Goal: Task Accomplishment & Management: Manage account settings

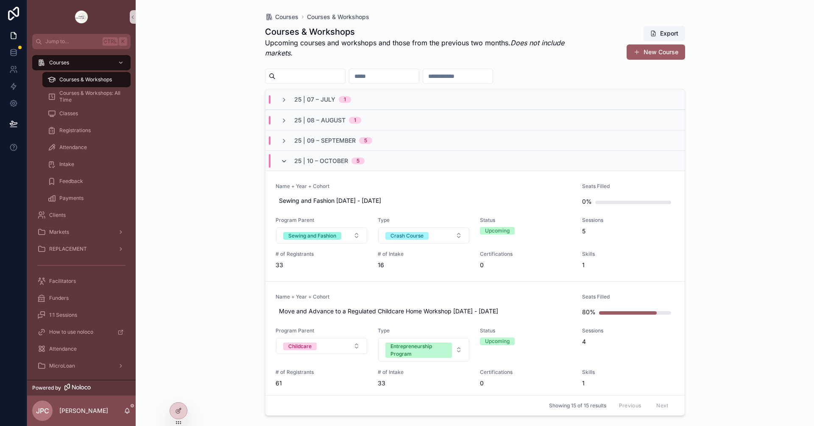
click at [281, 162] on icon "scrollable content" at bounding box center [284, 161] width 7 height 7
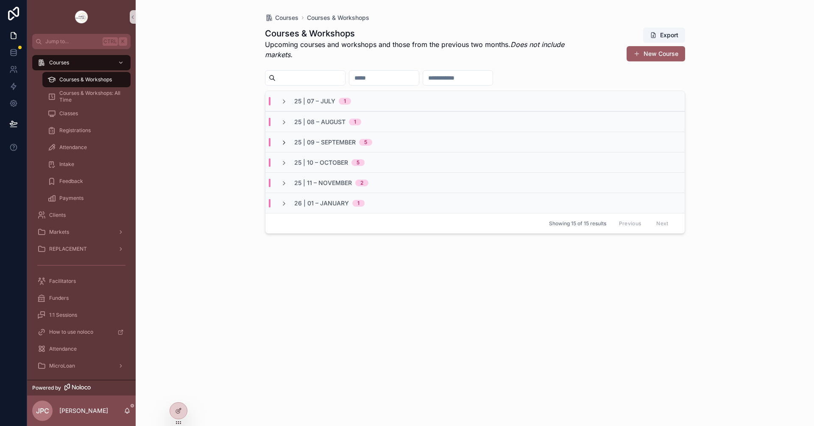
click at [281, 146] on div "25 | 09 – [DATE]" at bounding box center [327, 142] width 92 height 8
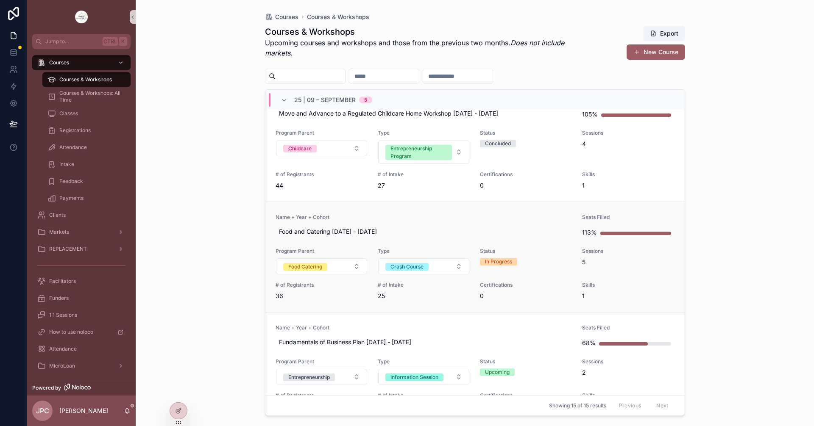
scroll to position [254, 0]
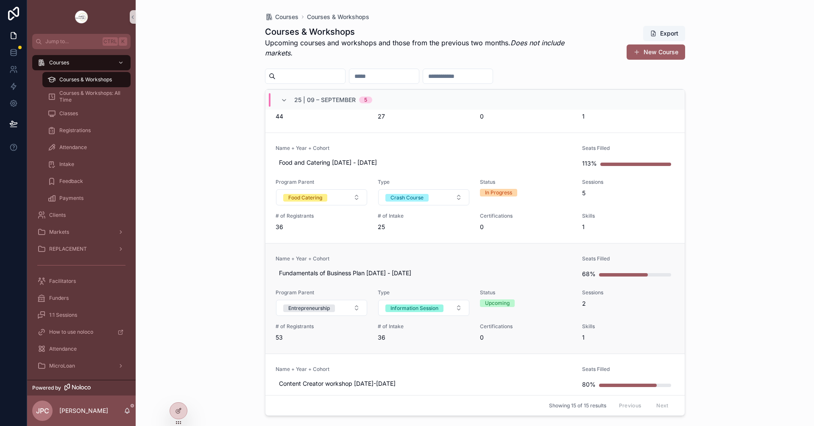
click at [426, 254] on link "Name + Year + Cohort Fundamentals of Business Plan [DATE] - [DATE] Seats Filled…" at bounding box center [474, 298] width 419 height 111
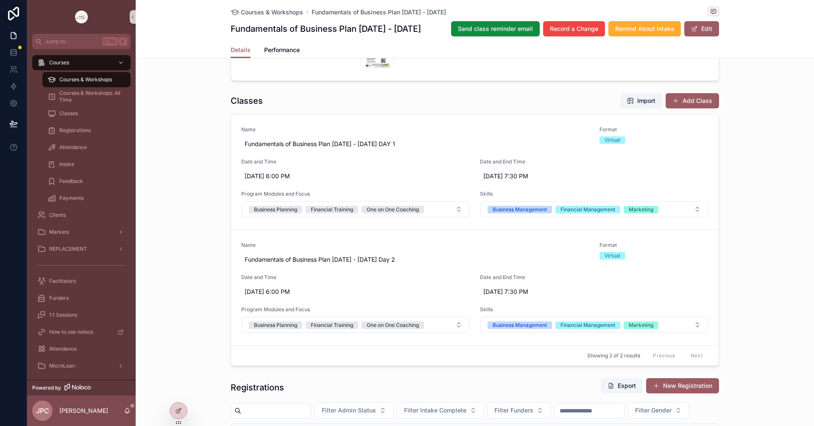
scroll to position [381, 0]
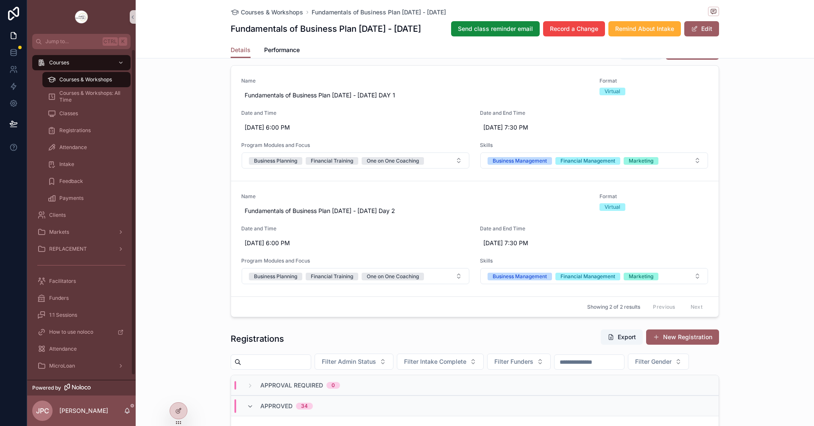
click at [113, 82] on div "Courses & Workshops" at bounding box center [86, 80] width 78 height 14
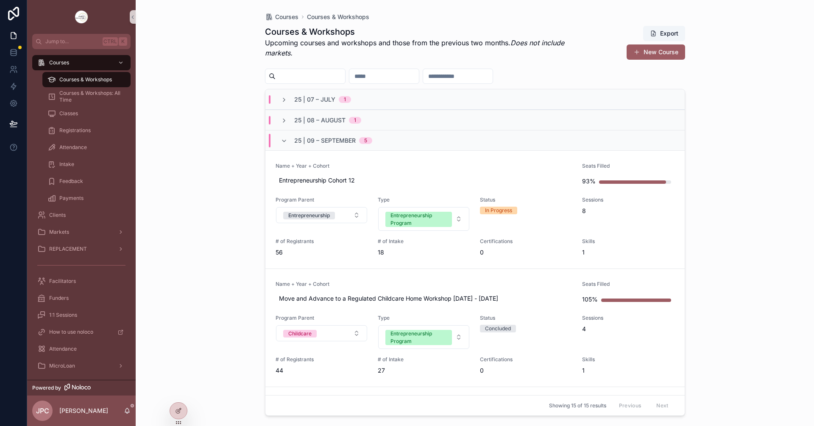
click at [276, 142] on div "25 | 09 – [DATE]" at bounding box center [326, 141] width 112 height 14
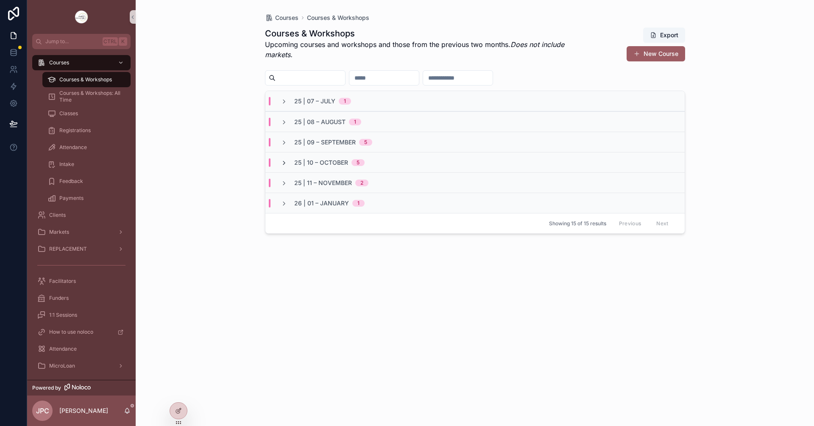
click at [283, 161] on icon "scrollable content" at bounding box center [284, 163] width 7 height 7
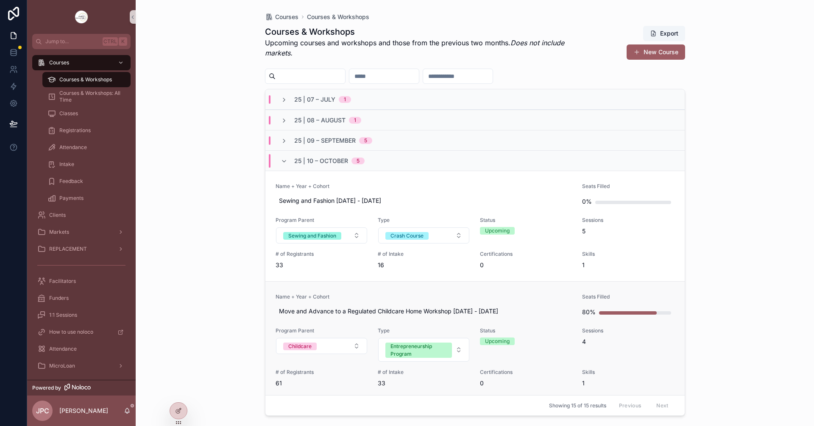
click at [394, 292] on link "Name + Year + Cohort Move and Advance to a Regulated Childcare Home Workshop [D…" at bounding box center [474, 340] width 419 height 118
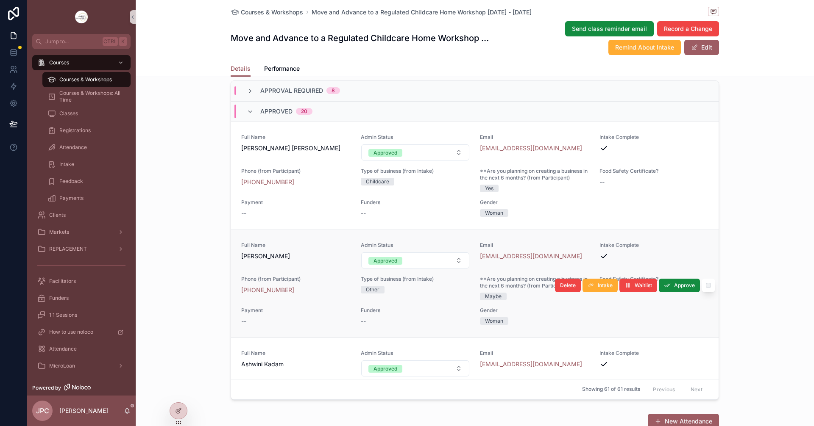
scroll to position [763, 0]
click at [249, 115] on icon "scrollable content" at bounding box center [250, 111] width 7 height 7
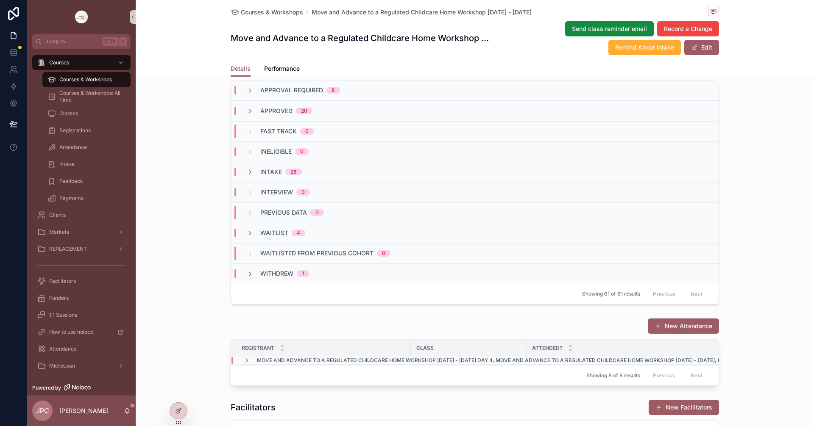
click at [249, 115] on icon "scrollable content" at bounding box center [250, 111] width 7 height 7
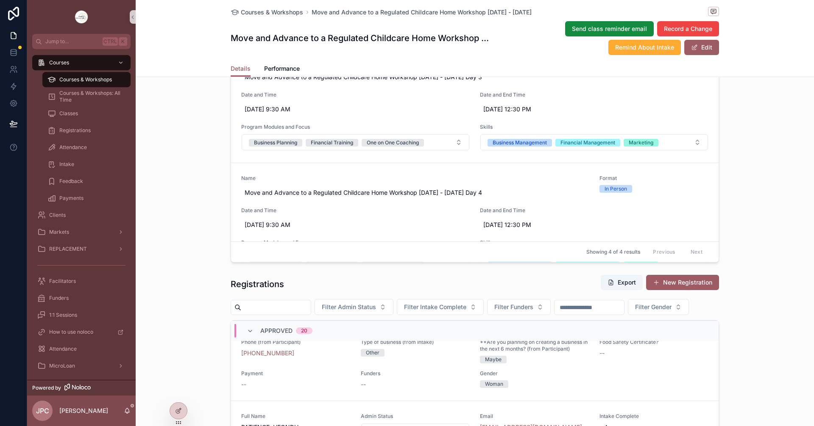
scroll to position [593, 0]
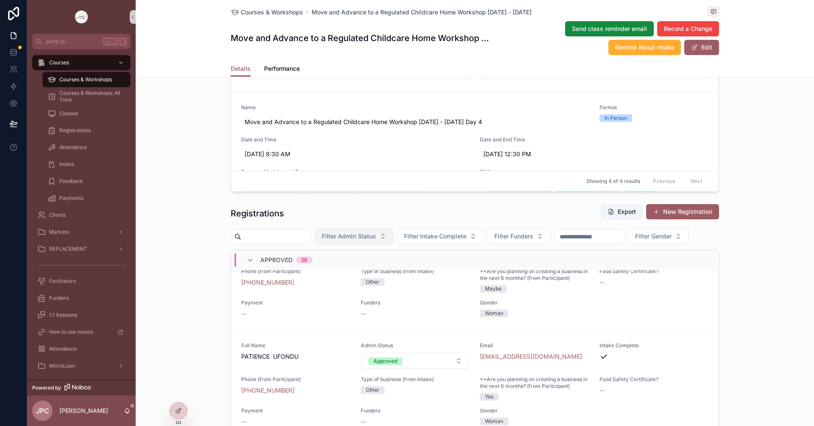
click at [363, 240] on span "Filter Admin Status" at bounding box center [349, 236] width 54 height 8
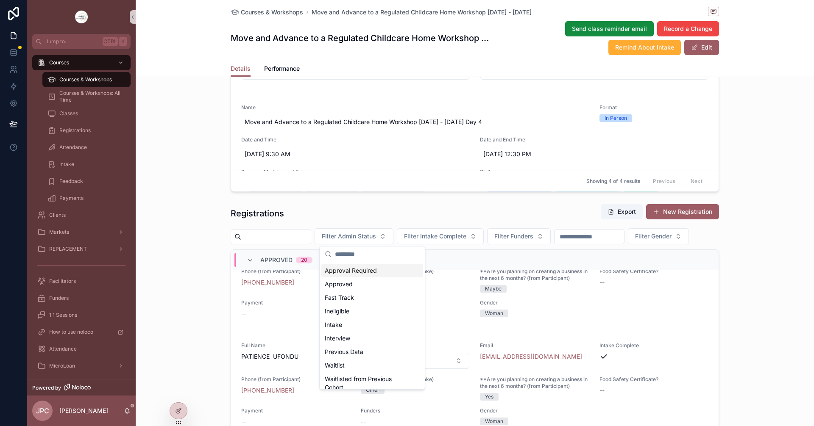
click at [294, 234] on input "scrollable content" at bounding box center [276, 237] width 70 height 12
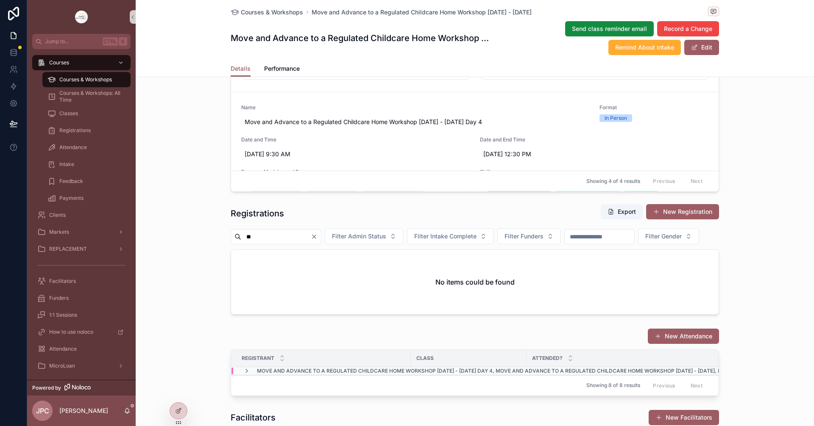
type input "*"
type input "****"
click at [317, 236] on icon "Clear" at bounding box center [314, 237] width 7 height 7
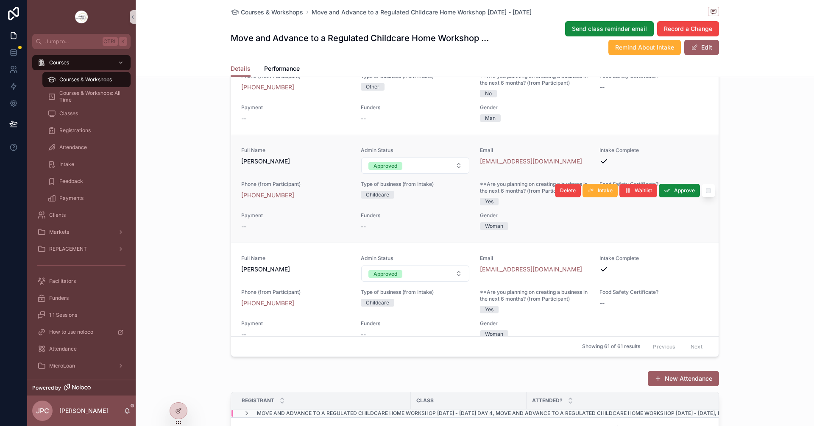
scroll to position [1229, 0]
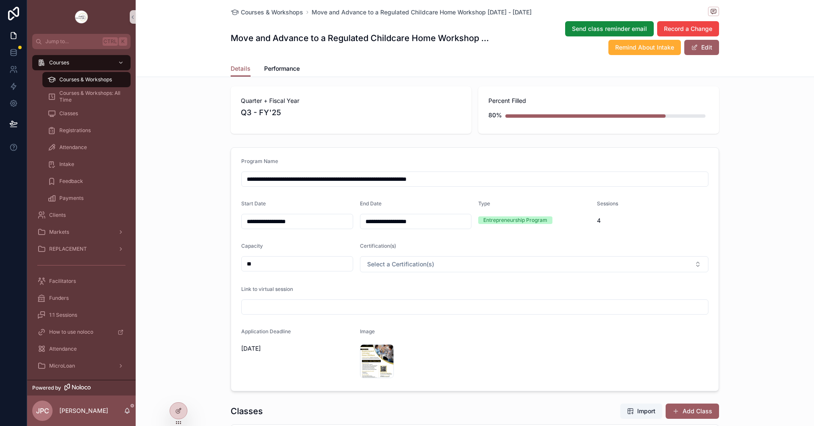
scroll to position [0, 0]
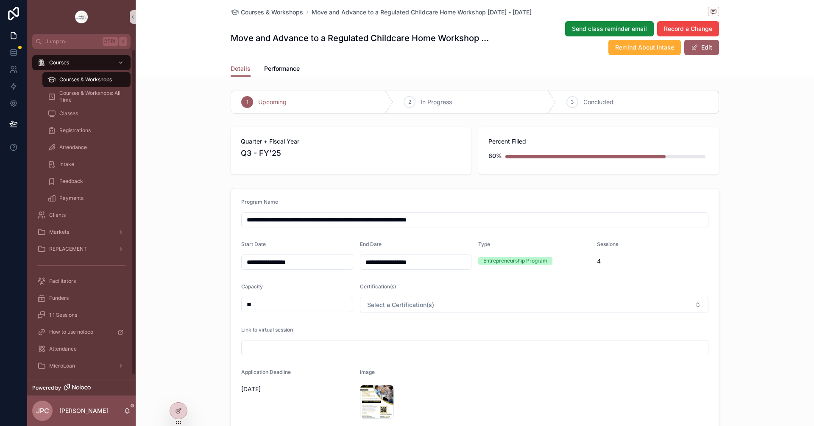
click at [102, 81] on span "Courses & Workshops" at bounding box center [85, 79] width 53 height 7
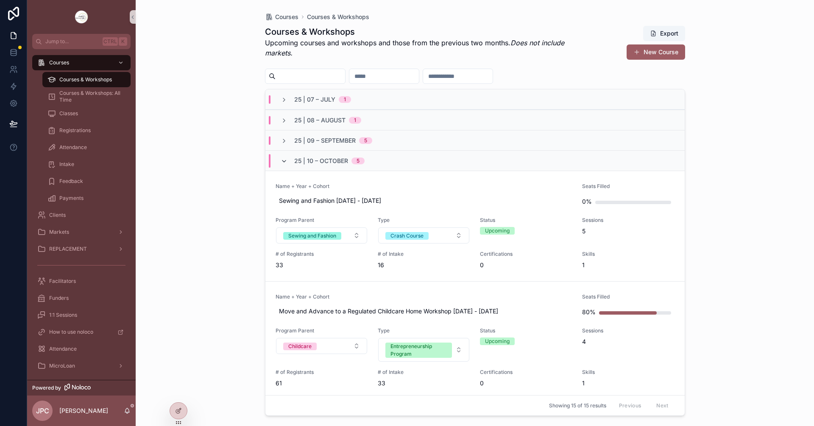
click at [286, 161] on icon "scrollable content" at bounding box center [284, 161] width 7 height 7
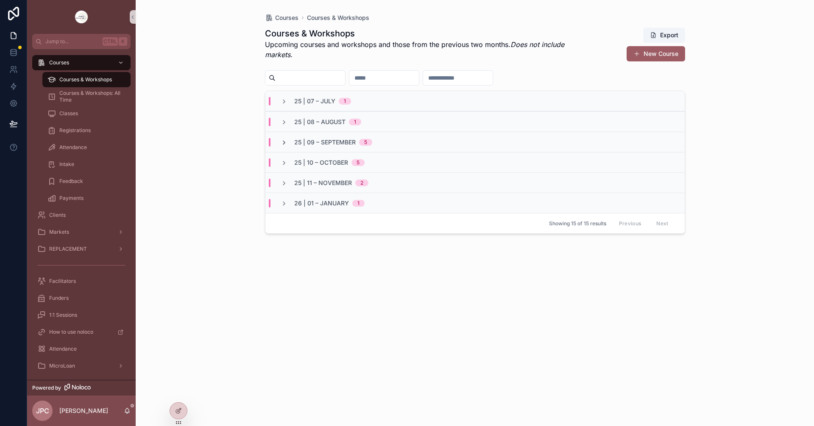
click at [284, 146] on icon "scrollable content" at bounding box center [284, 142] width 7 height 7
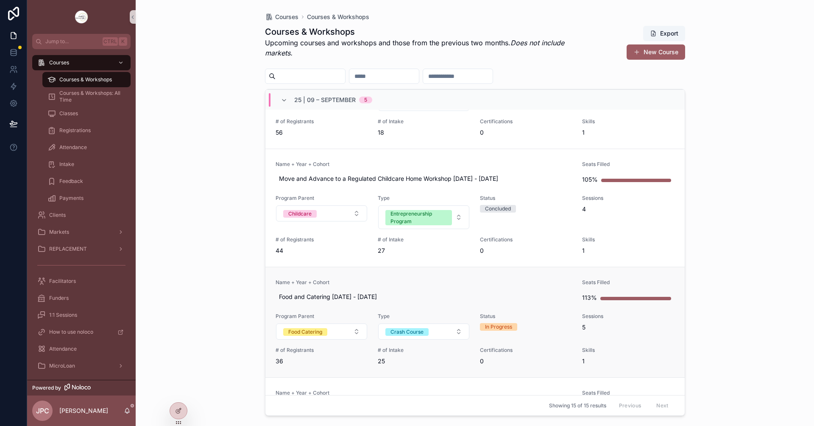
scroll to position [127, 0]
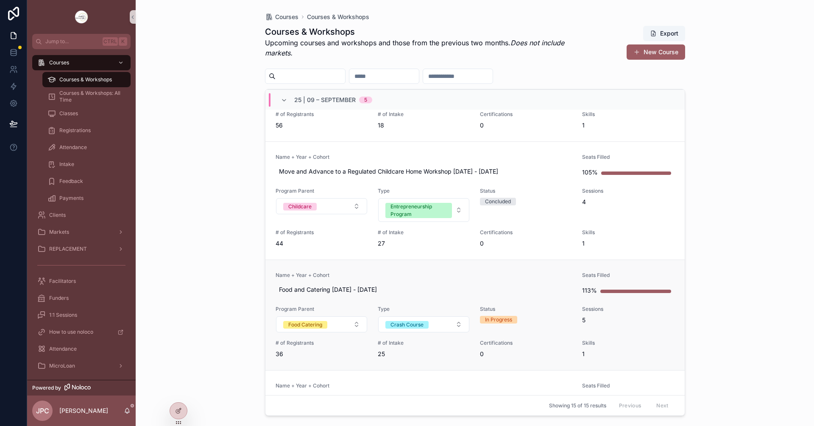
click at [455, 268] on link "Name + Year + Cohort Food and Catering [DATE] - [DATE] Seats Filled 113% Progra…" at bounding box center [474, 315] width 419 height 111
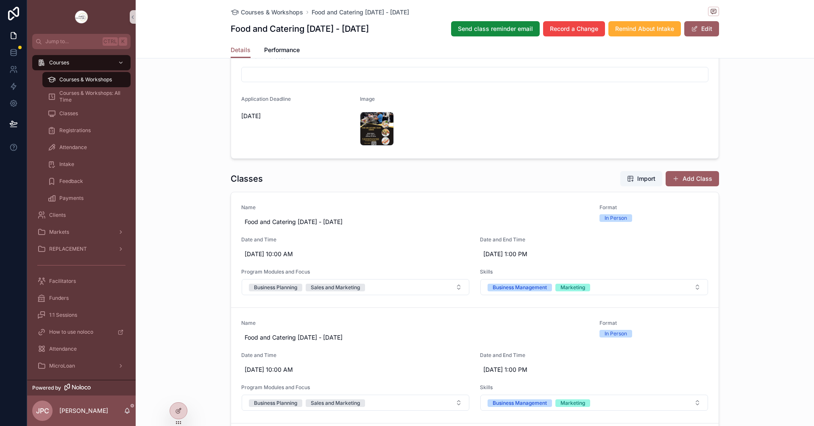
scroll to position [254, 0]
click at [471, 197] on link "Name Food and Catering [DATE] - [DATE] Format In Person Date and Time [DATE] 10…" at bounding box center [474, 250] width 487 height 115
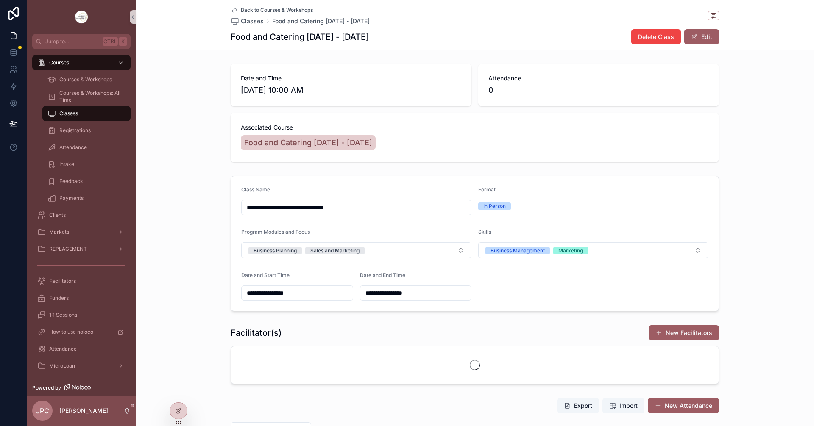
click at [367, 211] on input "**********" at bounding box center [356, 208] width 229 height 12
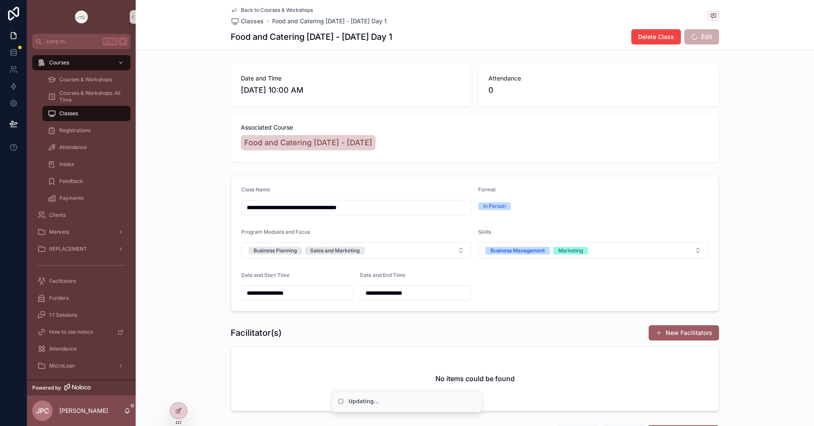
type input "**********"
click at [216, 259] on div "**********" at bounding box center [475, 244] width 678 height 142
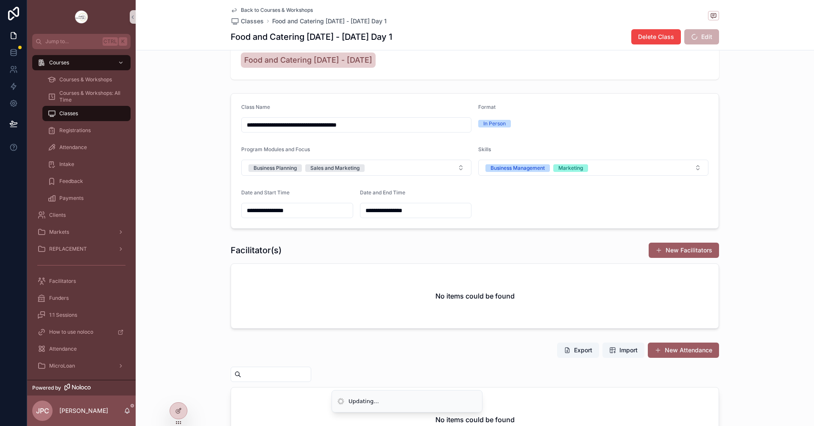
scroll to position [167, 0]
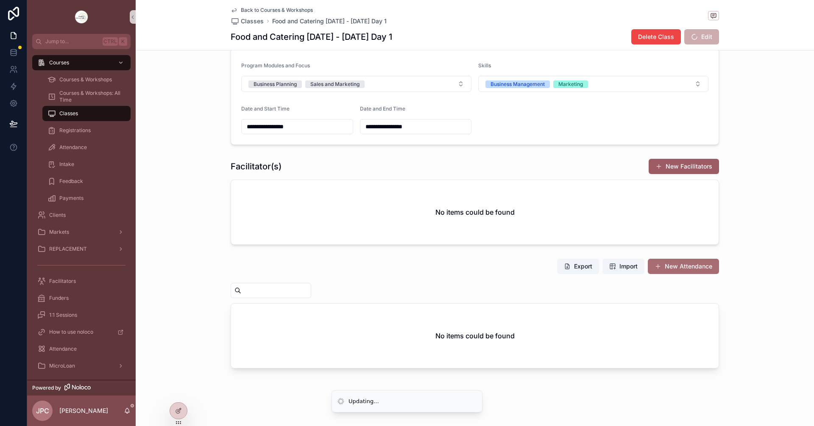
click at [671, 264] on button "New Attendance" at bounding box center [683, 266] width 71 height 15
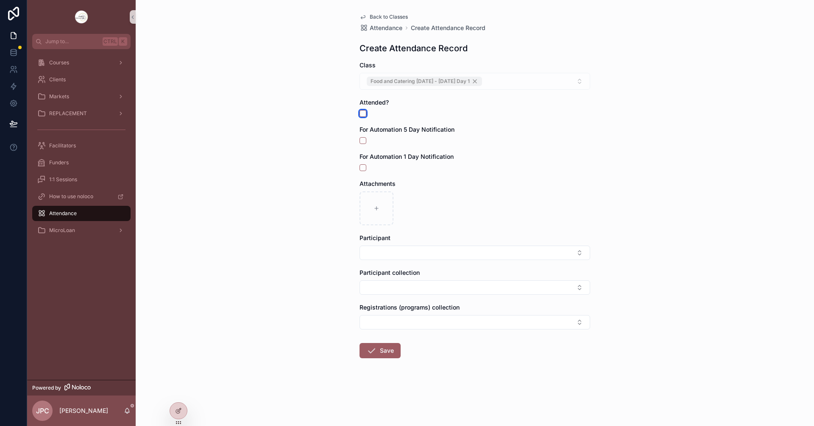
click at [362, 111] on button "scrollable content" at bounding box center [362, 113] width 7 height 7
click at [465, 256] on button "Select Button" at bounding box center [474, 253] width 231 height 14
type input "*****"
drag, startPoint x: 442, startPoint y: 298, endPoint x: 438, endPoint y: 299, distance: 4.6
click at [442, 298] on div "[PERSON_NAME]" at bounding box center [475, 300] width 226 height 14
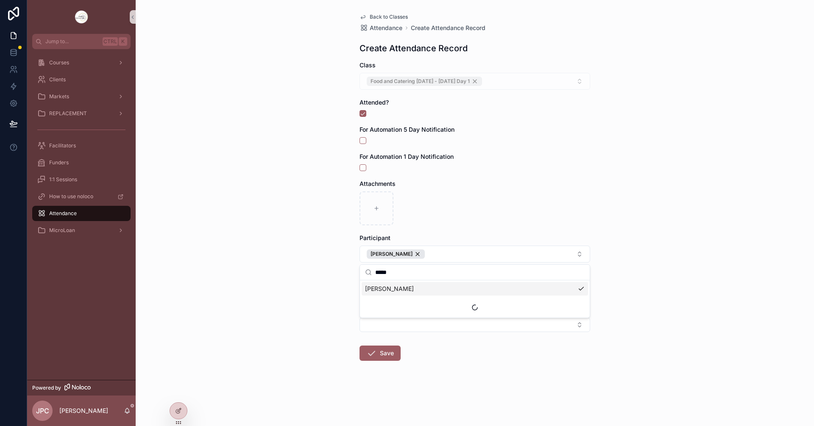
click at [673, 232] on div "Back to Classes Attendance Create Attendance Record Create Attendance Record Cl…" at bounding box center [475, 213] width 678 height 426
click at [420, 293] on button "Select Button" at bounding box center [474, 290] width 231 height 14
type input "*****"
click at [407, 333] on div "[PERSON_NAME]" at bounding box center [475, 338] width 226 height 14
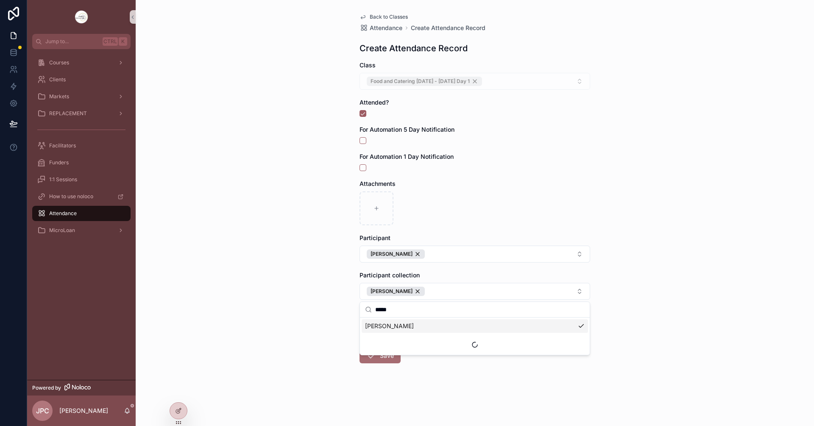
click at [380, 356] on button "Save" at bounding box center [379, 355] width 41 height 15
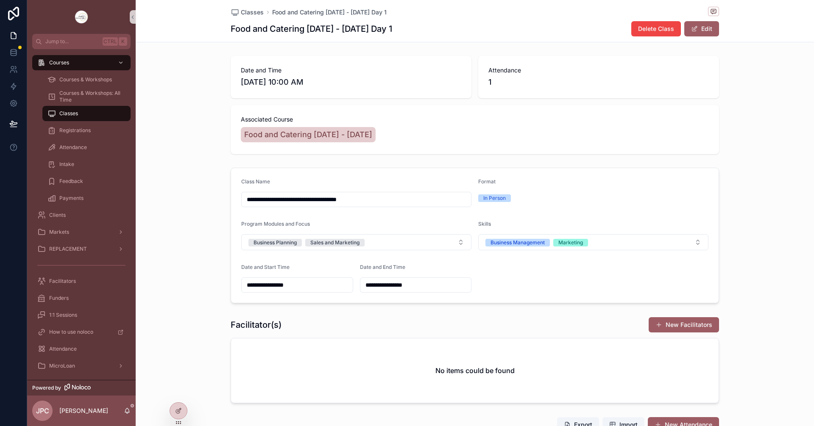
scroll to position [85, 0]
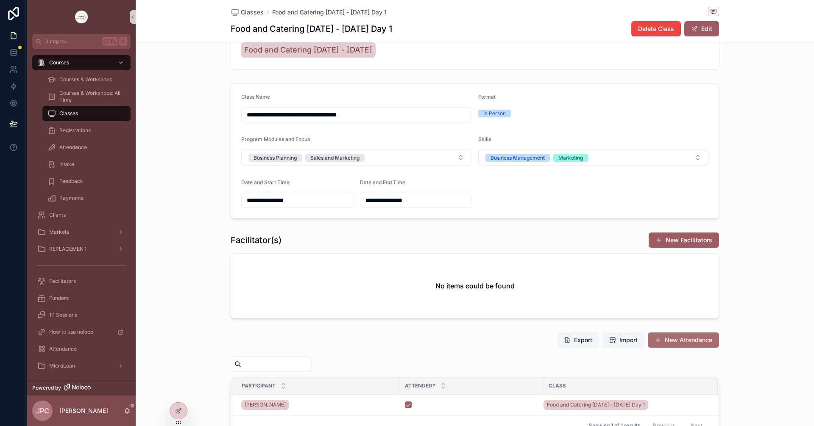
click at [691, 345] on button "New Attendance" at bounding box center [683, 340] width 71 height 15
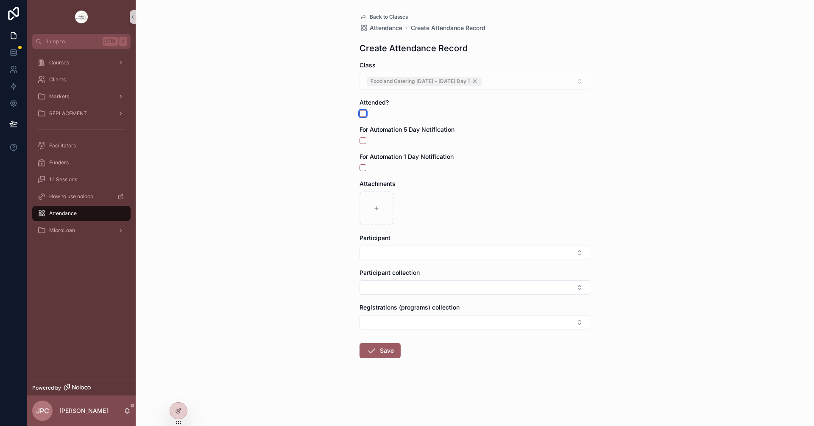
drag, startPoint x: 364, startPoint y: 114, endPoint x: 370, endPoint y: 127, distance: 14.4
click at [363, 114] on button "scrollable content" at bounding box center [362, 113] width 7 height 7
click at [459, 256] on button "Select Button" at bounding box center [474, 253] width 231 height 14
type input "*******"
click at [434, 298] on div "Ayokulehin Adejumo" at bounding box center [475, 300] width 226 height 14
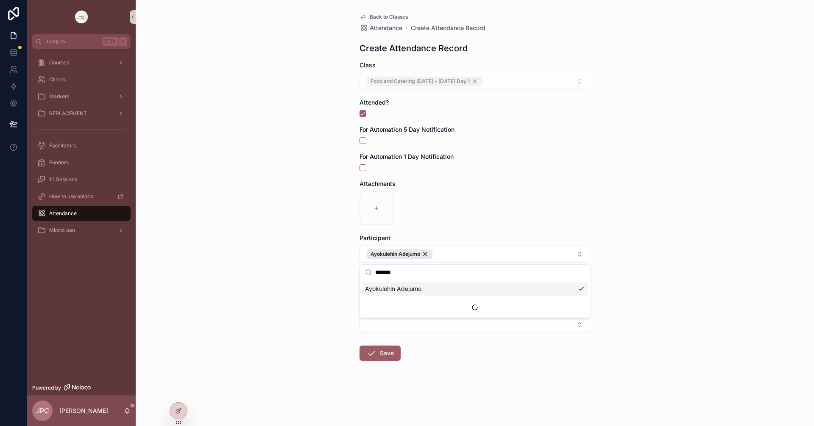
drag, startPoint x: 394, startPoint y: 306, endPoint x: 367, endPoint y: 301, distance: 27.2
click at [367, 301] on div "Suggestions" at bounding box center [475, 308] width 230 height 20
click at [326, 301] on div "Back to Classes Attendance Create Attendance Record Create Attendance Record Cl…" at bounding box center [475, 213] width 678 height 426
click at [376, 290] on button "Select Button" at bounding box center [474, 290] width 231 height 14
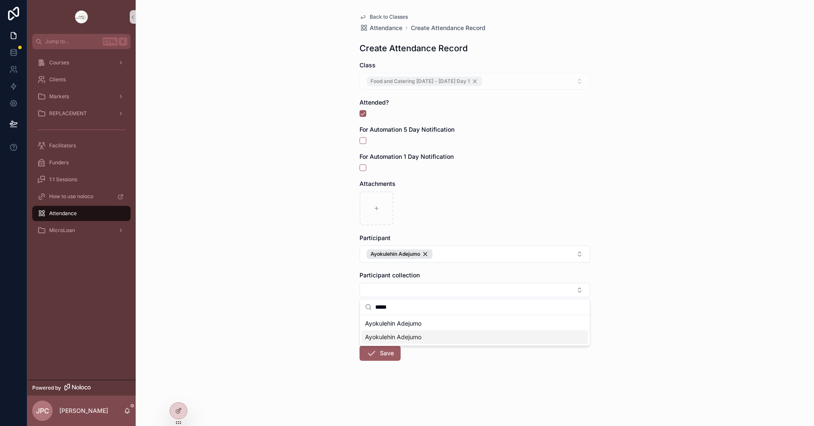
type input "*****"
click at [397, 340] on span "Ayokulehin Adejumo" at bounding box center [393, 337] width 56 height 8
click at [350, 332] on div "Back to Classes Attendance Create Attendance Record Create Attendance Record Cl…" at bounding box center [475, 213] width 678 height 426
click at [369, 351] on icon "scrollable content" at bounding box center [371, 356] width 10 height 10
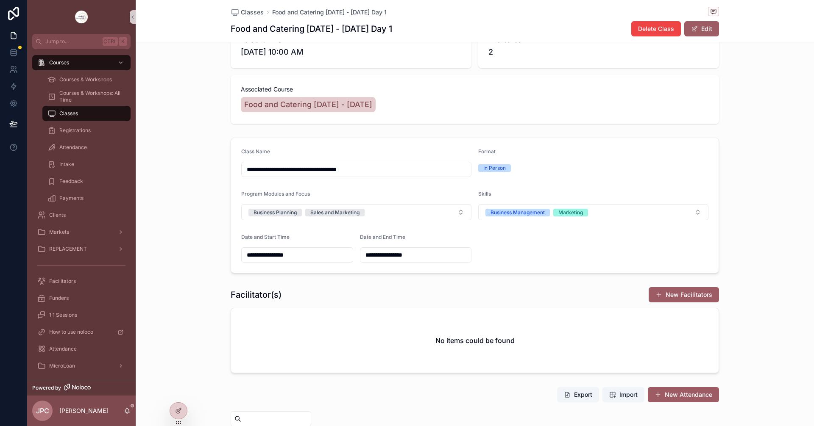
scroll to position [173, 0]
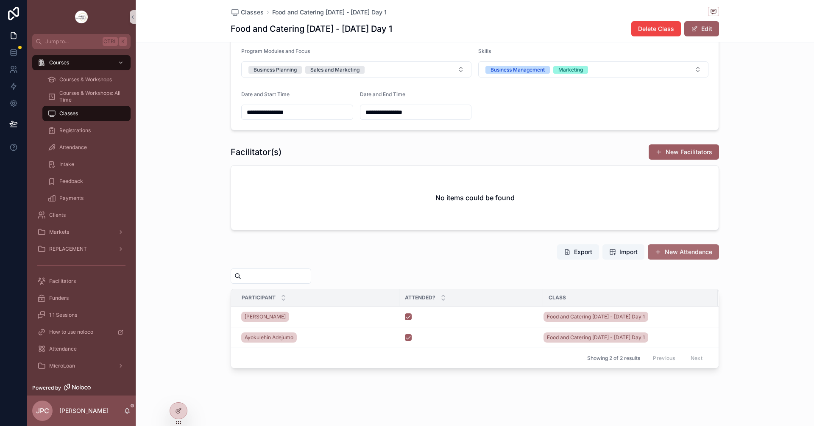
click at [706, 256] on button "New Attendance" at bounding box center [683, 252] width 71 height 15
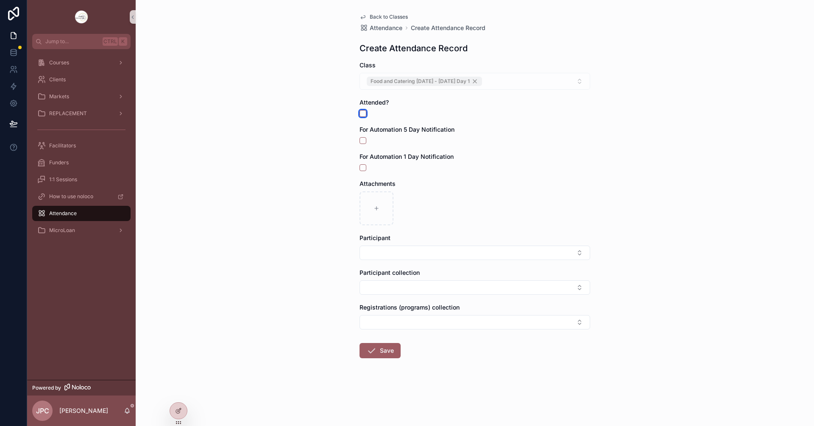
click at [362, 111] on button "scrollable content" at bounding box center [362, 113] width 7 height 7
click at [404, 250] on button "Select Button" at bounding box center [474, 253] width 231 height 14
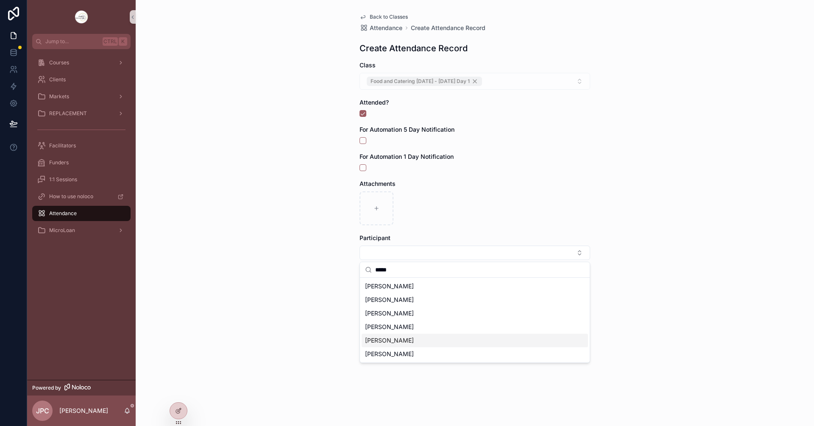
type input "*****"
click at [405, 337] on span "[PERSON_NAME]" at bounding box center [389, 341] width 49 height 8
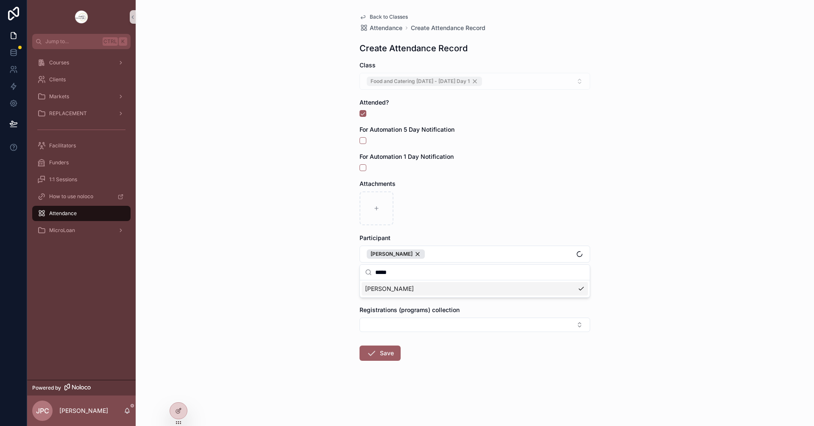
drag, startPoint x: 334, startPoint y: 320, endPoint x: 390, endPoint y: 299, distance: 59.4
click at [335, 320] on div "Back to Classes Attendance Create Attendance Record Create Attendance Record Cl…" at bounding box center [475, 213] width 678 height 426
click at [397, 292] on button "Select Button" at bounding box center [474, 290] width 231 height 14
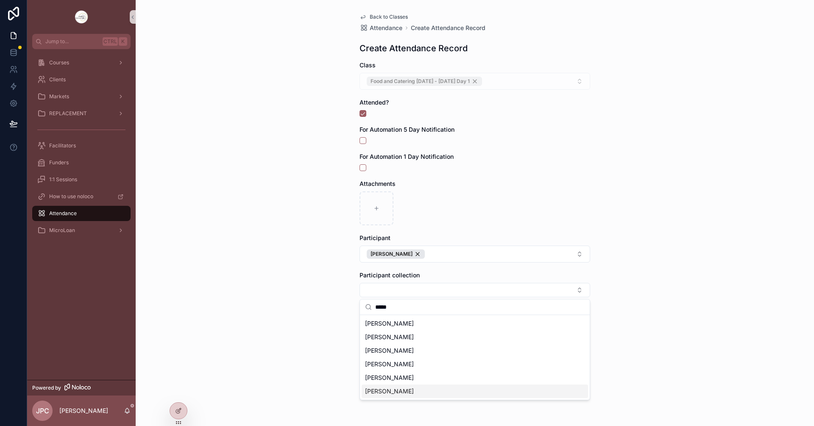
type input "*****"
drag, startPoint x: 430, startPoint y: 380, endPoint x: 344, endPoint y: 358, distance: 88.4
click at [429, 380] on div "[PERSON_NAME]" at bounding box center [475, 378] width 226 height 14
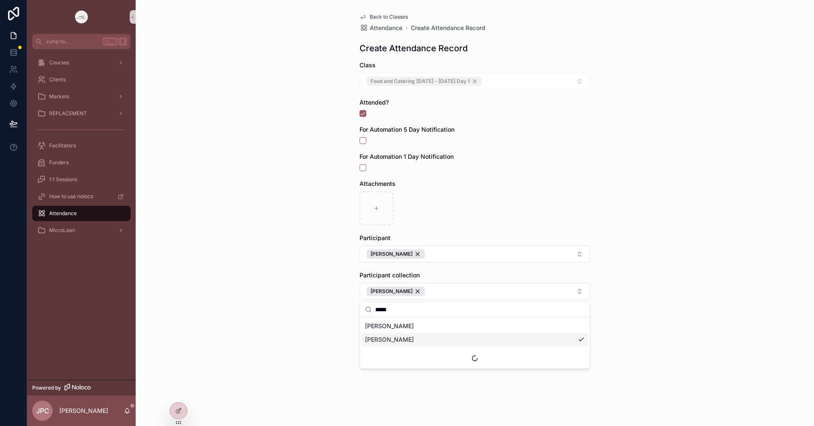
click at [341, 352] on div "Back to Classes Attendance Create Attendance Record Create Attendance Record Cl…" at bounding box center [475, 213] width 678 height 426
click at [375, 359] on icon "scrollable content" at bounding box center [371, 356] width 10 height 10
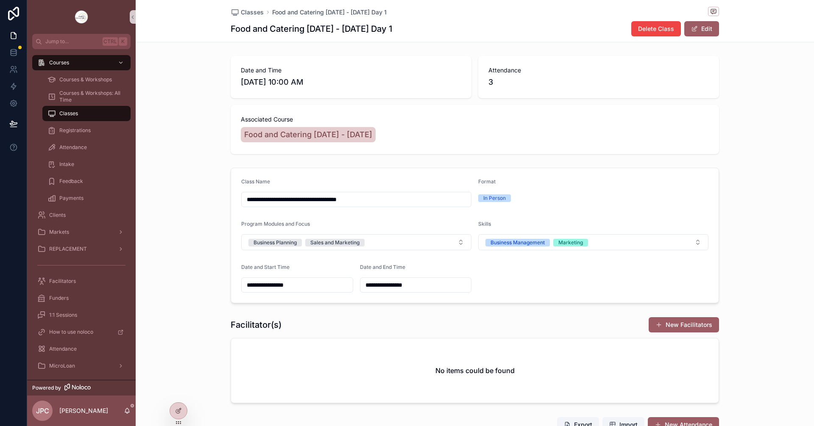
scroll to position [194, 0]
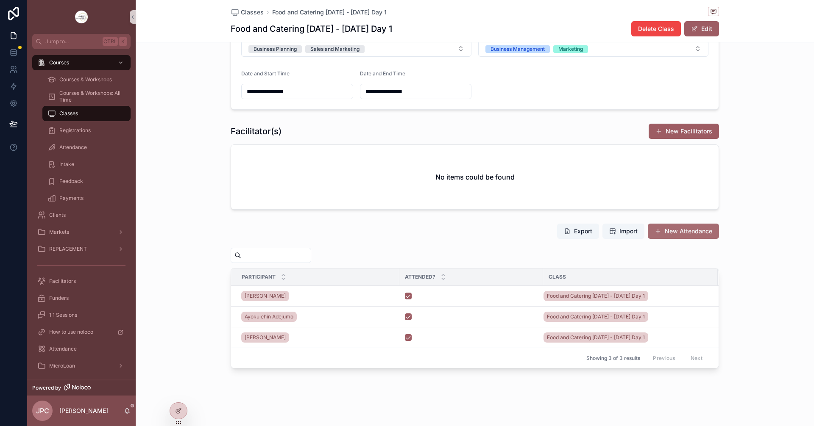
click at [685, 237] on button "New Attendance" at bounding box center [683, 231] width 71 height 15
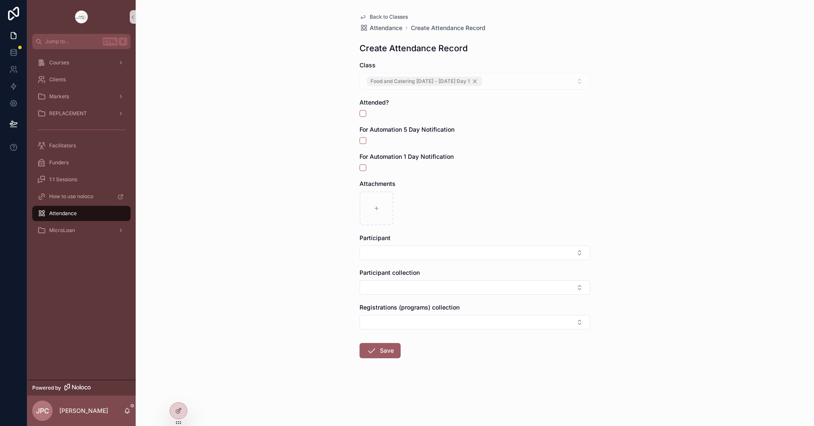
click at [365, 106] on span "Attended?" at bounding box center [373, 102] width 29 height 7
click at [362, 111] on button "scrollable content" at bounding box center [362, 113] width 7 height 7
click at [412, 256] on button "Select Button" at bounding box center [474, 253] width 231 height 14
type input "****"
click at [409, 310] on div "[PERSON_NAME]" at bounding box center [475, 314] width 226 height 14
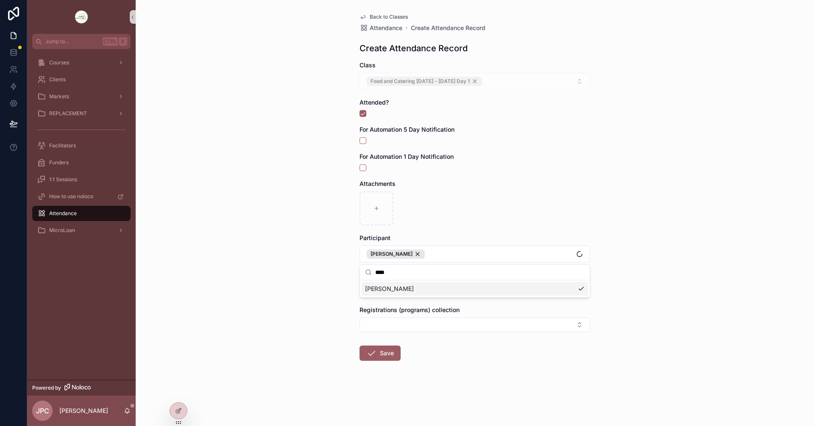
click at [334, 316] on div "Back to Classes Attendance Create Attendance Record Create Attendance Record Cl…" at bounding box center [475, 213] width 678 height 426
click at [401, 291] on button "Select Button" at bounding box center [474, 290] width 231 height 14
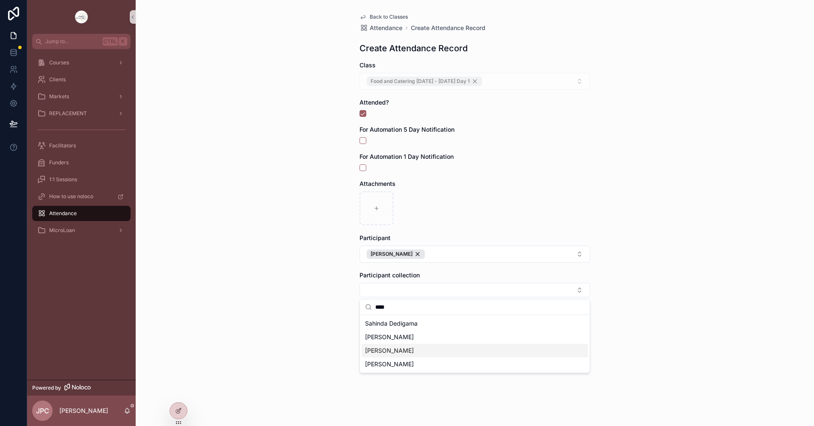
type input "****"
click at [416, 345] on div "[PERSON_NAME]" at bounding box center [475, 351] width 226 height 14
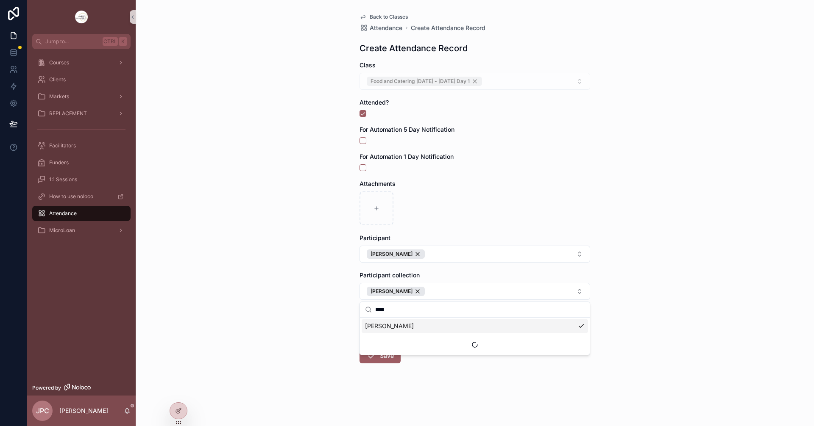
click at [339, 320] on div "Back to Classes Attendance Create Attendance Record Create Attendance Record Cl…" at bounding box center [475, 213] width 678 height 426
click at [374, 355] on icon "scrollable content" at bounding box center [371, 356] width 10 height 10
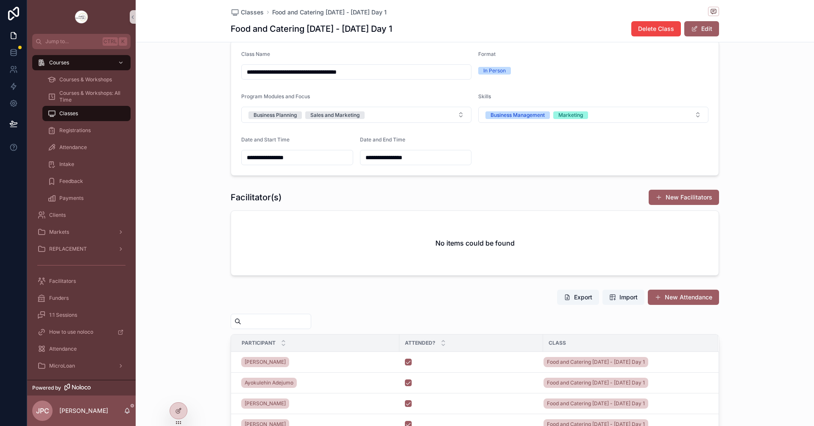
scroll to position [214, 0]
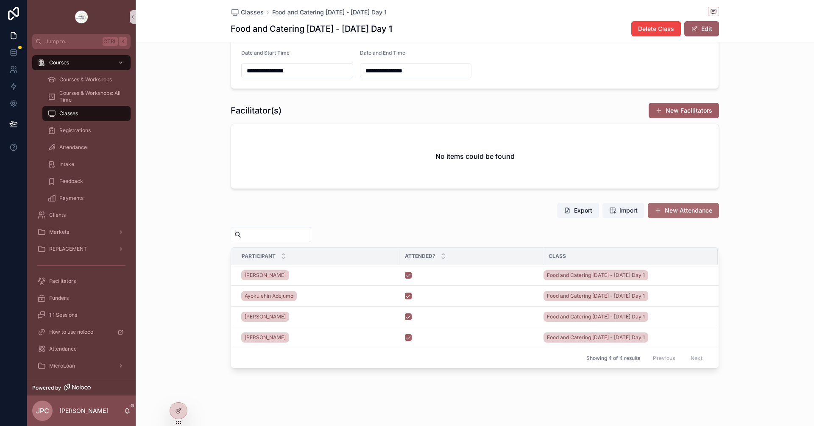
click at [701, 207] on button "New Attendance" at bounding box center [683, 210] width 71 height 15
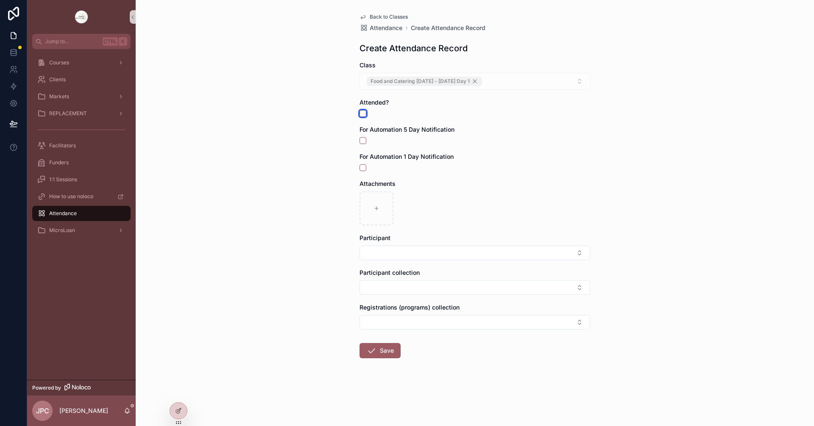
click at [360, 114] on button "scrollable content" at bounding box center [362, 113] width 7 height 7
click at [419, 263] on form "Class Food and Catering [DATE] - [DATE] Day 1 Attended? For Automation 5 Day No…" at bounding box center [474, 237] width 231 height 352
click at [416, 250] on button "Select Button" at bounding box center [474, 253] width 231 height 14
type input "****"
click at [400, 314] on span "[PERSON_NAME]" at bounding box center [389, 313] width 49 height 8
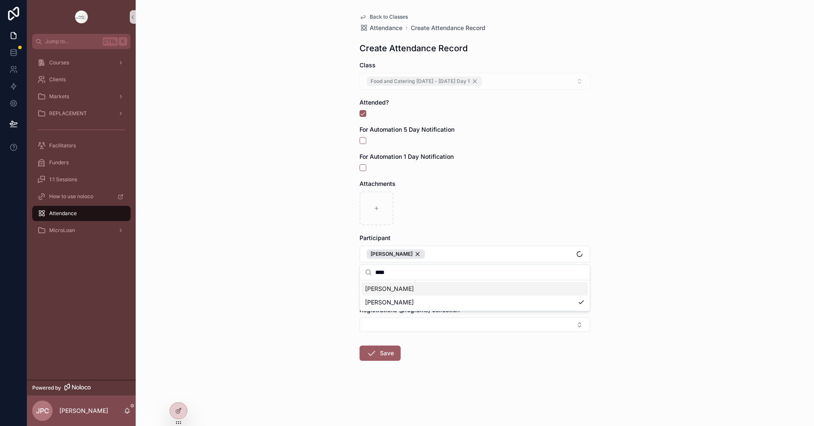
click at [317, 297] on div "Back to Classes Attendance Create Attendance Record Create Attendance Record Cl…" at bounding box center [475, 213] width 678 height 426
click at [374, 290] on button "Select Button" at bounding box center [474, 290] width 231 height 14
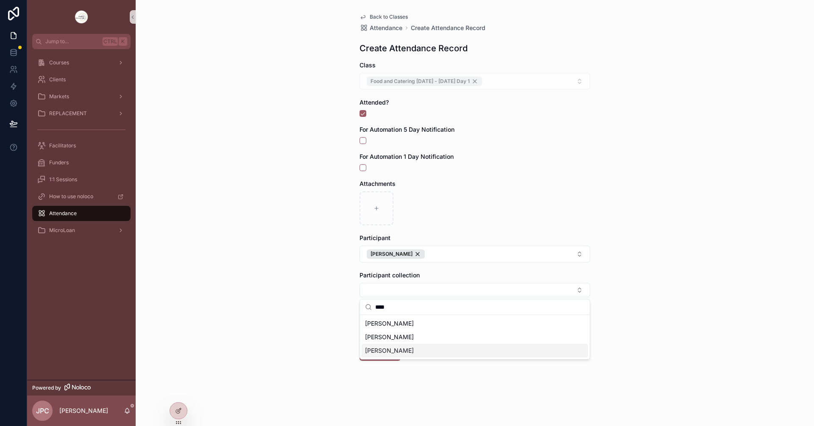
type input "****"
click at [410, 350] on div "[PERSON_NAME]" at bounding box center [475, 351] width 226 height 14
click at [342, 340] on div "Back to Classes Attendance Create Attendance Record Create Attendance Record Cl…" at bounding box center [475, 213] width 678 height 426
click at [375, 358] on icon "scrollable content" at bounding box center [371, 356] width 10 height 10
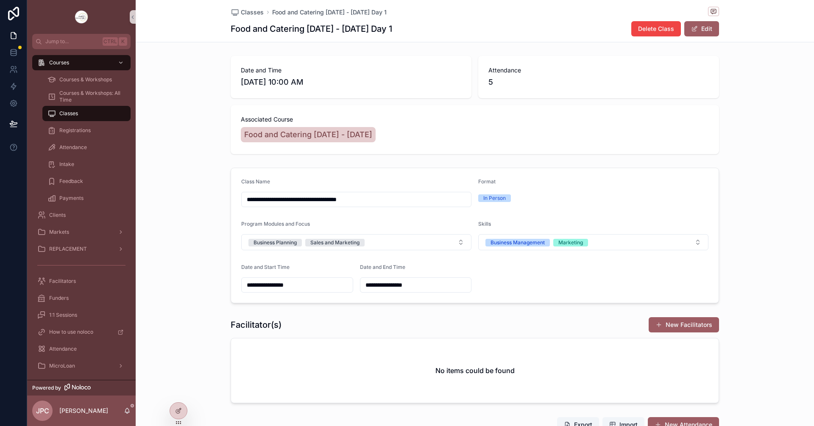
scroll to position [235, 0]
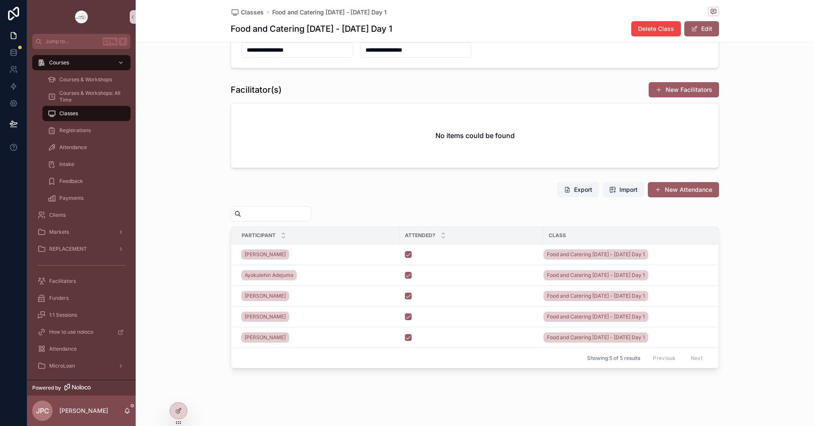
click at [683, 190] on button "New Attendance" at bounding box center [683, 189] width 71 height 15
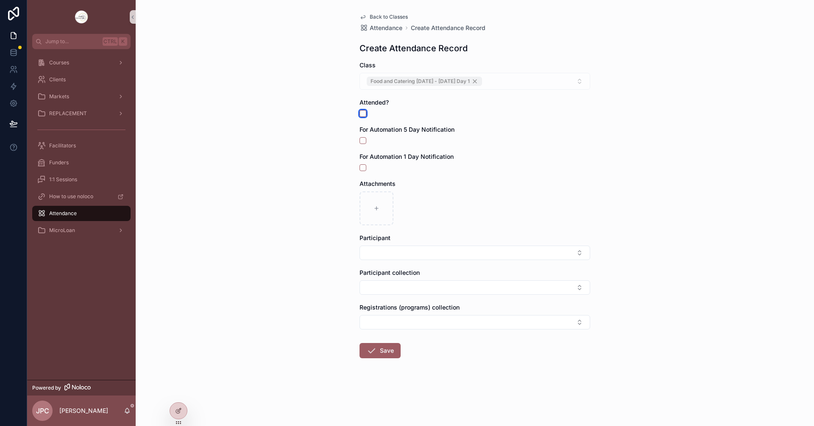
click at [359, 111] on button "scrollable content" at bounding box center [362, 113] width 7 height 7
click at [451, 256] on button "Select Button" at bounding box center [474, 253] width 231 height 14
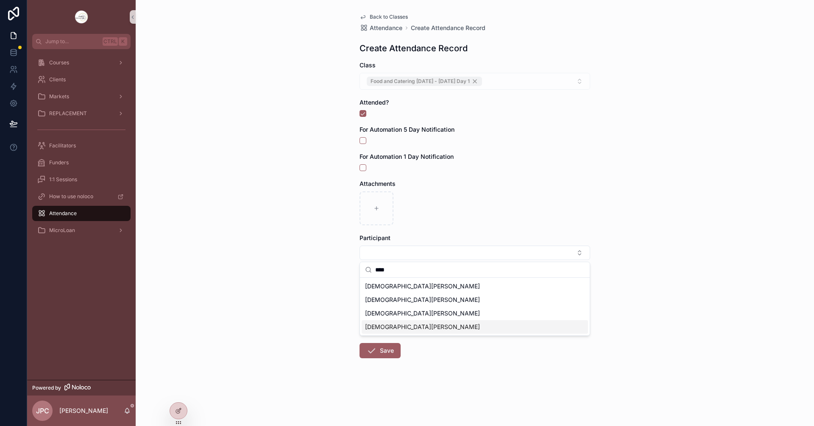
type input "****"
click at [419, 325] on div "[DEMOGRAPHIC_DATA][PERSON_NAME]" at bounding box center [475, 327] width 226 height 14
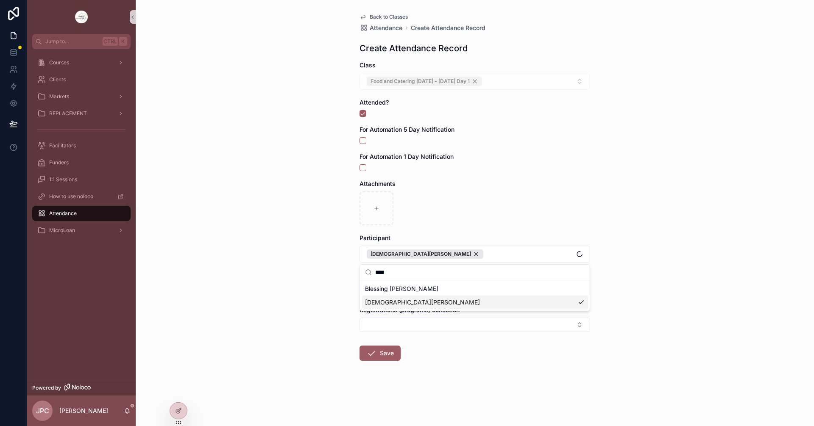
click at [342, 310] on div "Back to Classes Attendance Create Attendance Record Create Attendance Record Cl…" at bounding box center [475, 213] width 678 height 426
click at [392, 293] on button "Select Button" at bounding box center [474, 290] width 231 height 14
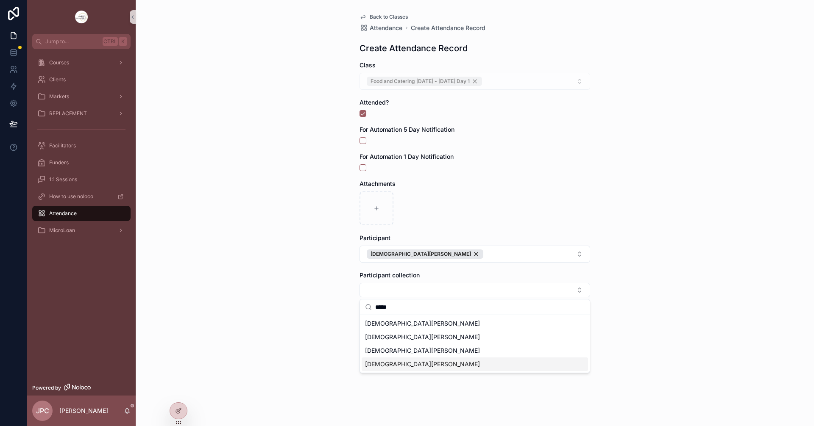
type input "*****"
click at [387, 360] on span "[DEMOGRAPHIC_DATA][PERSON_NAME]" at bounding box center [422, 364] width 115 height 8
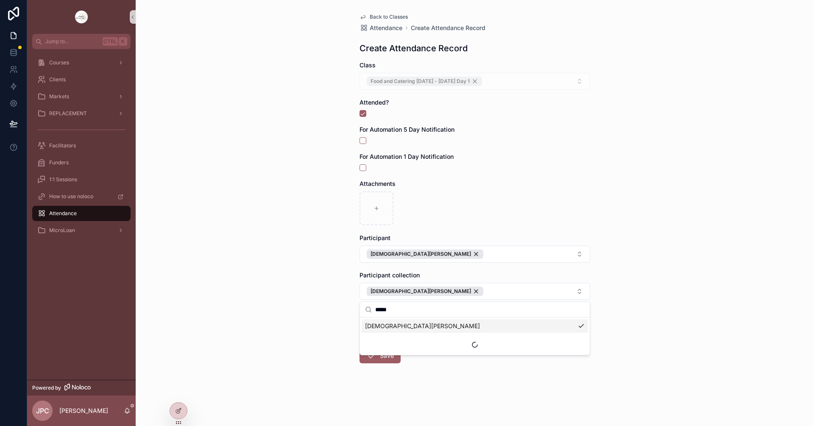
click at [341, 331] on div "Back to Classes Attendance Create Attendance Record Create Attendance Record Cl…" at bounding box center [475, 213] width 678 height 426
click at [371, 358] on icon "scrollable content" at bounding box center [371, 356] width 10 height 10
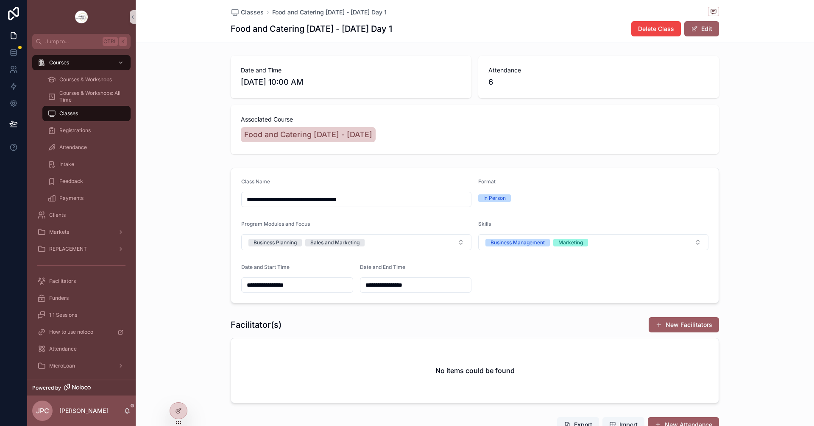
click at [682, 424] on button "New Attendance" at bounding box center [683, 424] width 71 height 15
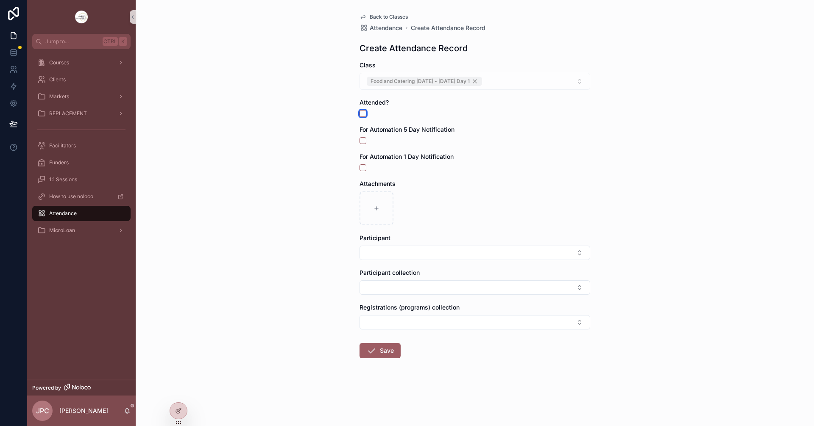
click at [363, 111] on button "scrollable content" at bounding box center [362, 113] width 7 height 7
click at [439, 251] on button "Select Button" at bounding box center [474, 253] width 231 height 14
type input "*****"
click at [419, 294] on div "[PERSON_NAME]" at bounding box center [475, 300] width 226 height 14
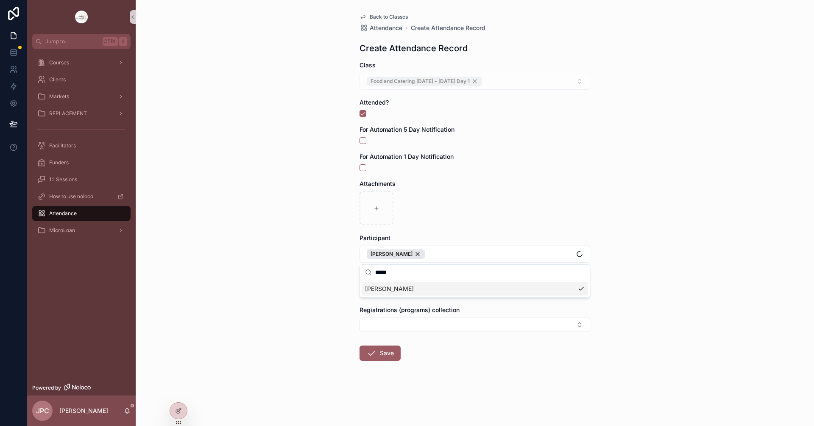
click at [262, 307] on div "Back to Classes Attendance Create Attendance Record Create Attendance Record Cl…" at bounding box center [475, 213] width 678 height 426
click at [388, 287] on button "Select Button" at bounding box center [474, 290] width 231 height 14
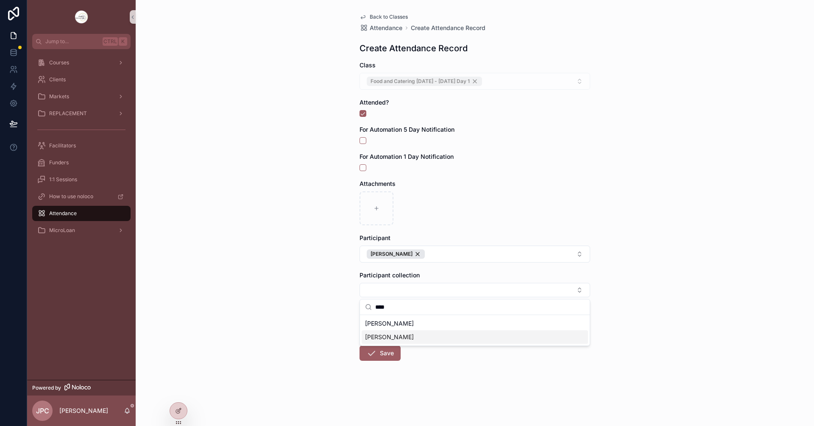
type input "****"
click at [399, 338] on span "[PERSON_NAME]" at bounding box center [389, 337] width 49 height 8
click at [334, 321] on div "Back to Classes Attendance Create Attendance Record Create Attendance Record Cl…" at bounding box center [475, 213] width 678 height 426
click at [373, 354] on icon "scrollable content" at bounding box center [371, 356] width 10 height 10
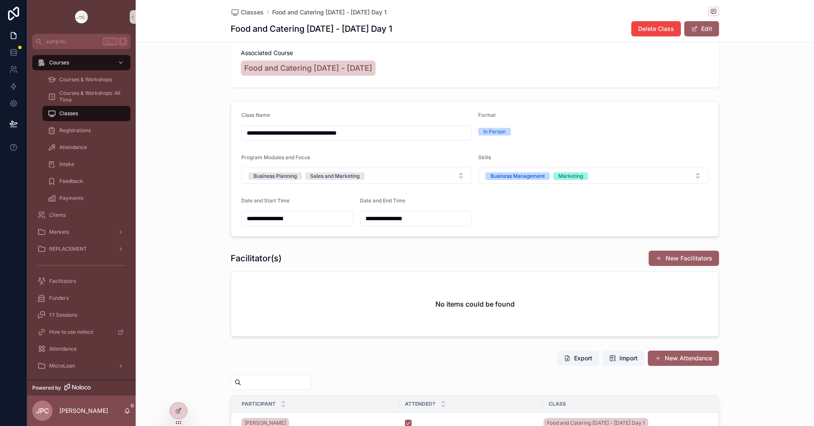
scroll to position [127, 0]
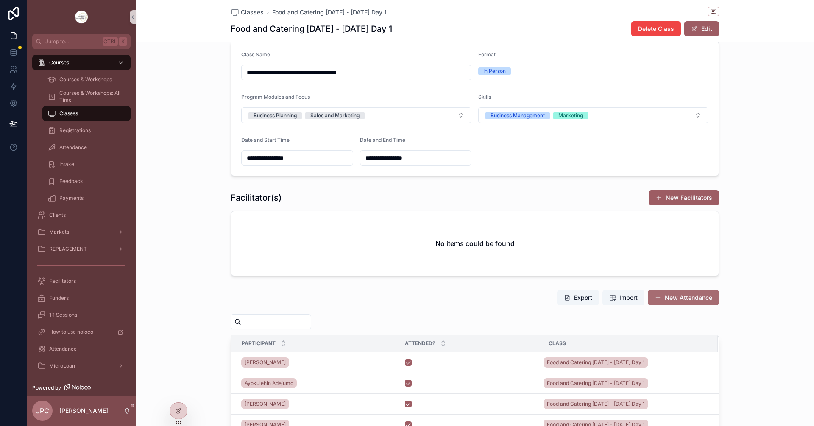
click at [685, 301] on button "New Attendance" at bounding box center [683, 297] width 71 height 15
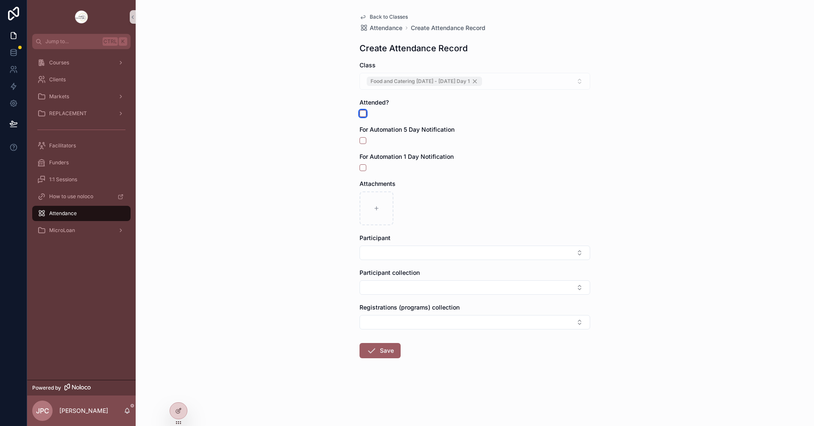
click at [362, 112] on button "scrollable content" at bounding box center [362, 113] width 7 height 7
click at [409, 252] on button "Select Button" at bounding box center [474, 253] width 231 height 14
type input "*****"
click at [414, 295] on div "[PERSON_NAME]" at bounding box center [475, 300] width 226 height 14
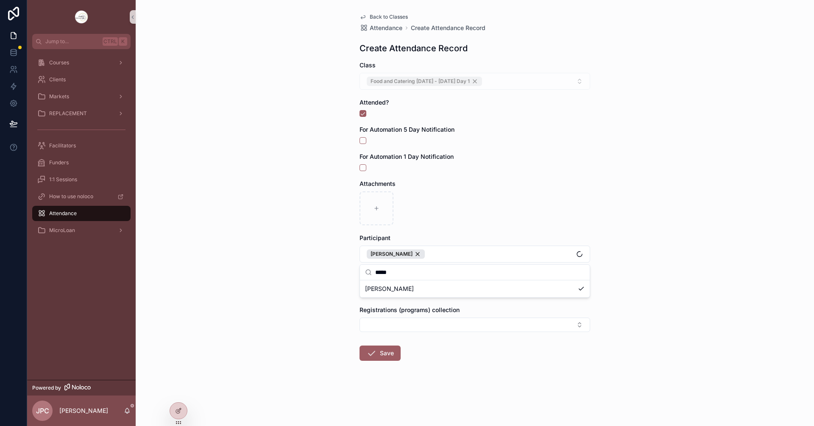
click at [303, 295] on div "Back to Classes Attendance Create Attendance Record Create Attendance Record Cl…" at bounding box center [475, 213] width 678 height 426
click at [374, 285] on button "Select Button" at bounding box center [474, 290] width 231 height 14
type input "*****"
click at [411, 336] on div "[PERSON_NAME]" at bounding box center [475, 338] width 226 height 14
click at [328, 362] on div "Back to Classes Attendance Create Attendance Record Create Attendance Record Cl…" at bounding box center [475, 213] width 678 height 426
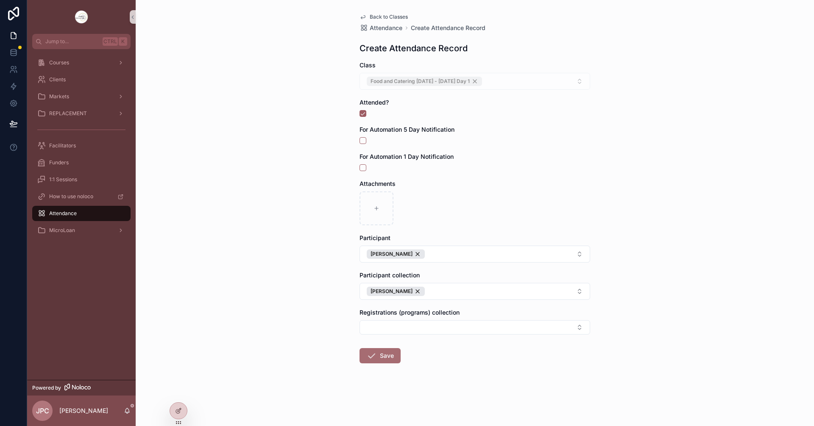
click at [364, 362] on button "Save" at bounding box center [379, 355] width 41 height 15
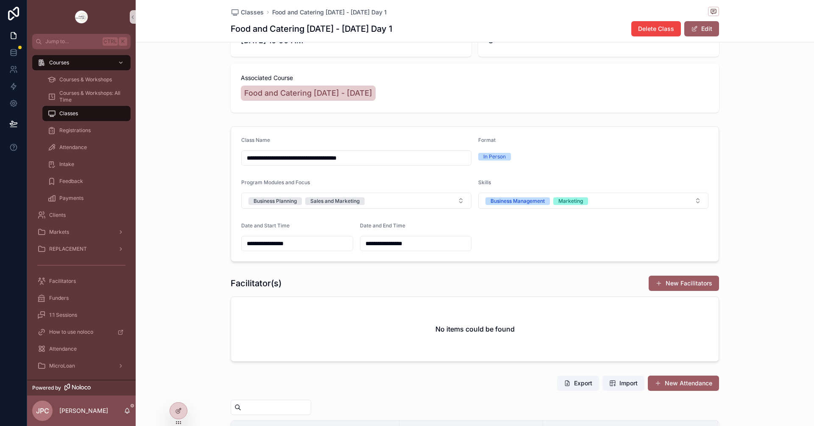
scroll to position [170, 0]
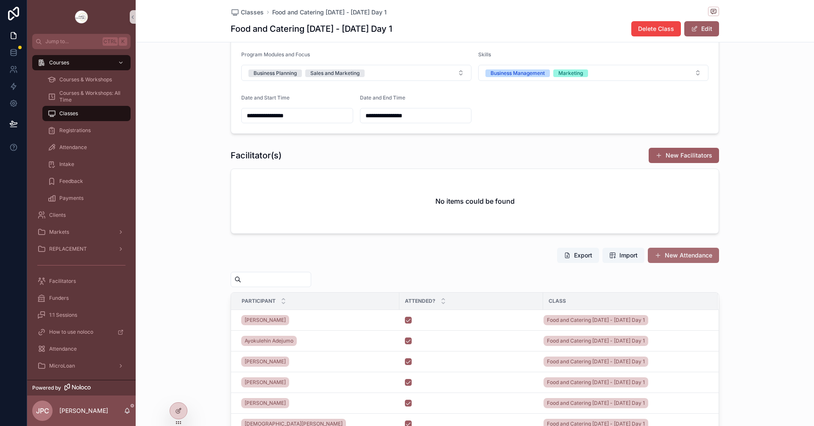
click at [689, 255] on button "New Attendance" at bounding box center [683, 255] width 71 height 15
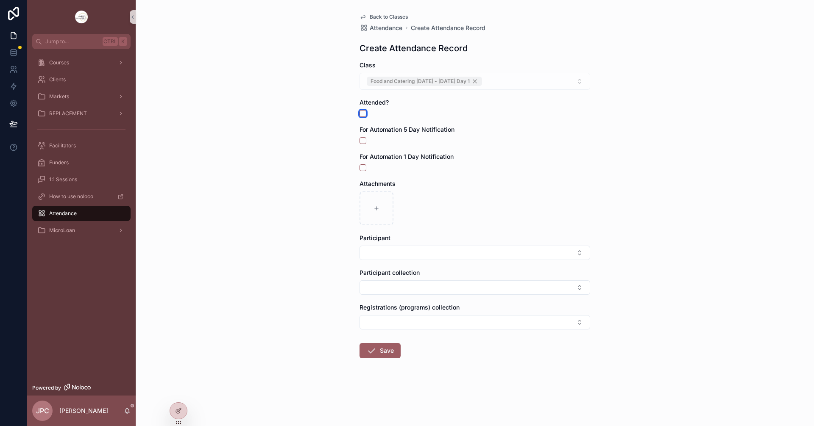
click at [365, 113] on button "scrollable content" at bounding box center [362, 113] width 7 height 7
click at [414, 250] on button "Select Button" at bounding box center [474, 253] width 231 height 14
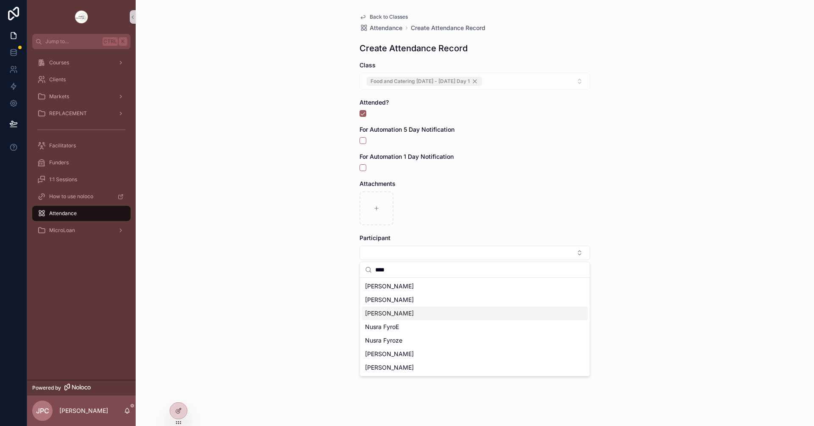
type input "****"
click at [408, 316] on span "[PERSON_NAME]" at bounding box center [389, 313] width 49 height 8
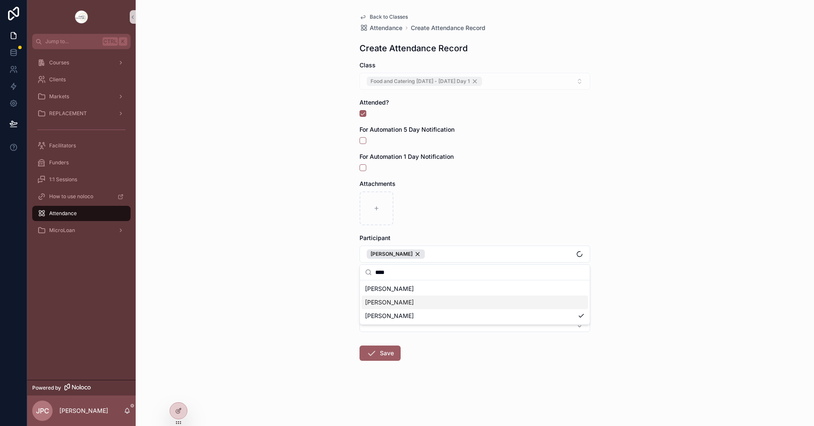
click at [337, 291] on div "Back to Classes Attendance Create Attendance Record Create Attendance Record Cl…" at bounding box center [475, 213] width 678 height 426
click at [375, 295] on button "Select Button" at bounding box center [474, 290] width 231 height 14
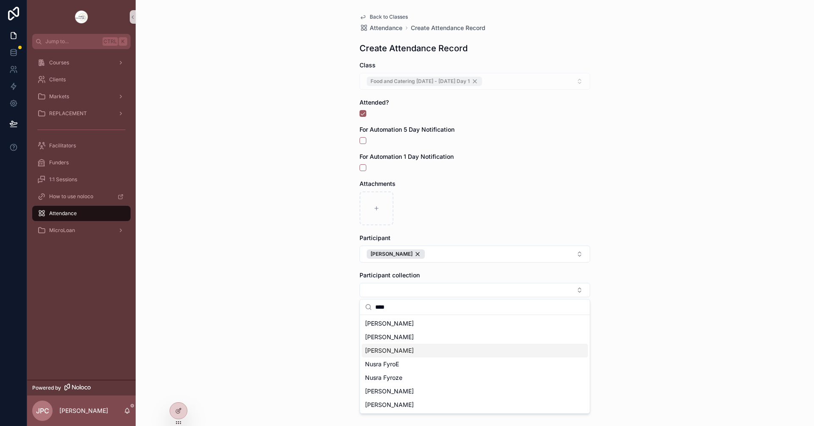
type input "****"
click at [392, 355] on span "[PERSON_NAME]" at bounding box center [389, 351] width 49 height 8
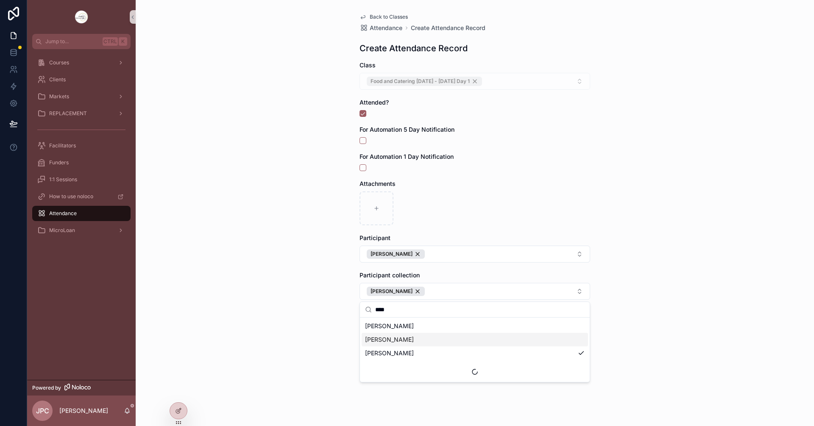
click at [332, 331] on div "Back to Classes Attendance Create Attendance Record Create Attendance Record Cl…" at bounding box center [475, 213] width 678 height 426
click at [392, 361] on button "Save" at bounding box center [379, 355] width 41 height 15
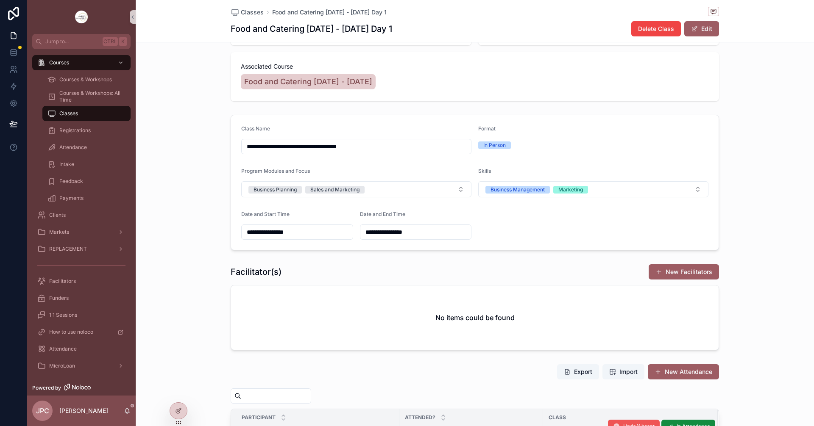
scroll to position [127, 0]
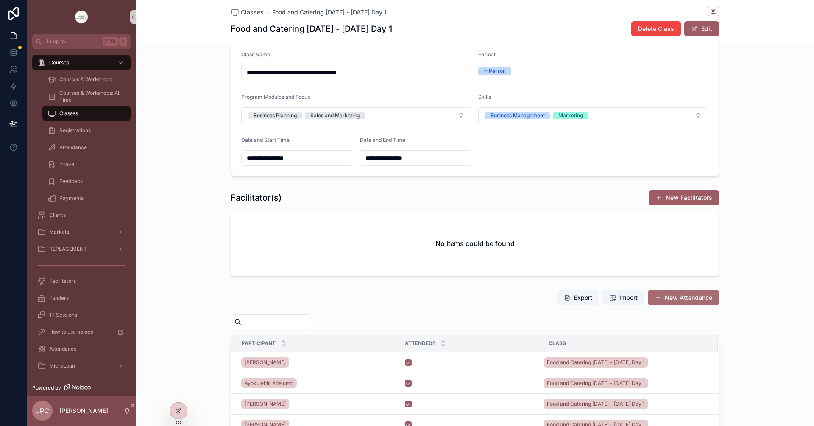
click at [657, 299] on span "scrollable content" at bounding box center [657, 298] width 7 height 7
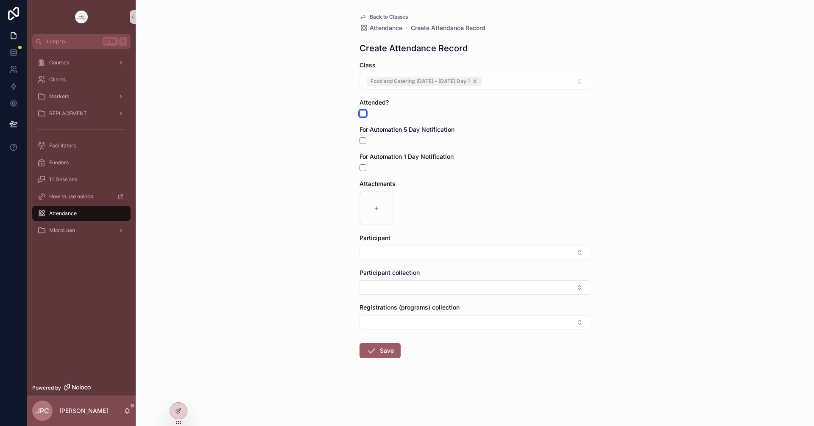
click at [359, 114] on button "scrollable content" at bounding box center [362, 113] width 7 height 7
click at [403, 248] on button "Select Button" at bounding box center [474, 253] width 231 height 14
type input "*****"
drag, startPoint x: 392, startPoint y: 286, endPoint x: 352, endPoint y: 293, distance: 40.4
click at [392, 286] on span "[PERSON_NAME]" at bounding box center [389, 286] width 49 height 8
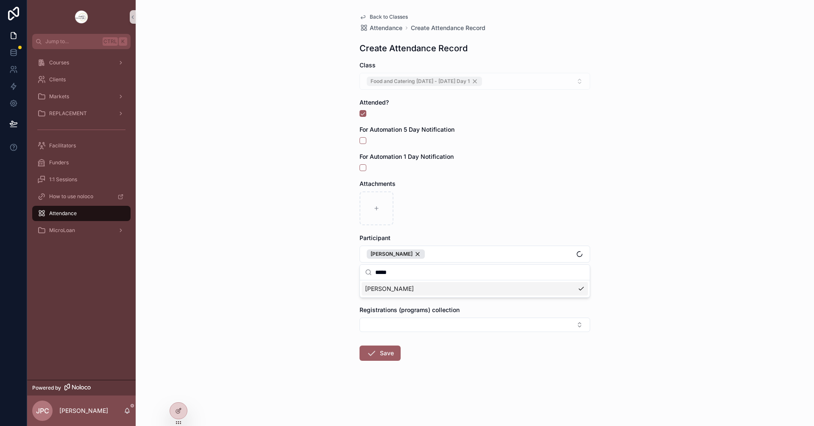
click at [333, 292] on div "Back to Classes Attendance Create Attendance Record Create Attendance Record Cl…" at bounding box center [475, 213] width 678 height 426
click at [376, 292] on button "Select Button" at bounding box center [474, 290] width 231 height 14
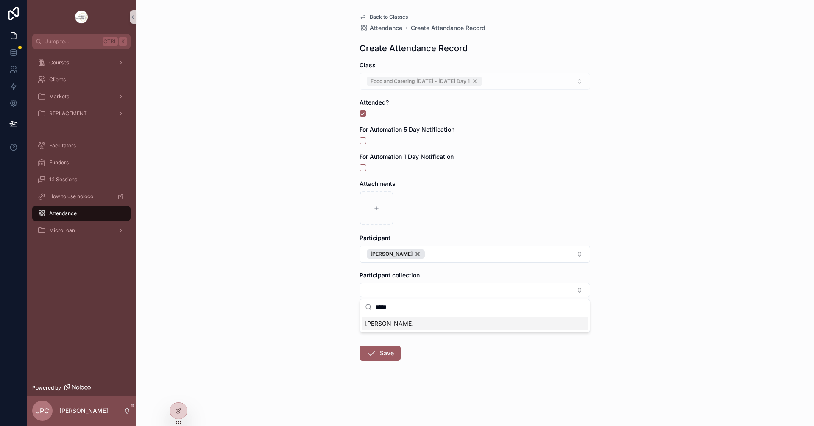
type input "*****"
click at [421, 329] on div "[PERSON_NAME]" at bounding box center [475, 324] width 226 height 14
click at [351, 319] on div "Back to Classes Attendance Create Attendance Record Create Attendance Record Cl…" at bounding box center [475, 213] width 678 height 426
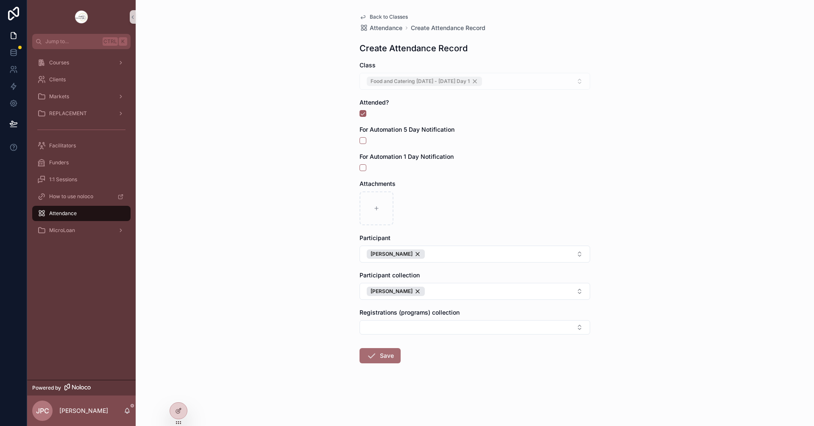
click at [383, 357] on button "Save" at bounding box center [379, 355] width 41 height 15
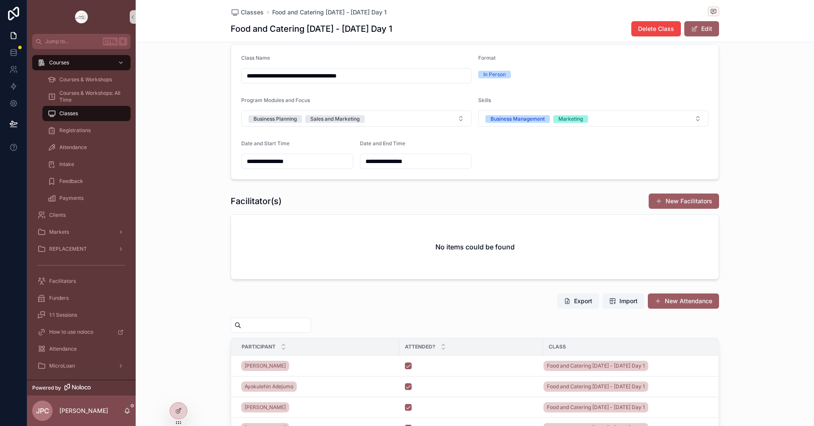
scroll to position [170, 0]
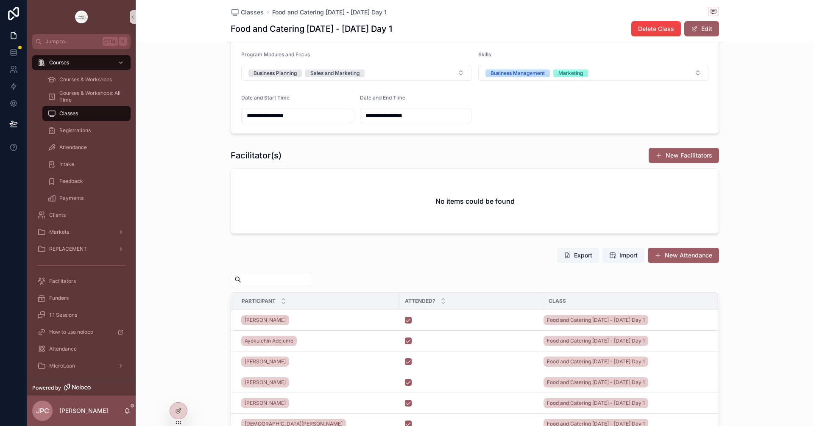
click at [688, 255] on button "New Attendance" at bounding box center [683, 255] width 71 height 15
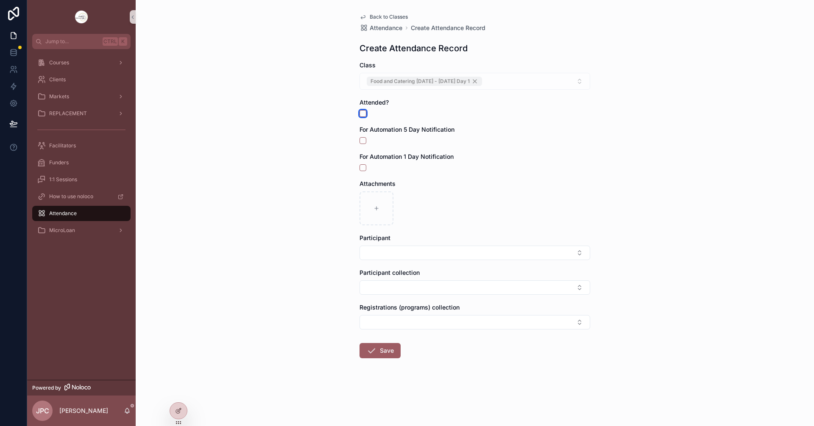
click at [363, 116] on button "scrollable content" at bounding box center [362, 113] width 7 height 7
click at [404, 254] on button "Select Button" at bounding box center [474, 253] width 231 height 14
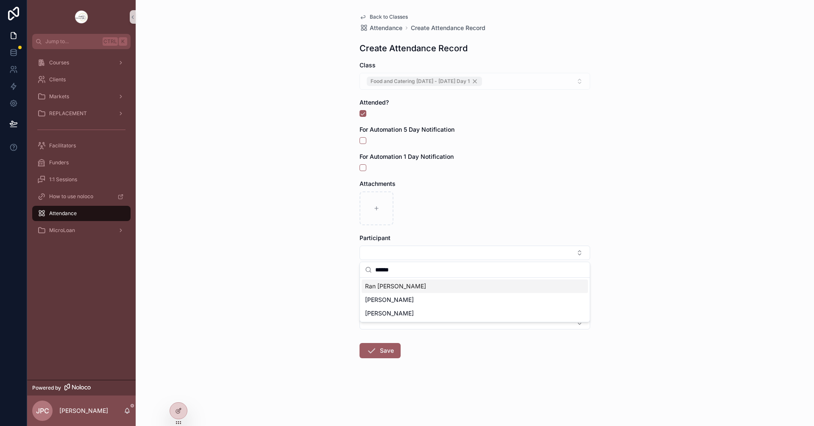
type input "******"
click at [426, 286] on span "Ran [PERSON_NAME]" at bounding box center [395, 286] width 61 height 8
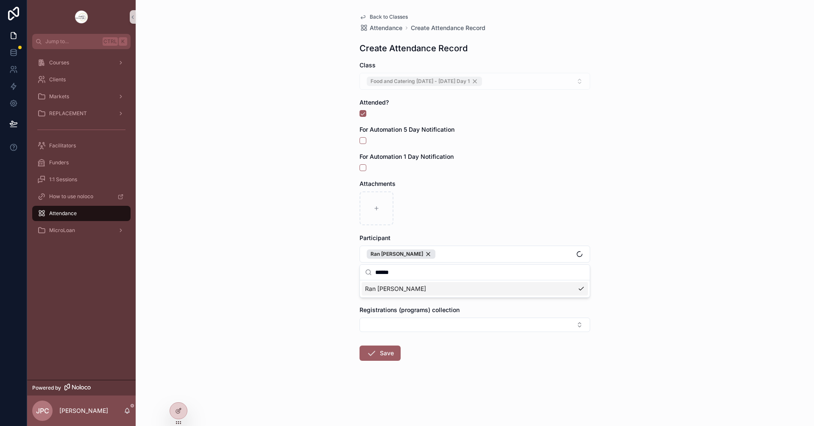
click at [352, 282] on div "Back to Classes Attendance Create Attendance Record Create Attendance Record Cl…" at bounding box center [475, 213] width 678 height 426
click at [401, 288] on button "Select Button" at bounding box center [474, 290] width 231 height 14
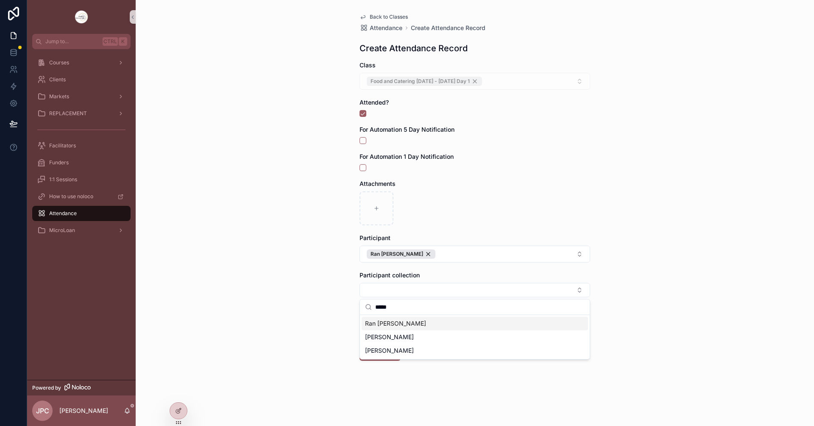
type input "*****"
click at [422, 327] on span "Ran [PERSON_NAME]" at bounding box center [395, 324] width 61 height 8
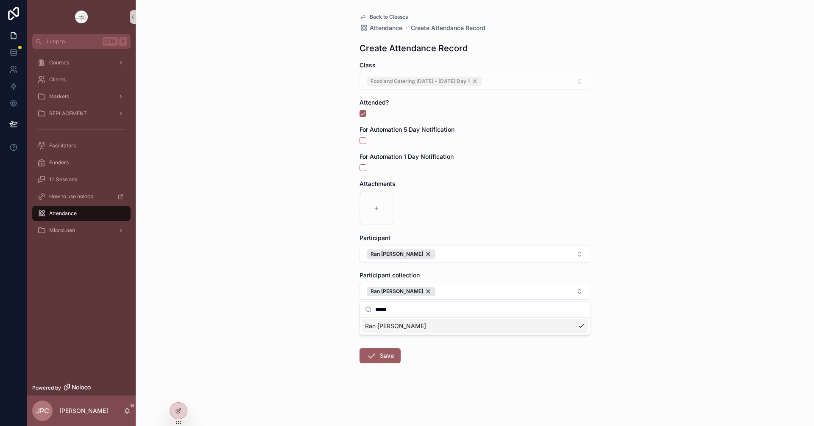
click at [282, 292] on div "Back to Classes Attendance Create Attendance Record Create Attendance Record Cl…" at bounding box center [475, 213] width 678 height 426
click at [383, 360] on button "Save" at bounding box center [379, 355] width 41 height 15
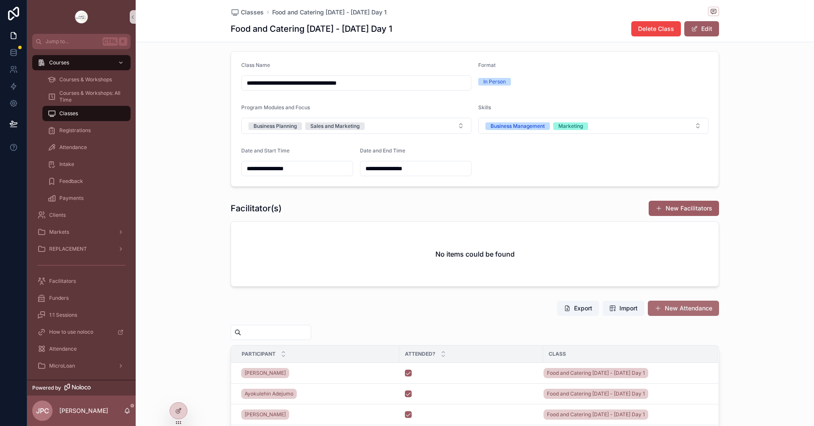
scroll to position [127, 0]
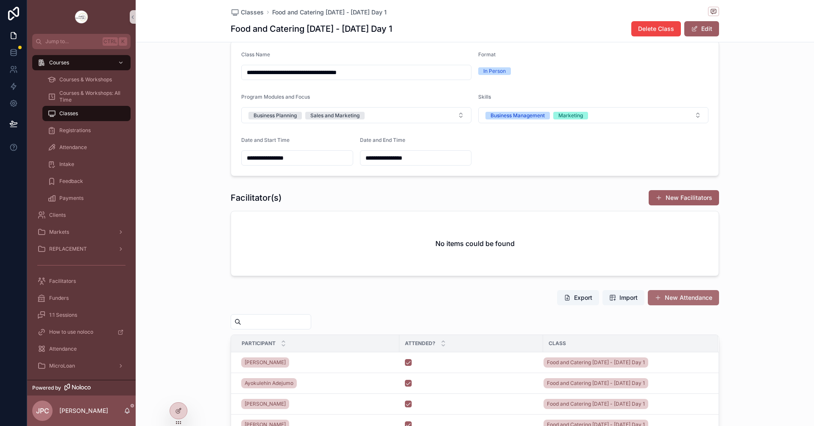
click at [687, 302] on button "New Attendance" at bounding box center [683, 297] width 71 height 15
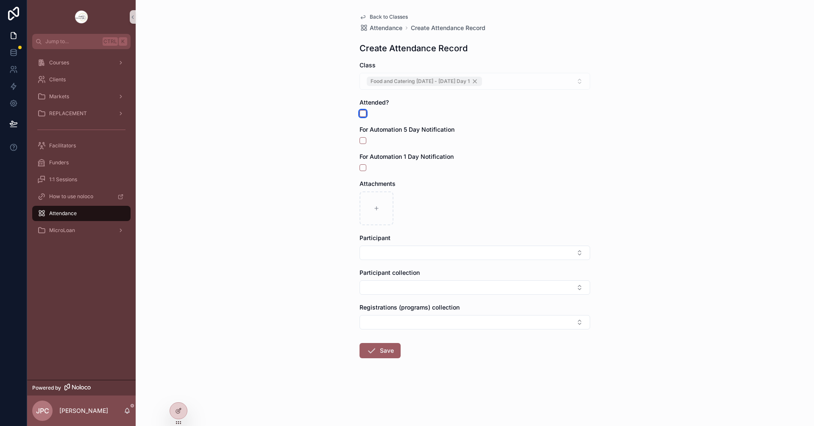
click at [360, 112] on button "scrollable content" at bounding box center [362, 113] width 7 height 7
click at [409, 250] on button "Select Button" at bounding box center [474, 253] width 231 height 14
type input "*******"
click at [403, 285] on span "[PERSON_NAME] Aku" at bounding box center [395, 286] width 61 height 8
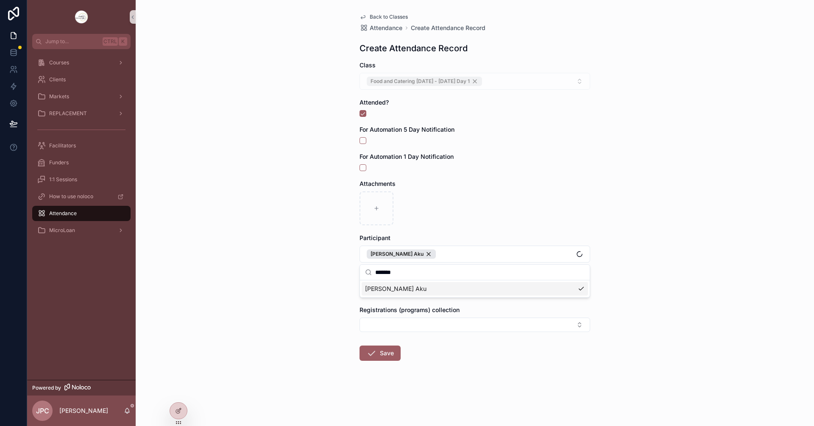
click at [327, 299] on div "Back to Classes Attendance Create Attendance Record Create Attendance Record Cl…" at bounding box center [475, 213] width 678 height 426
click at [381, 288] on button "Select Button" at bounding box center [474, 290] width 231 height 14
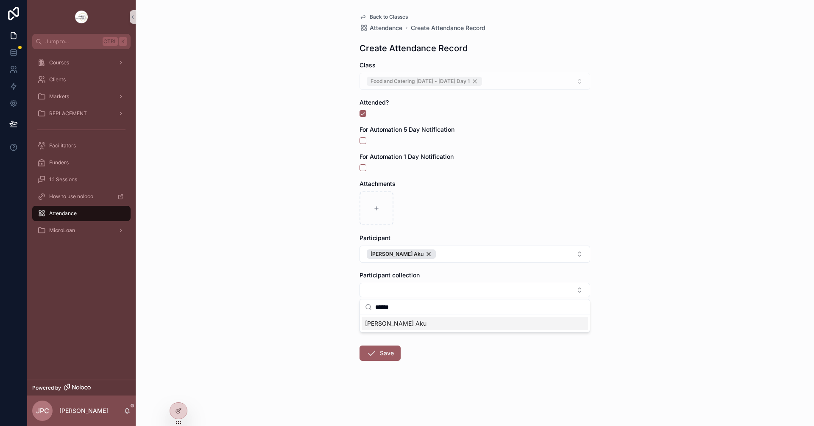
type input "******"
click at [404, 323] on span "[PERSON_NAME] Aku" at bounding box center [395, 324] width 61 height 8
click at [332, 313] on div "Back to Classes Attendance Create Attendance Record Create Attendance Record Cl…" at bounding box center [475, 213] width 678 height 426
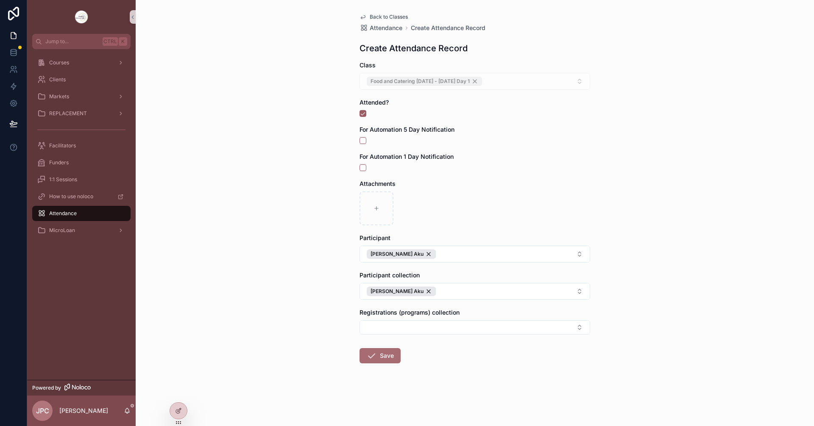
click at [374, 353] on icon "scrollable content" at bounding box center [371, 356] width 10 height 10
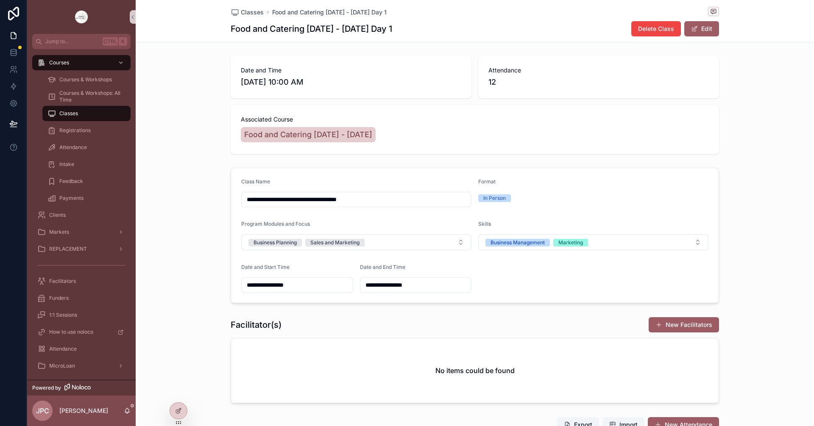
drag, startPoint x: 703, startPoint y: 420, endPoint x: 698, endPoint y: 417, distance: 6.4
click at [702, 420] on button "New Attendance" at bounding box center [683, 424] width 71 height 15
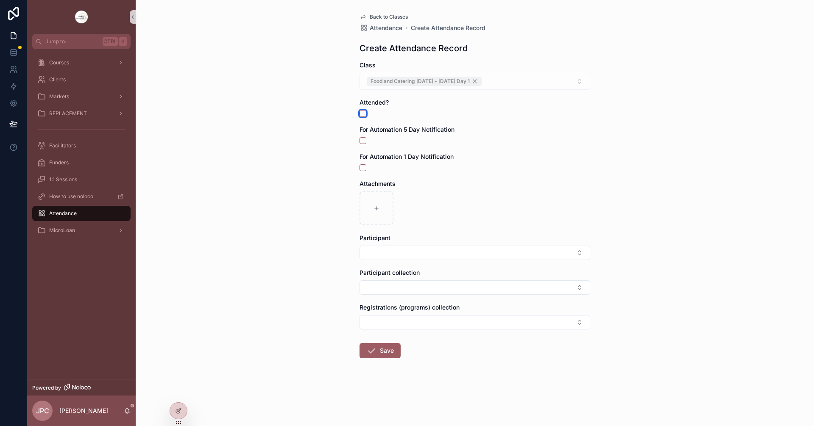
click at [361, 117] on button "scrollable content" at bounding box center [362, 113] width 7 height 7
click at [402, 248] on button "Select Button" at bounding box center [474, 253] width 231 height 14
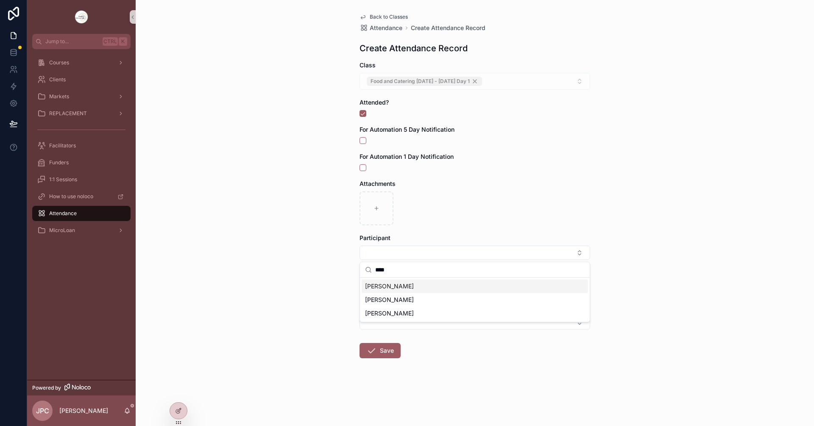
type input "****"
click at [427, 287] on div "[PERSON_NAME]" at bounding box center [475, 287] width 226 height 14
click at [291, 310] on div "Back to Classes Attendance Create Attendance Record Create Attendance Record Cl…" at bounding box center [475, 213] width 678 height 426
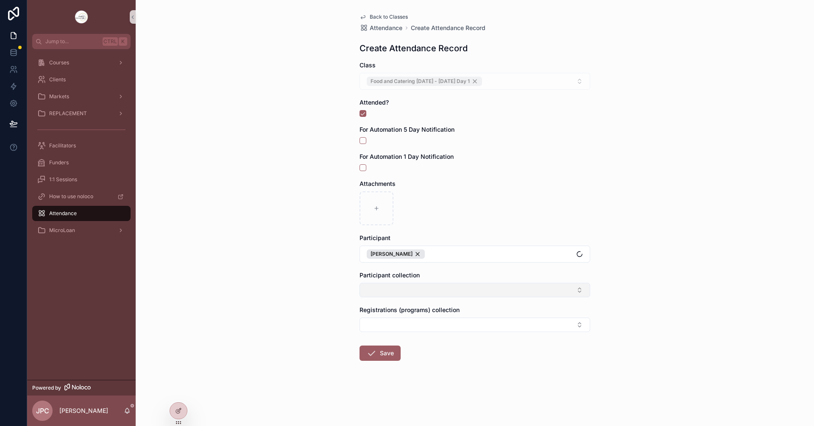
click at [381, 293] on button "Select Button" at bounding box center [474, 290] width 231 height 14
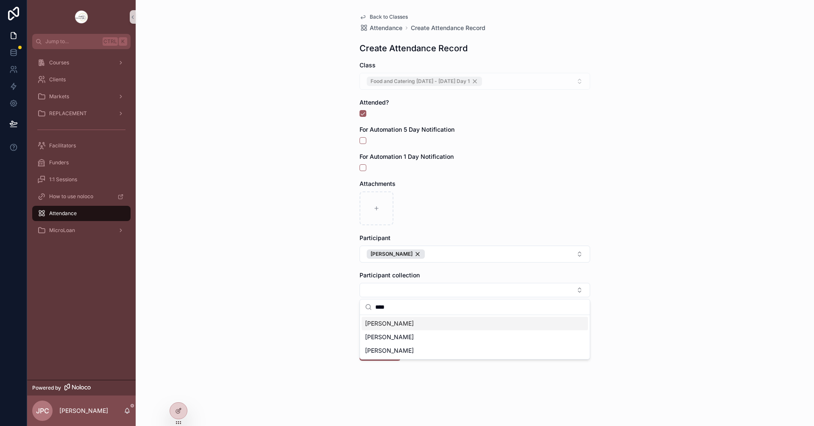
type input "****"
click at [421, 330] on div "[PERSON_NAME]" at bounding box center [475, 324] width 226 height 14
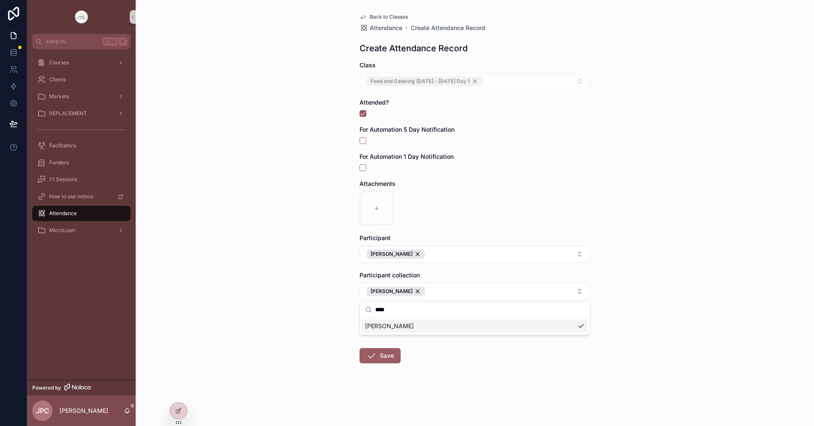
click at [333, 335] on div "Back to Classes Attendance Create Attendance Record Create Attendance Record Cl…" at bounding box center [475, 213] width 678 height 426
click at [385, 356] on button "Save" at bounding box center [379, 355] width 41 height 15
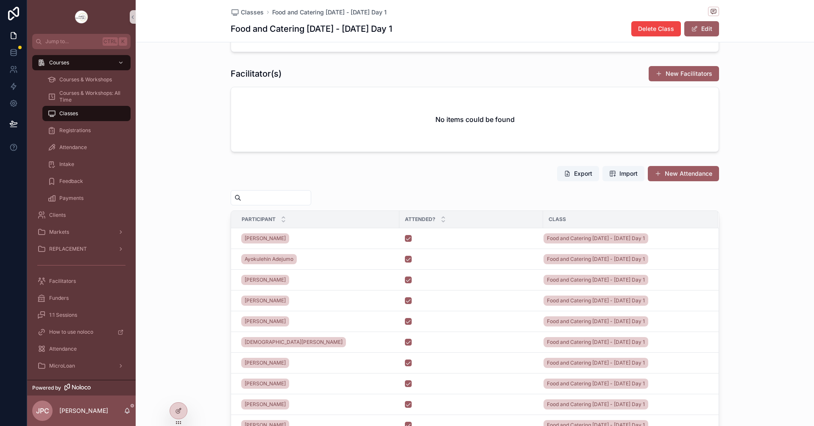
scroll to position [170, 0]
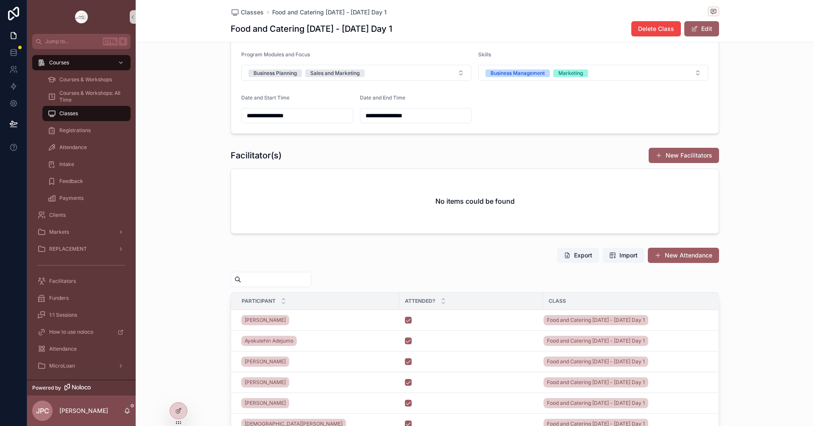
click at [705, 262] on button "New Attendance" at bounding box center [683, 255] width 71 height 15
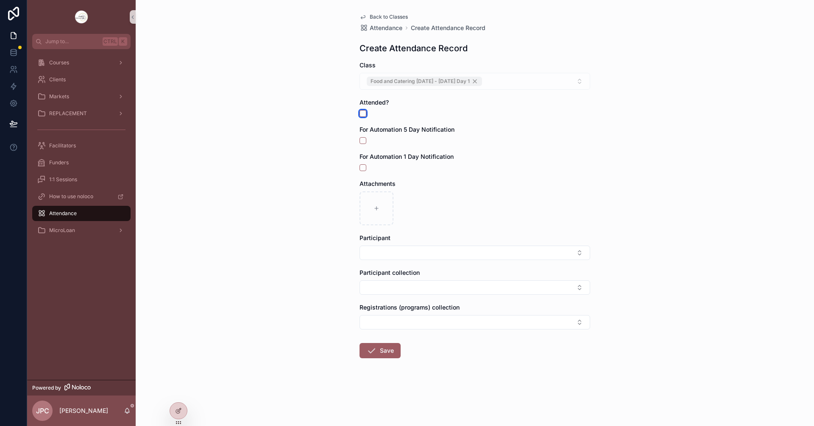
drag, startPoint x: 365, startPoint y: 113, endPoint x: 379, endPoint y: 146, distance: 35.5
click at [364, 113] on button "scrollable content" at bounding box center [362, 113] width 7 height 7
click at [400, 251] on button "Select Button" at bounding box center [474, 253] width 231 height 14
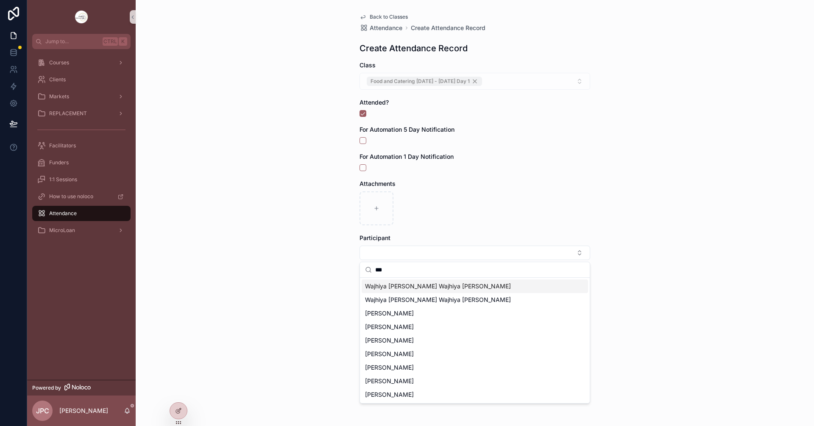
type input "***"
click at [399, 285] on span "Wajhiya [PERSON_NAME] Wajhiya [PERSON_NAME]" at bounding box center [438, 286] width 146 height 8
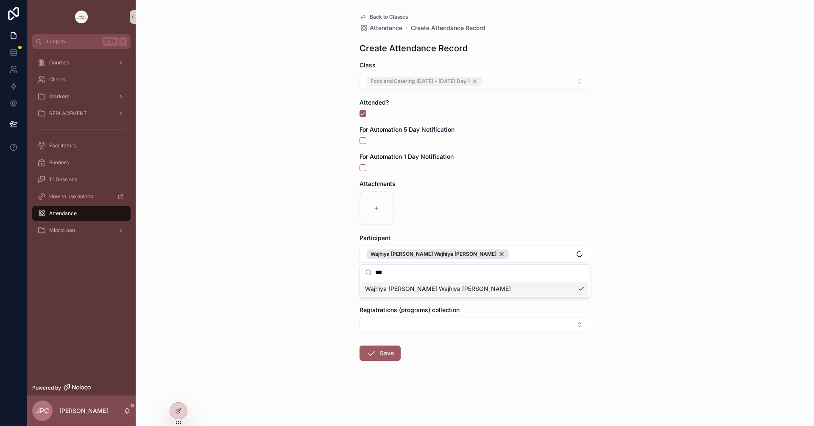
click at [328, 287] on div "Back to Classes Attendance Create Attendance Record Create Attendance Record Cl…" at bounding box center [475, 213] width 678 height 426
click at [376, 292] on button "Select Button" at bounding box center [474, 290] width 231 height 14
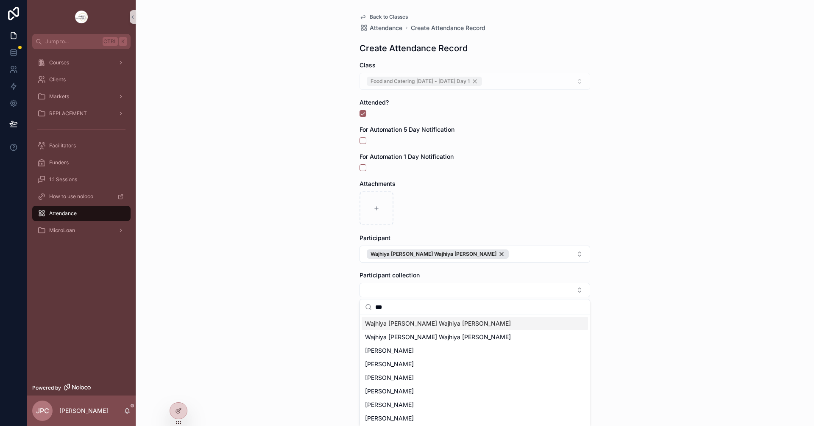
type input "***"
drag, startPoint x: 415, startPoint y: 319, endPoint x: 379, endPoint y: 320, distance: 36.0
click at [415, 320] on div "Wajhiya [PERSON_NAME] Wajhiya [PERSON_NAME]" at bounding box center [475, 324] width 226 height 14
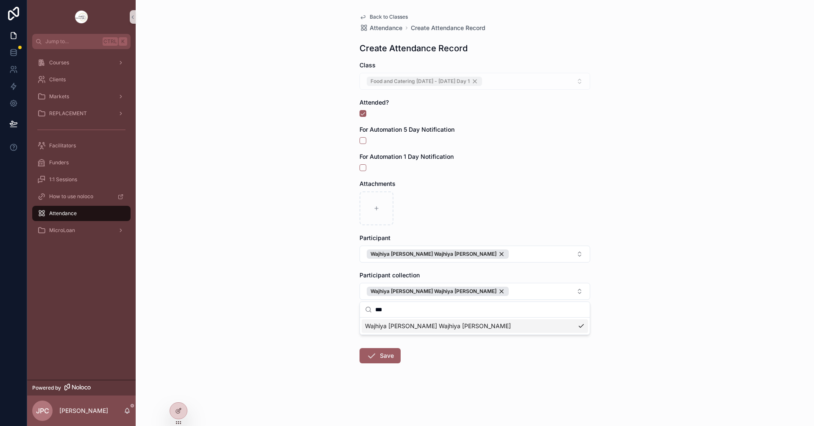
click at [313, 328] on div "Back to Classes Attendance Create Attendance Record Create Attendance Record Cl…" at bounding box center [475, 213] width 678 height 426
click at [382, 352] on button "Save" at bounding box center [379, 355] width 41 height 15
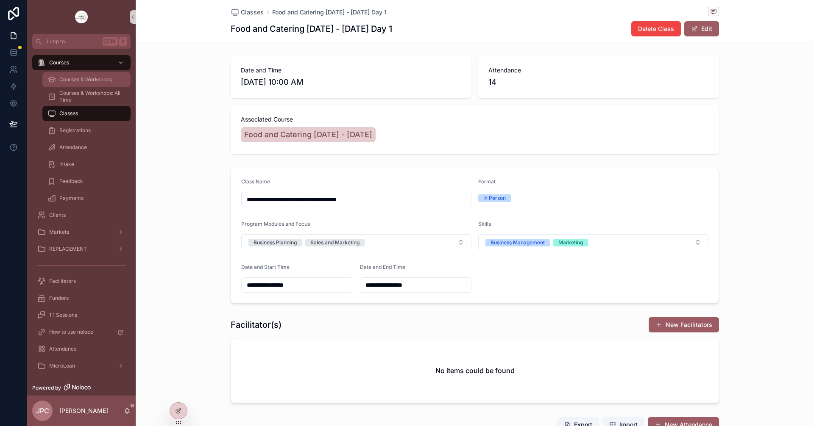
click at [72, 78] on span "Courses & Workshops" at bounding box center [85, 79] width 53 height 7
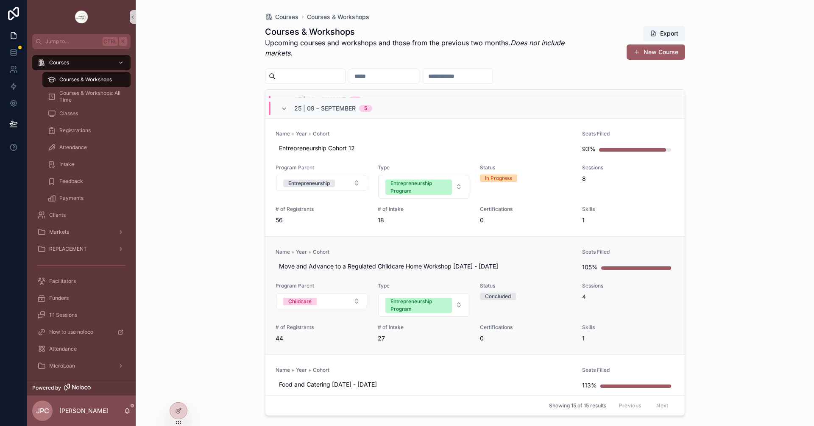
scroll to position [85, 0]
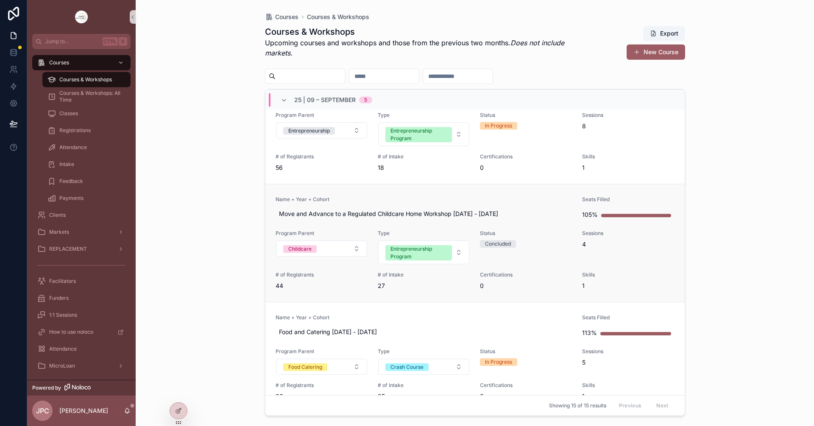
click at [430, 198] on span "Name + Year + Cohort" at bounding box center [423, 199] width 297 height 7
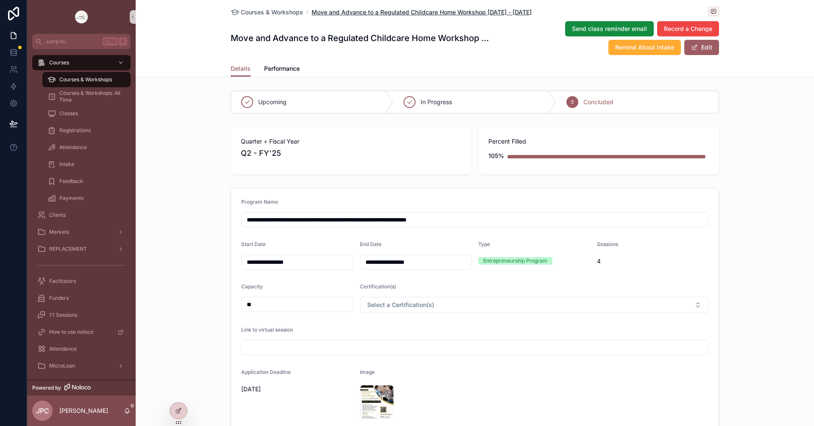
drag, startPoint x: 545, startPoint y: 13, endPoint x: 310, endPoint y: 14, distance: 235.2
click at [310, 14] on div "Courses & Workshops Move and Advance to a Regulated Childcare Home Workshop [DA…" at bounding box center [475, 12] width 488 height 11
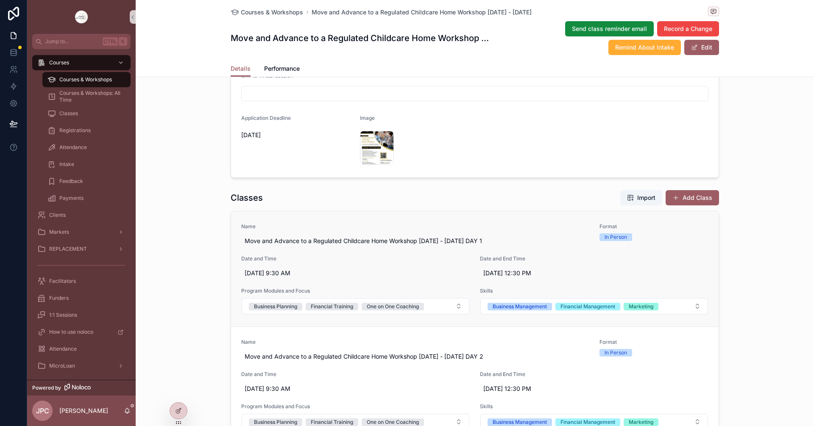
click at [529, 219] on link "Name Move and Advance to a Regulated Childcare Home Workshop [DATE] - [DATE] DA…" at bounding box center [474, 268] width 487 height 115
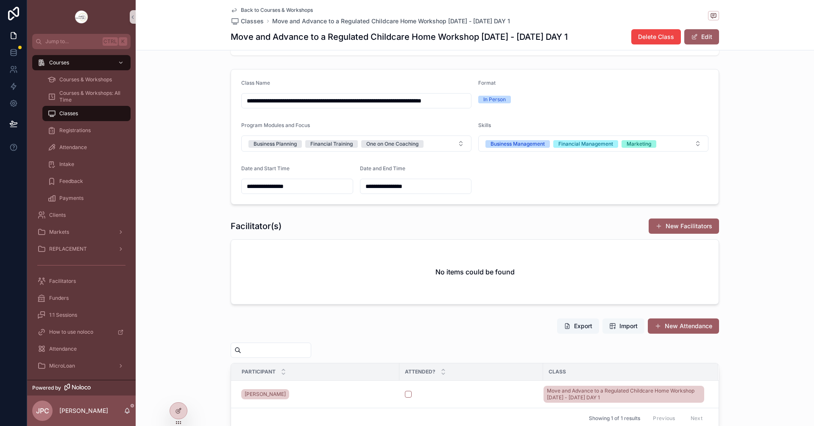
scroll to position [127, 0]
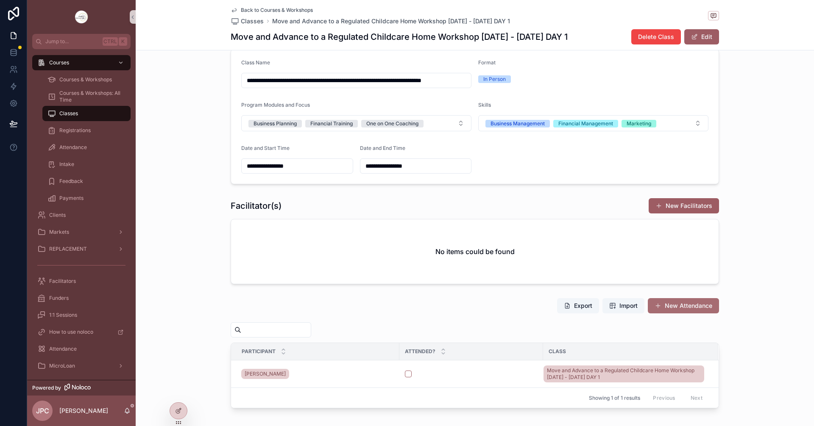
click at [660, 304] on button "New Attendance" at bounding box center [683, 305] width 71 height 15
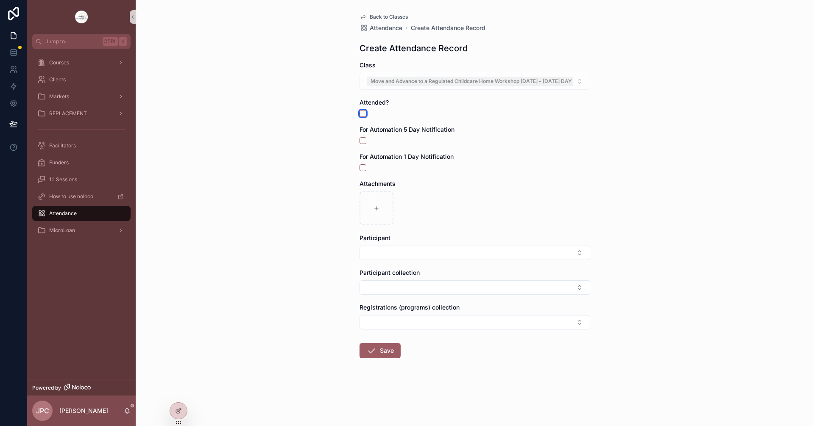
click at [363, 115] on button "scrollable content" at bounding box center [362, 113] width 7 height 7
click at [447, 256] on button "Select Button" at bounding box center [474, 253] width 231 height 14
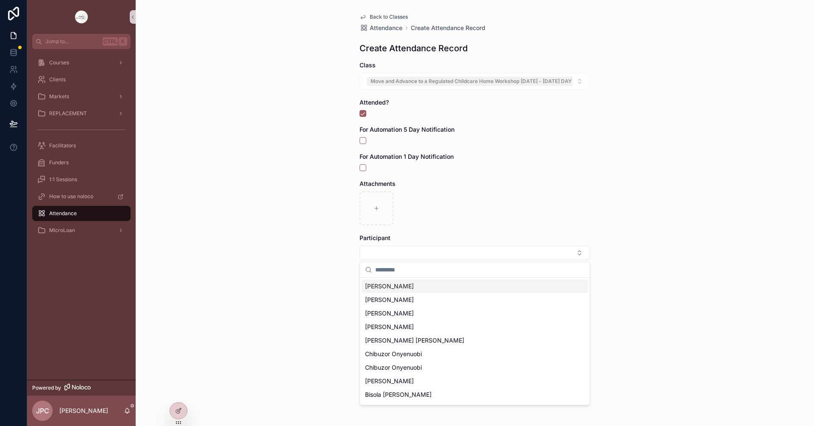
click at [334, 242] on div "Back to Classes Attendance Create Attendance Record Create Attendance Record Cl…" at bounding box center [475, 213] width 678 height 426
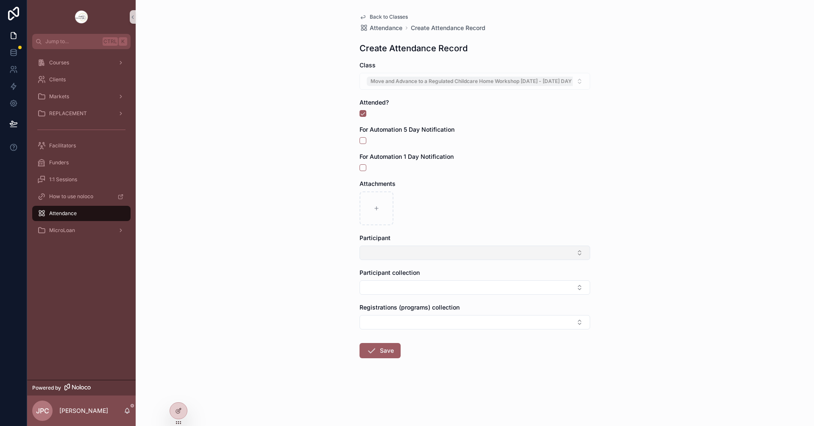
click at [406, 253] on button "Select Button" at bounding box center [474, 253] width 231 height 14
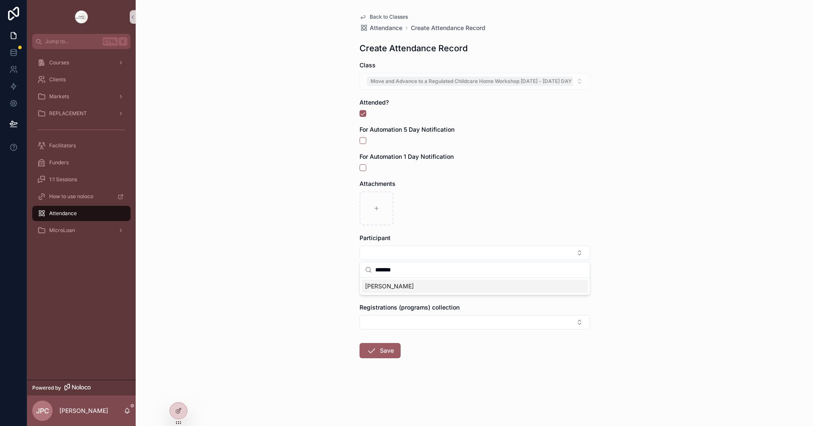
type input "*******"
click at [404, 290] on span "[PERSON_NAME]" at bounding box center [389, 286] width 49 height 8
click at [318, 298] on div "Back to Classes Attendance Create Attendance Record Create Attendance Record Cl…" at bounding box center [475, 213] width 678 height 426
click at [391, 290] on button "Select Button" at bounding box center [474, 290] width 231 height 14
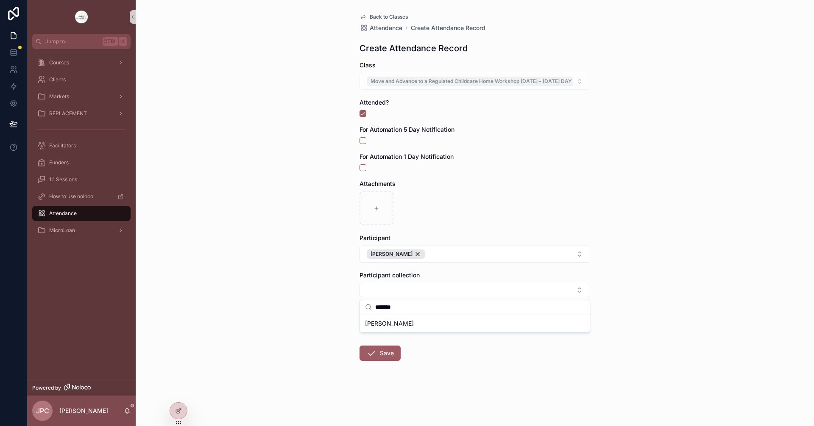
click at [394, 306] on input "*******" at bounding box center [479, 307] width 209 height 15
type input "*******"
click at [390, 323] on span "[PERSON_NAME]" at bounding box center [389, 324] width 49 height 8
click at [344, 314] on div "Back to Classes Attendance Create Attendance Record Create Attendance Record Cl…" at bounding box center [475, 213] width 678 height 426
click at [382, 356] on button "Save" at bounding box center [379, 355] width 41 height 15
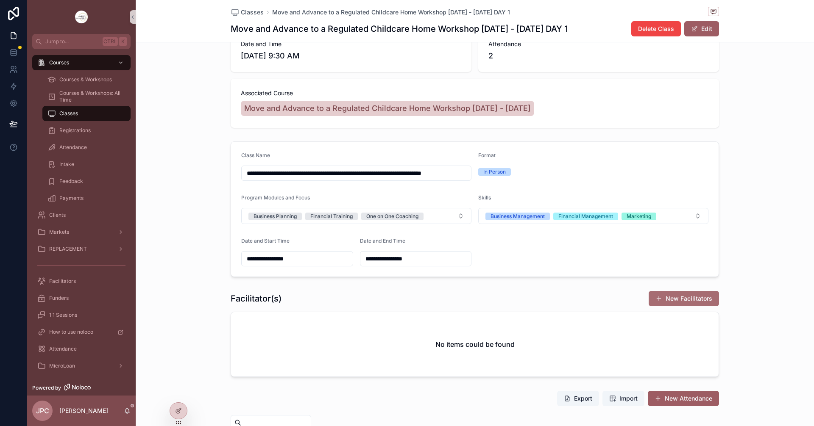
scroll to position [42, 0]
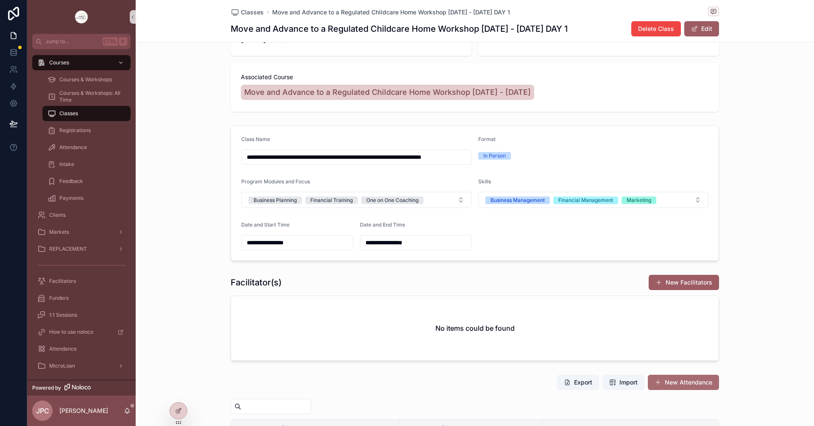
click at [694, 378] on button "New Attendance" at bounding box center [683, 382] width 71 height 15
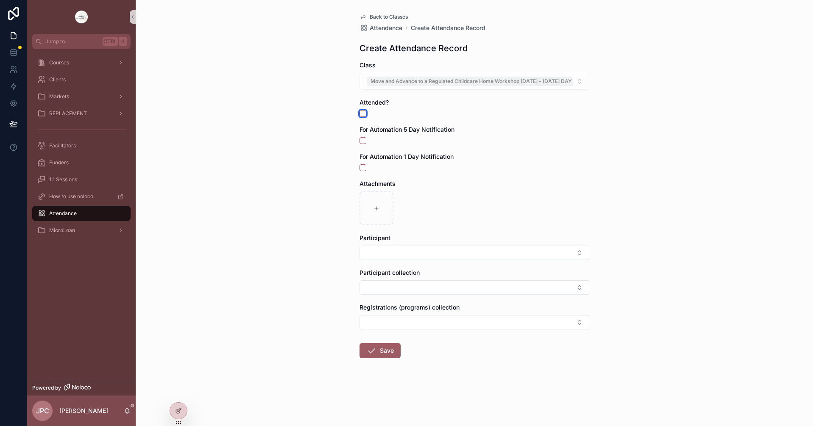
click at [360, 115] on button "scrollable content" at bounding box center [362, 113] width 7 height 7
click at [429, 253] on button "Select Button" at bounding box center [474, 253] width 231 height 14
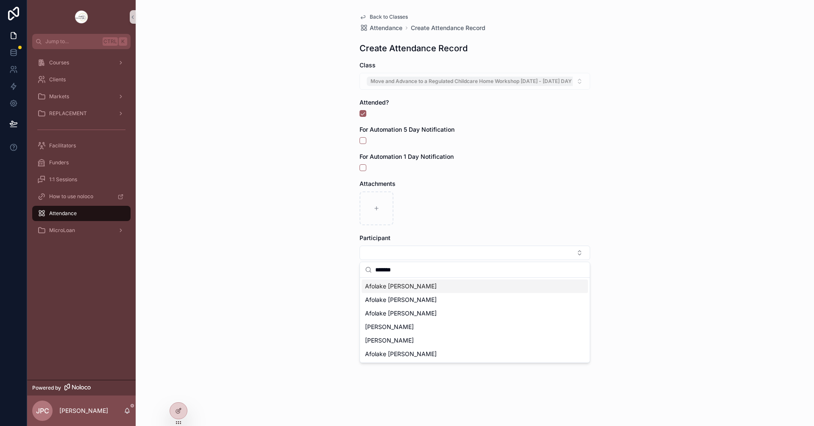
type input "*******"
click at [423, 283] on span "Afolake [PERSON_NAME]" at bounding box center [401, 286] width 72 height 8
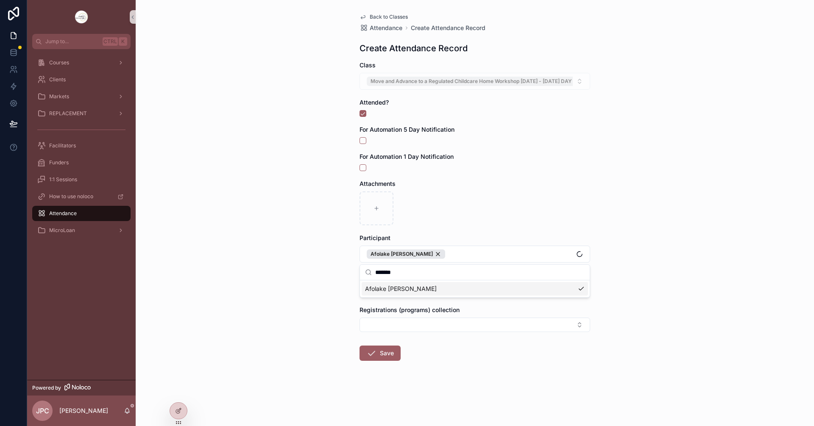
click at [290, 288] on div "Back to Classes Attendance Create Attendance Record Create Attendance Record Cl…" at bounding box center [475, 213] width 678 height 426
click at [384, 292] on button "Select Button" at bounding box center [474, 290] width 231 height 14
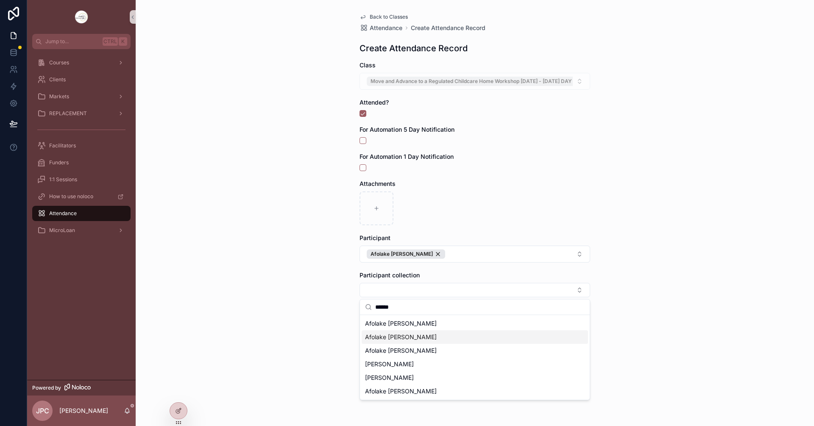
type input "******"
click at [412, 323] on span "Afolake [PERSON_NAME]" at bounding box center [401, 324] width 72 height 8
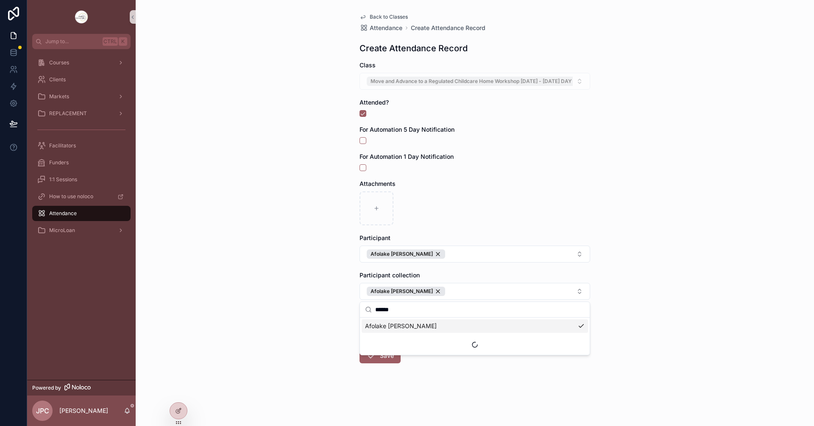
click at [342, 300] on div "Back to Classes Attendance Create Attendance Record Create Attendance Record Cl…" at bounding box center [475, 213] width 678 height 426
click at [378, 353] on button "Save" at bounding box center [379, 355] width 41 height 15
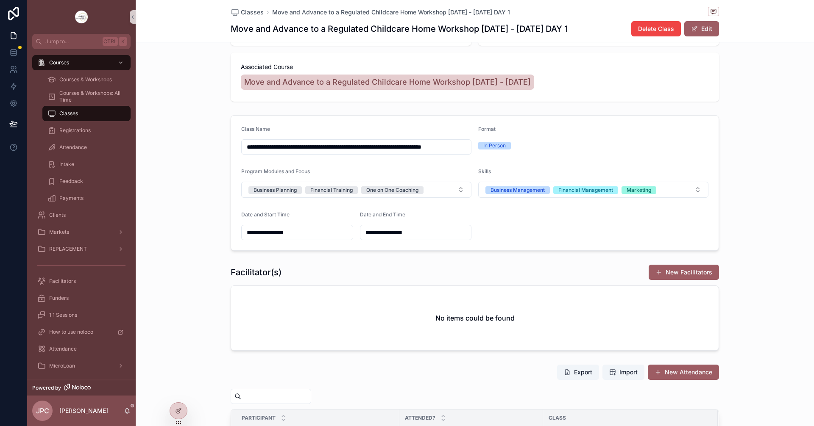
scroll to position [170, 0]
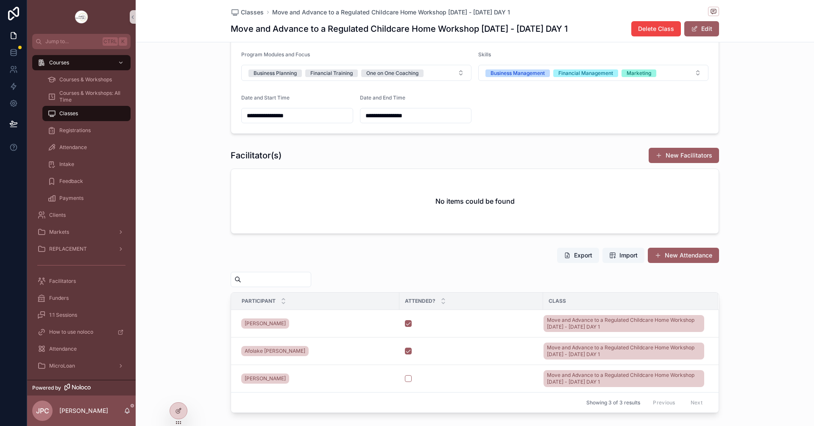
click at [687, 254] on button "New Attendance" at bounding box center [683, 255] width 71 height 15
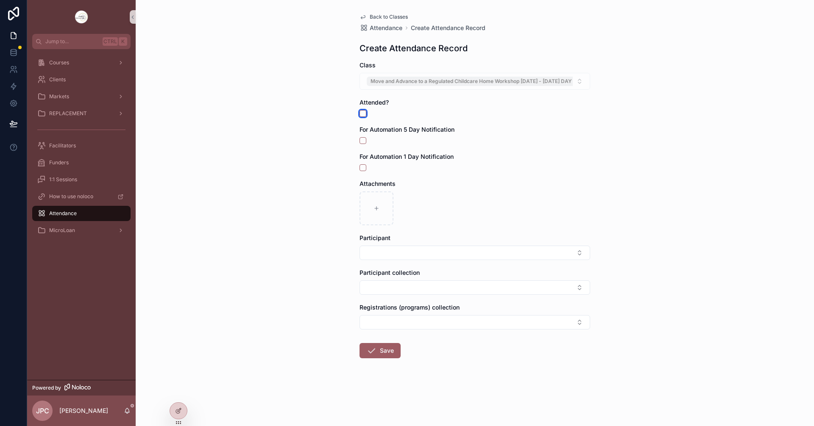
click at [362, 111] on button "scrollable content" at bounding box center [362, 113] width 7 height 7
click at [412, 256] on button "Select Button" at bounding box center [474, 253] width 231 height 14
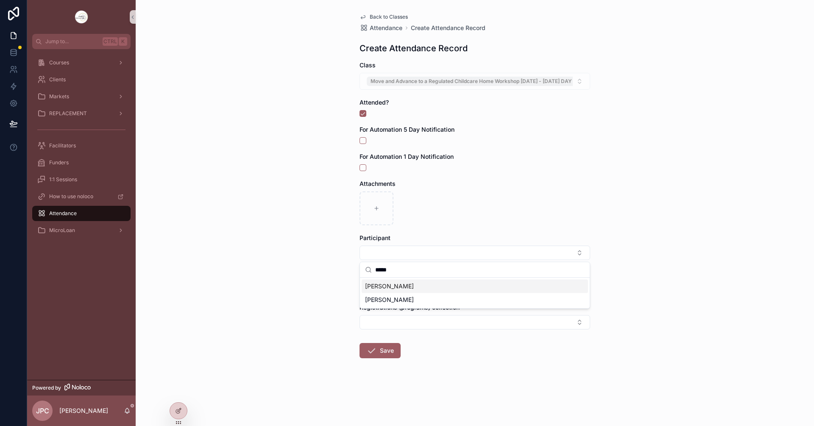
type input "*****"
click at [414, 285] on span "[PERSON_NAME]" at bounding box center [389, 286] width 49 height 8
click at [335, 279] on div "Back to Classes Attendance Create Attendance Record Create Attendance Record Cl…" at bounding box center [475, 213] width 678 height 426
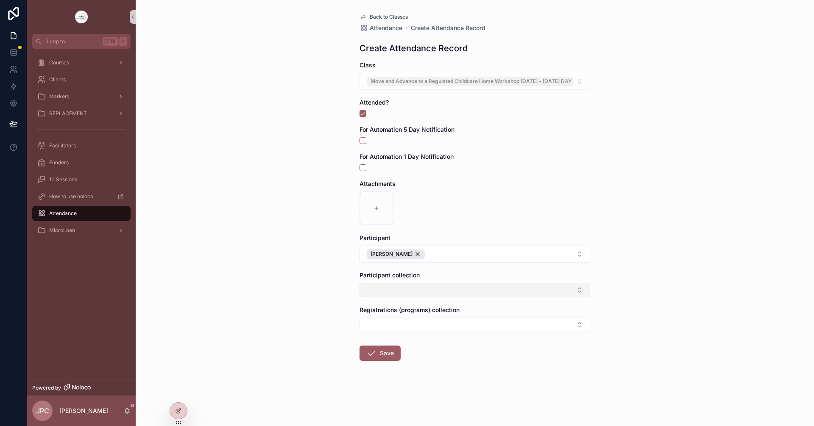
click at [378, 294] on button "Select Button" at bounding box center [474, 290] width 231 height 14
type input "*****"
click at [382, 325] on span "[PERSON_NAME]" at bounding box center [389, 324] width 49 height 8
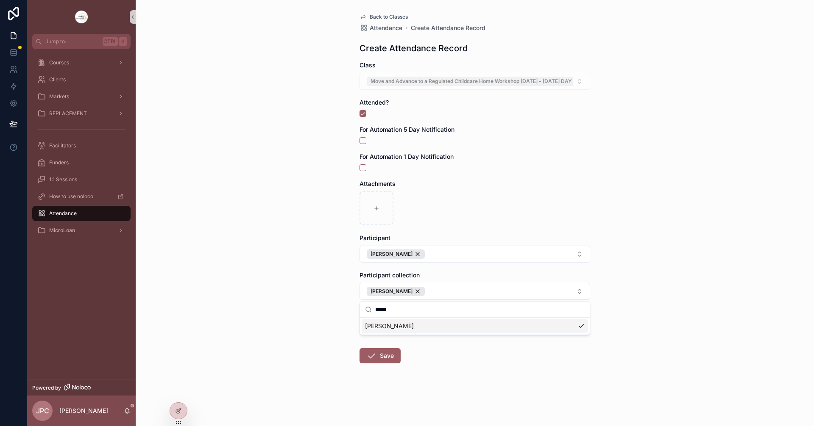
click at [294, 298] on div "Back to Classes Attendance Create Attendance Record Create Attendance Record Cl…" at bounding box center [475, 213] width 678 height 426
click at [380, 357] on button "Save" at bounding box center [379, 355] width 41 height 15
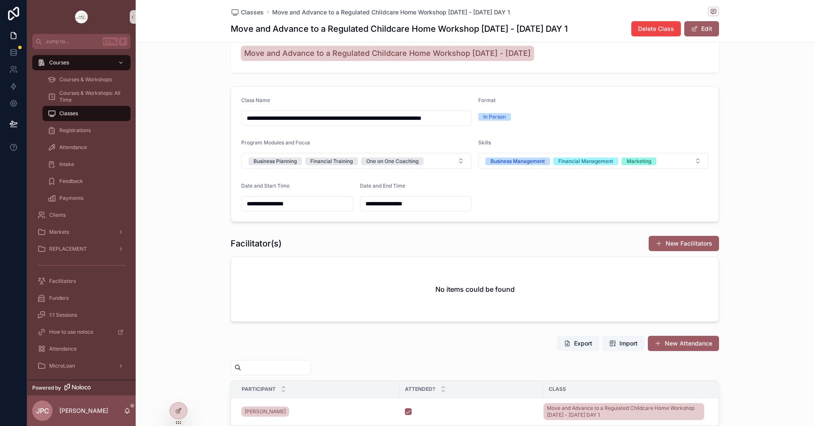
scroll to position [85, 0]
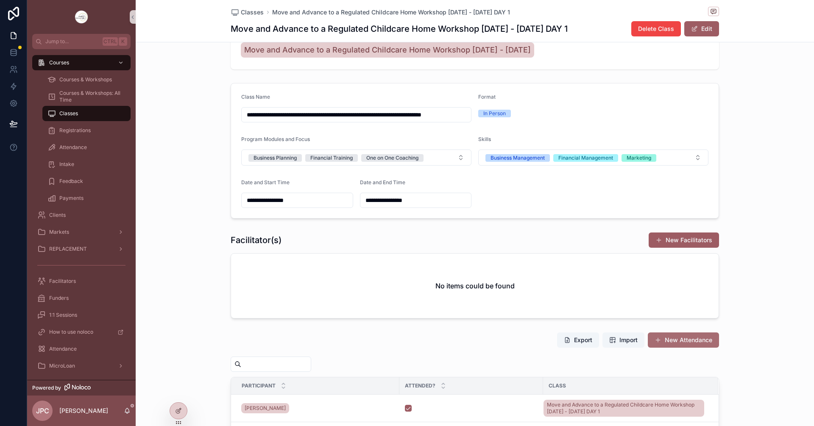
click at [688, 334] on button "New Attendance" at bounding box center [683, 340] width 71 height 15
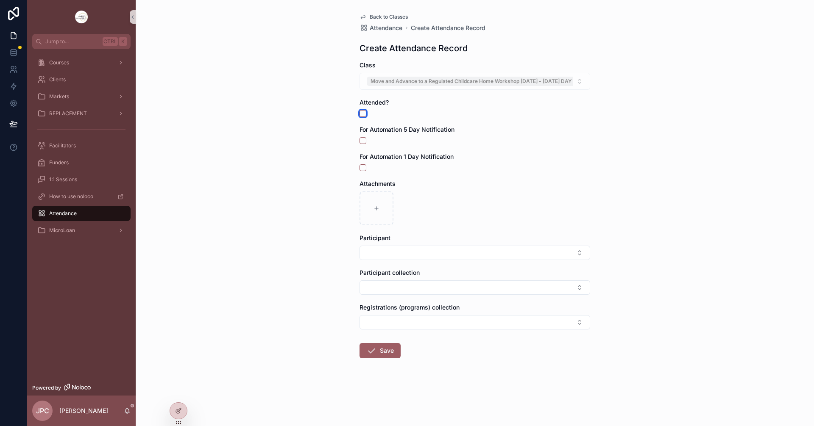
drag, startPoint x: 361, startPoint y: 112, endPoint x: 365, endPoint y: 120, distance: 8.4
click at [362, 113] on button "scrollable content" at bounding box center [362, 113] width 7 height 7
click at [402, 248] on button "Select Button" at bounding box center [474, 253] width 231 height 14
type input "******"
click at [405, 327] on div "[PERSON_NAME]" at bounding box center [475, 327] width 226 height 14
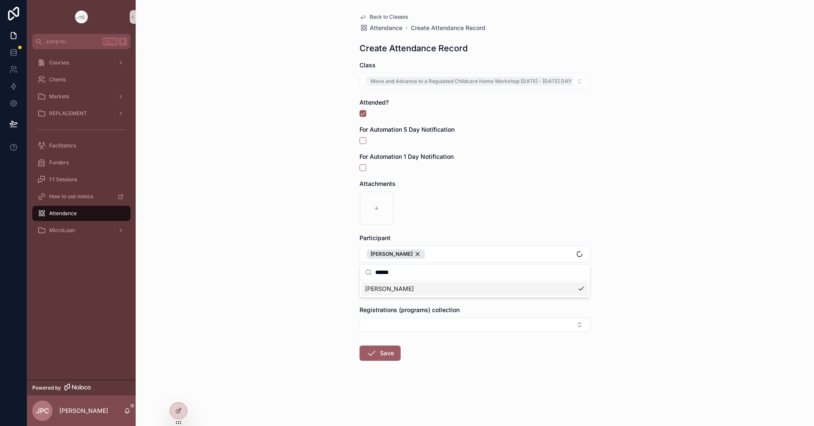
click at [334, 287] on div "Back to Classes Attendance Create Attendance Record Create Attendance Record Cl…" at bounding box center [475, 213] width 678 height 426
click at [385, 281] on div "Participant collection" at bounding box center [474, 284] width 231 height 26
click at [384, 290] on button "Select Button" at bounding box center [474, 290] width 231 height 14
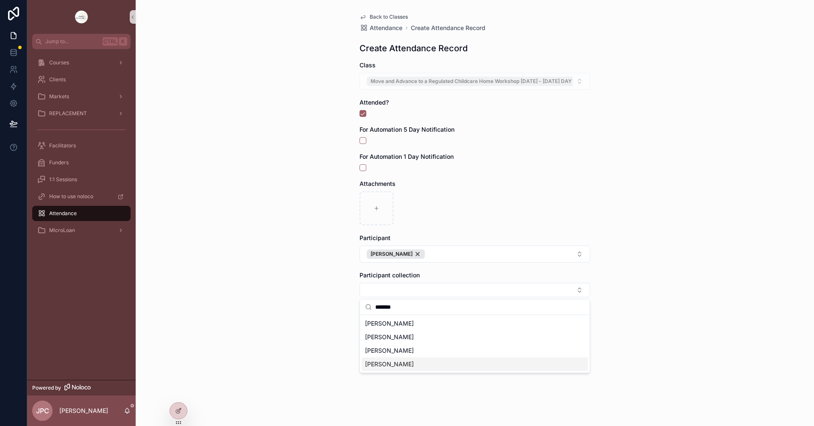
type input "*******"
click at [403, 362] on div "[PERSON_NAME]" at bounding box center [475, 365] width 226 height 14
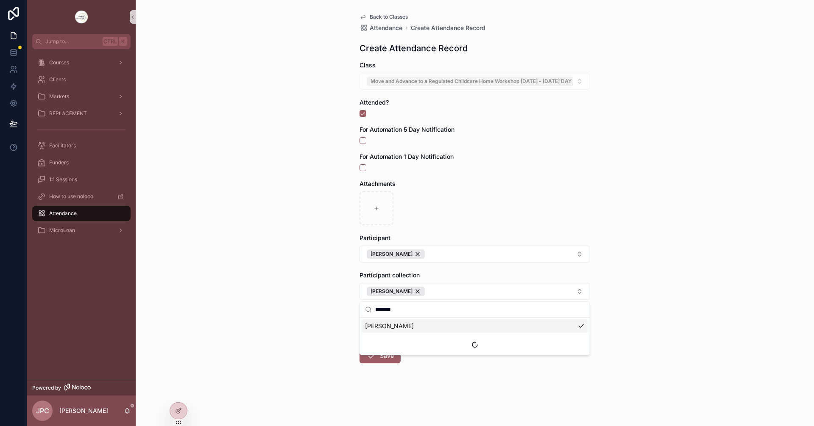
click at [323, 330] on div "Back to Classes Attendance Create Attendance Record Create Attendance Record Cl…" at bounding box center [475, 213] width 678 height 426
click at [378, 354] on button "Save" at bounding box center [379, 355] width 41 height 15
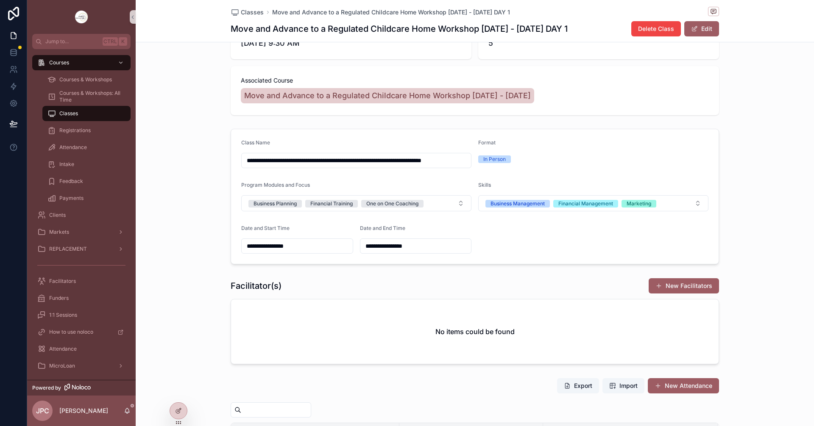
scroll to position [85, 0]
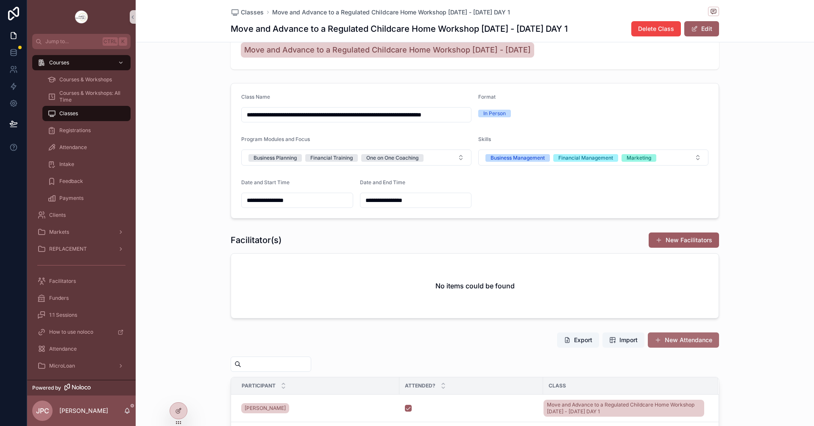
click at [686, 338] on button "New Attendance" at bounding box center [683, 340] width 71 height 15
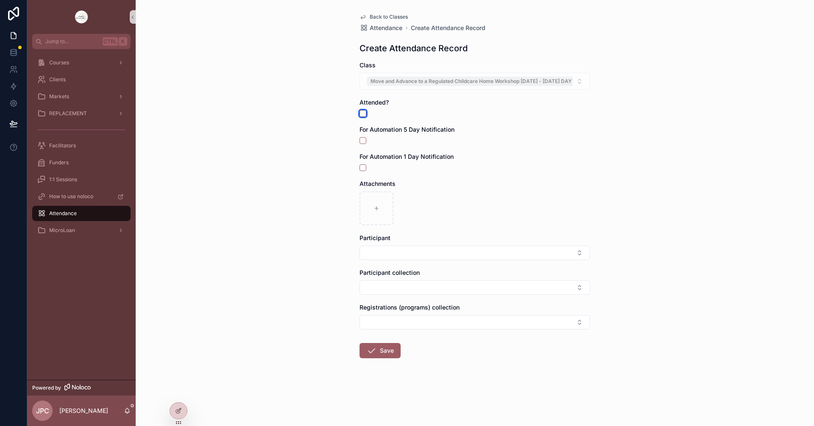
click at [362, 114] on button "scrollable content" at bounding box center [362, 113] width 7 height 7
click at [415, 256] on button "Select Button" at bounding box center [474, 253] width 231 height 14
type input "******"
click at [440, 293] on div "[PERSON_NAME]" at bounding box center [475, 287] width 226 height 14
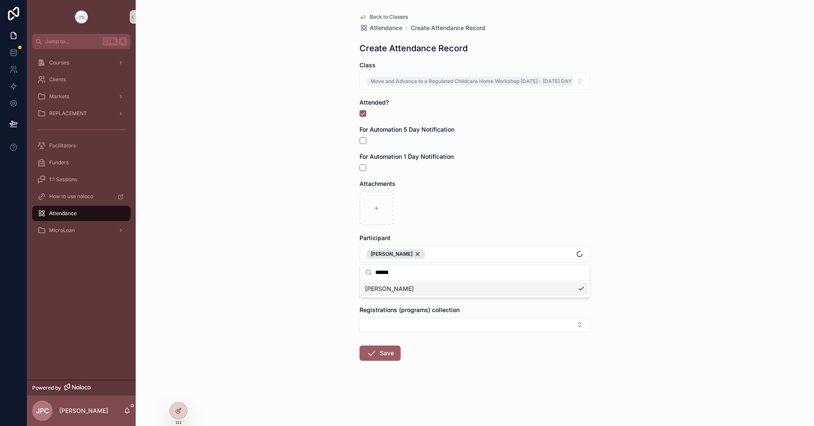
click at [343, 286] on div "Back to Classes Attendance Create Attendance Record Create Attendance Record Cl…" at bounding box center [475, 213] width 678 height 426
click at [387, 286] on button "Select Button" at bounding box center [474, 290] width 231 height 14
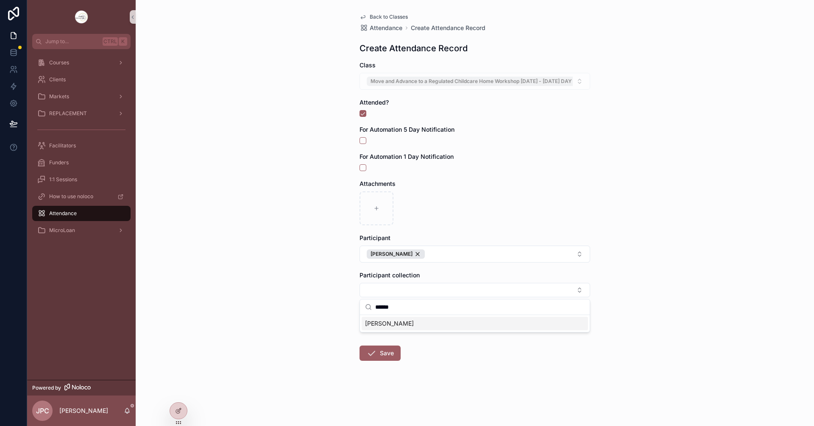
type input "******"
click at [427, 325] on div "[PERSON_NAME]" at bounding box center [475, 324] width 226 height 14
click at [328, 290] on div "Back to Classes Attendance Create Attendance Record Create Attendance Record Cl…" at bounding box center [475, 213] width 678 height 426
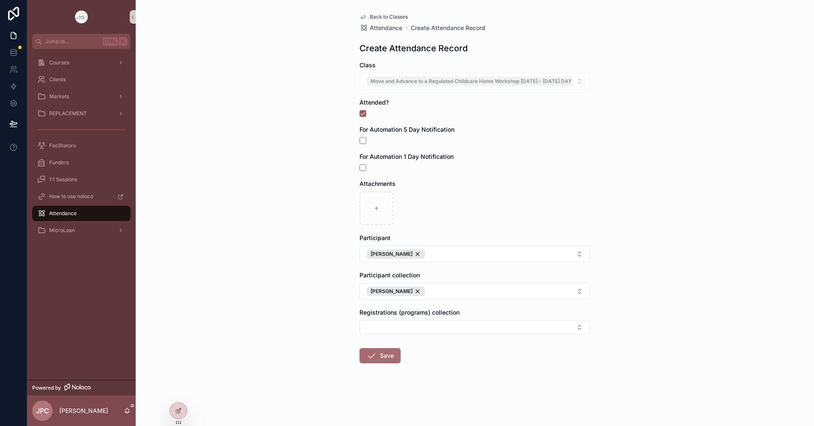
click at [381, 363] on button "Save" at bounding box center [379, 355] width 41 height 15
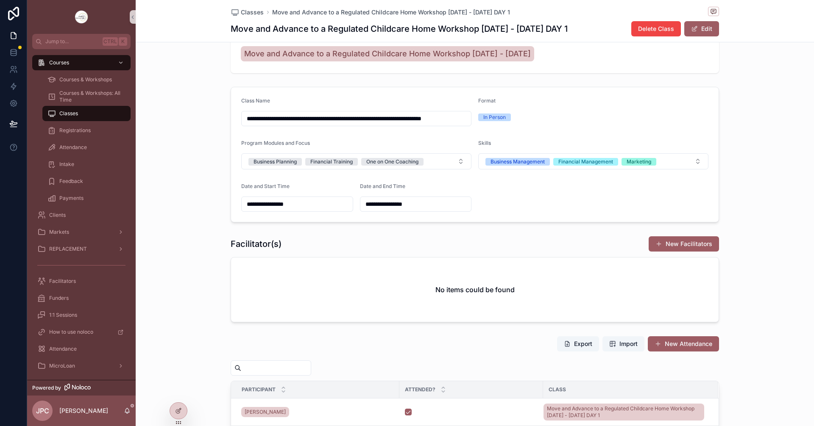
scroll to position [85, 0]
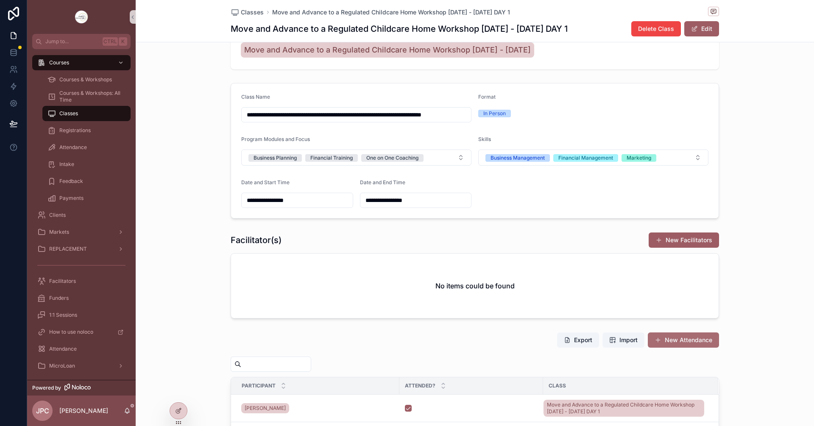
click at [699, 345] on button "New Attendance" at bounding box center [683, 340] width 71 height 15
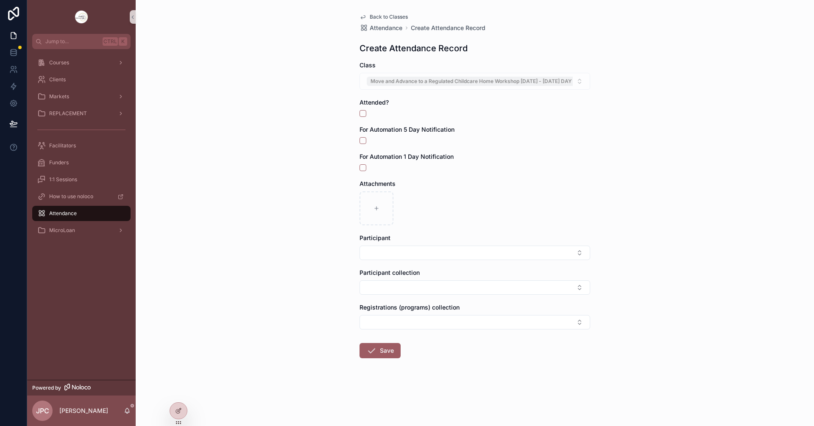
click at [358, 111] on div "Back to Classes Attendance Create Attendance Record Create Attendance Record Cl…" at bounding box center [475, 206] width 244 height 413
drag, startPoint x: 360, startPoint y: 111, endPoint x: 380, endPoint y: 150, distance: 43.8
click at [360, 111] on button "scrollable content" at bounding box center [362, 113] width 7 height 7
click at [405, 244] on div "Participant" at bounding box center [474, 247] width 231 height 26
click at [402, 250] on button "Select Button" at bounding box center [474, 253] width 231 height 14
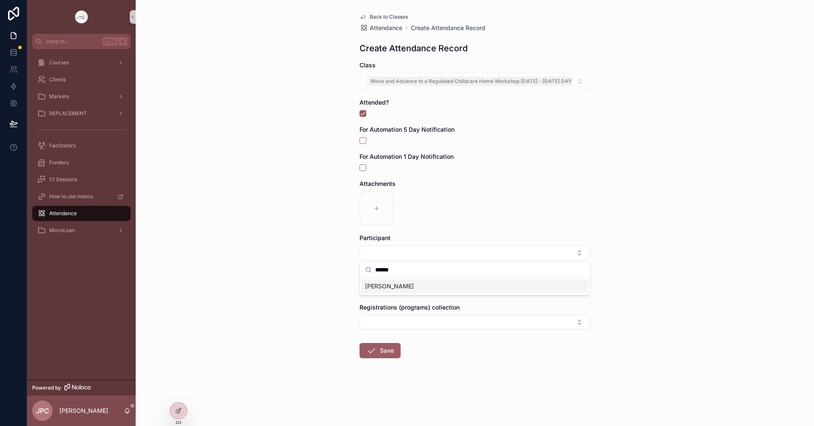
type input "******"
click at [420, 284] on div "[PERSON_NAME]" at bounding box center [475, 287] width 226 height 14
click at [309, 289] on div "Back to Classes Attendance Create Attendance Record Create Attendance Record Cl…" at bounding box center [475, 213] width 678 height 426
click at [372, 295] on button "Select Button" at bounding box center [474, 290] width 231 height 14
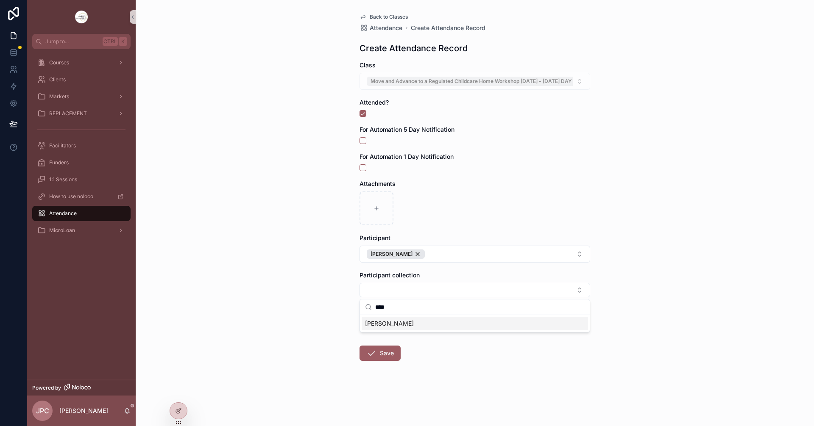
type input "****"
click at [424, 327] on div "[PERSON_NAME]" at bounding box center [475, 324] width 226 height 14
click at [316, 355] on div "Back to Classes Attendance Create Attendance Record Create Attendance Record Cl…" at bounding box center [475, 213] width 678 height 426
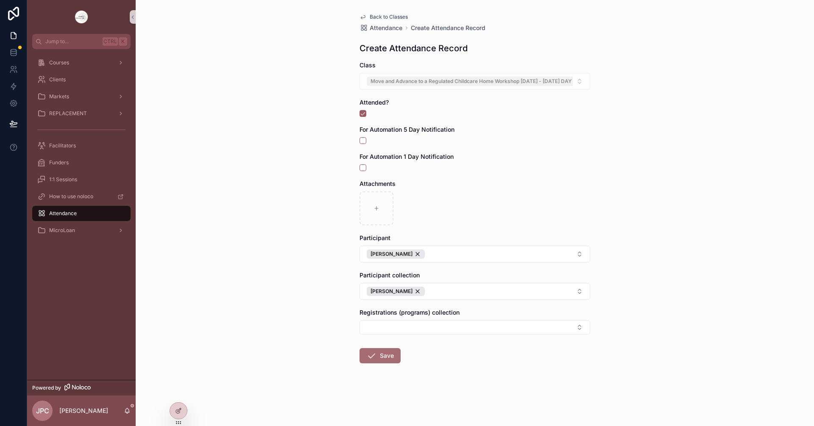
click at [379, 349] on button "Save" at bounding box center [379, 355] width 41 height 15
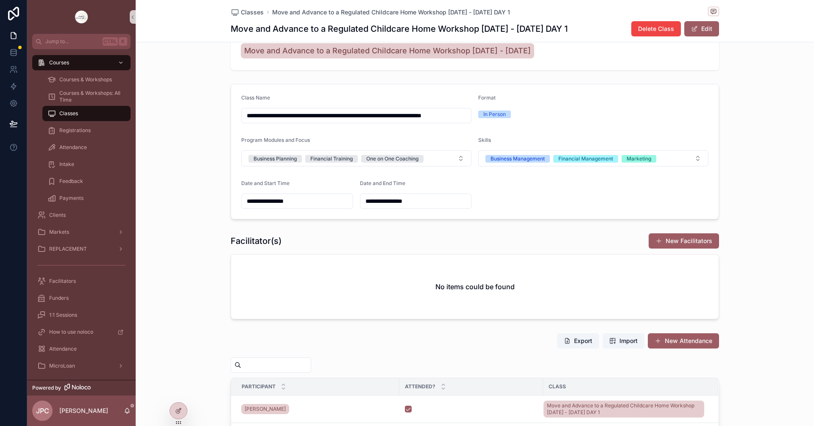
scroll to position [85, 0]
click at [687, 345] on button "New Attendance" at bounding box center [683, 340] width 71 height 15
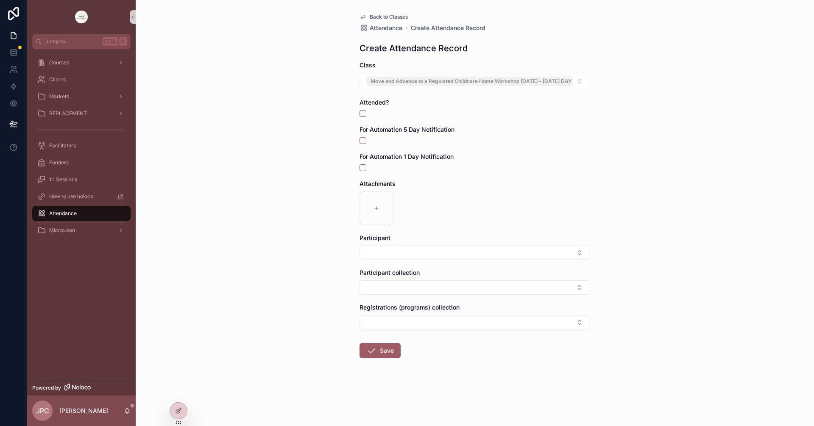
click at [365, 117] on form "Class Move and Advance to a Regulated Childcare Home Workshop [DATE] - [DATE] D…" at bounding box center [474, 237] width 231 height 352
click at [362, 111] on button "scrollable content" at bounding box center [362, 113] width 7 height 7
click at [418, 250] on button "Select Button" at bounding box center [474, 253] width 231 height 14
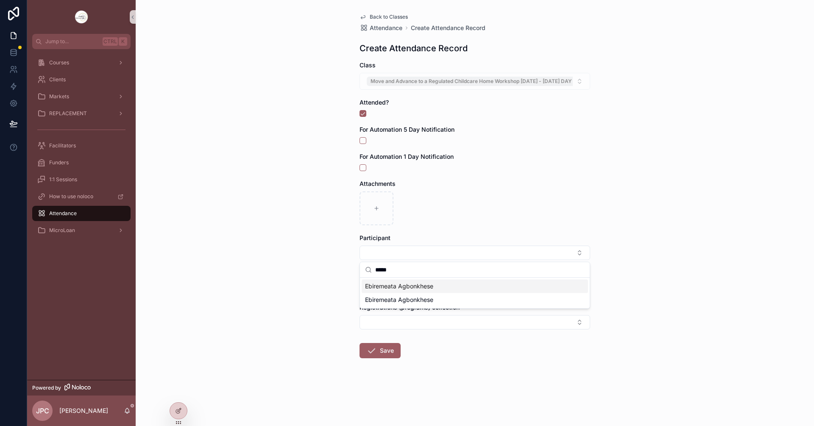
type input "*****"
click at [412, 289] on span "Ebiremeata Agbonkhese" at bounding box center [399, 286] width 68 height 8
click at [336, 302] on div "Back to Classes Attendance Create Attendance Record Create Attendance Record Cl…" at bounding box center [475, 213] width 678 height 426
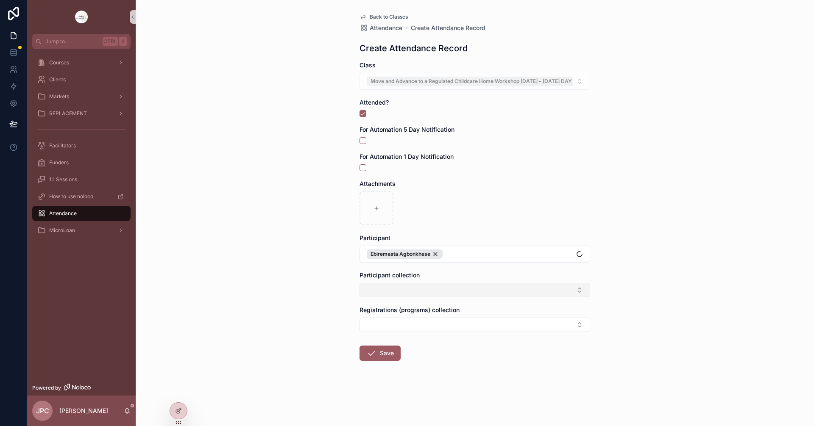
click at [391, 292] on button "Select Button" at bounding box center [474, 290] width 231 height 14
type input "*****"
click at [412, 328] on span "Ebiremeata Agbonkhese" at bounding box center [399, 324] width 68 height 8
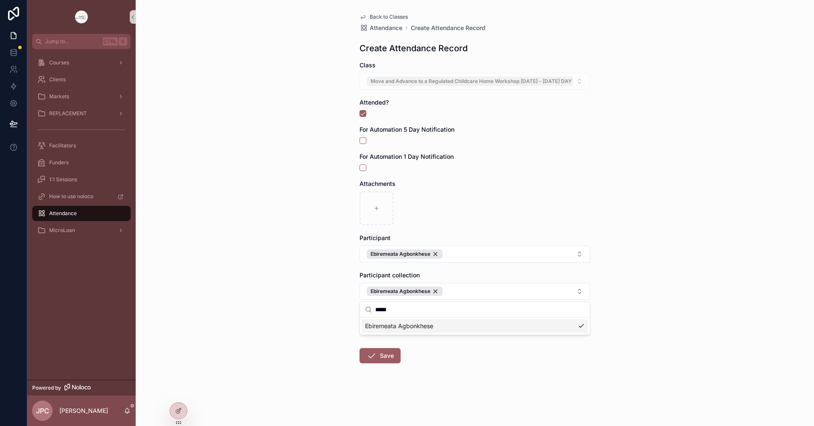
click at [334, 345] on div "Back to Classes Attendance Create Attendance Record Create Attendance Record Cl…" at bounding box center [475, 213] width 678 height 426
click at [369, 360] on span "scrollable content" at bounding box center [371, 356] width 10 height 10
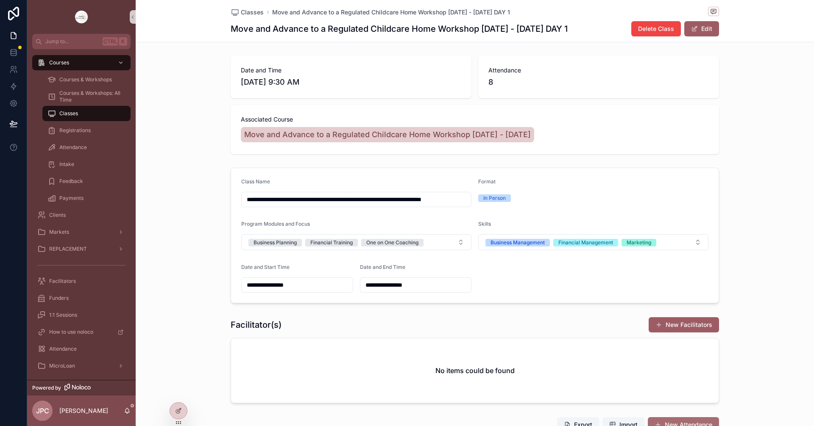
click at [685, 418] on button "New Attendance" at bounding box center [683, 424] width 71 height 15
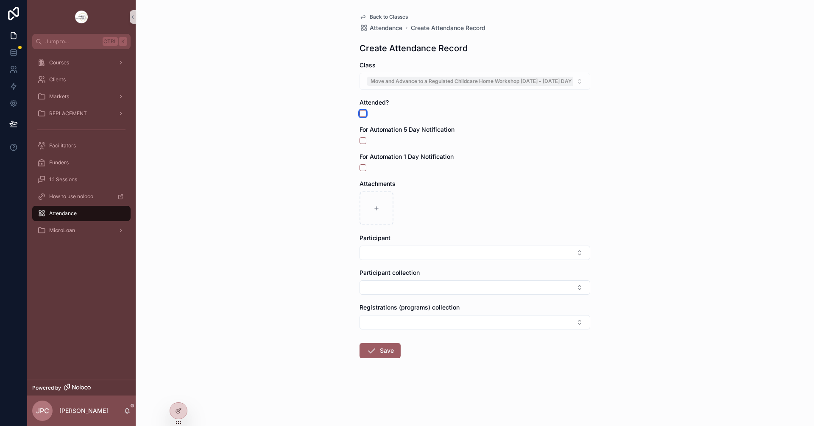
click at [362, 113] on button "scrollable content" at bounding box center [362, 113] width 7 height 7
click at [415, 253] on button "Select Button" at bounding box center [474, 253] width 231 height 14
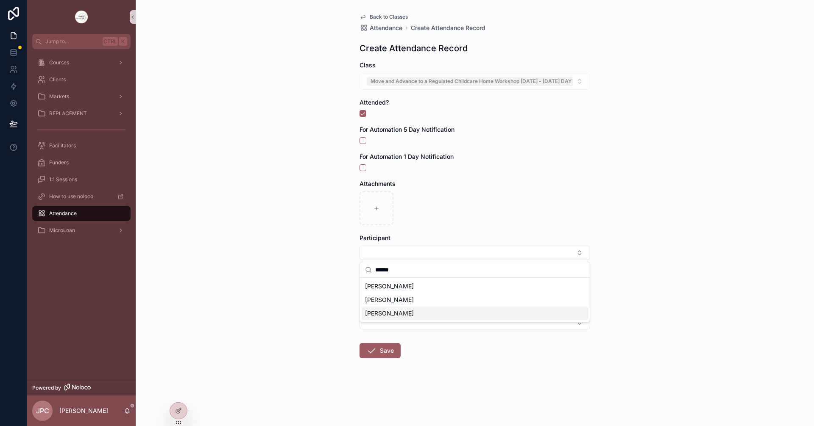
type input "******"
click at [414, 315] on span "[PERSON_NAME]" at bounding box center [389, 313] width 49 height 8
drag, startPoint x: 283, startPoint y: 258, endPoint x: 310, endPoint y: 261, distance: 27.3
click at [284, 258] on div "Back to Classes Attendance Create Attendance Record Create Attendance Record Cl…" at bounding box center [475, 213] width 678 height 426
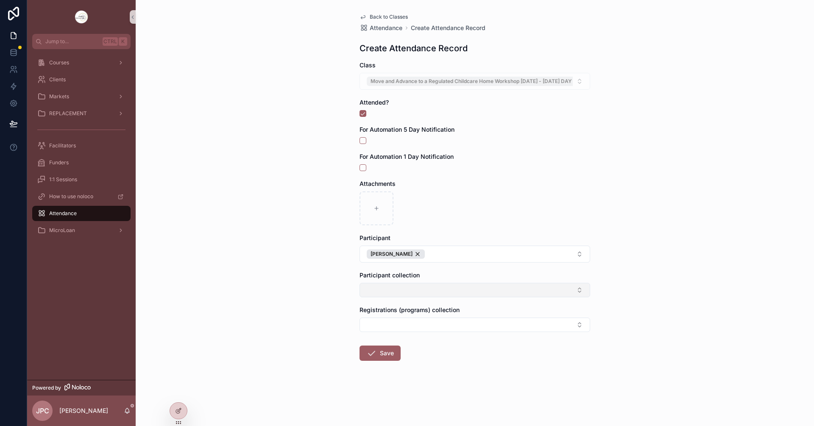
click at [370, 289] on button "Select Button" at bounding box center [474, 290] width 231 height 14
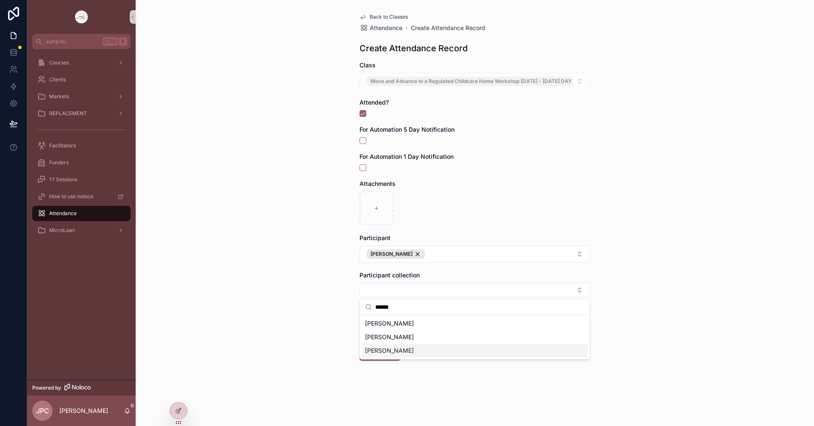
type input "******"
click at [414, 348] on span "[PERSON_NAME]" at bounding box center [389, 351] width 49 height 8
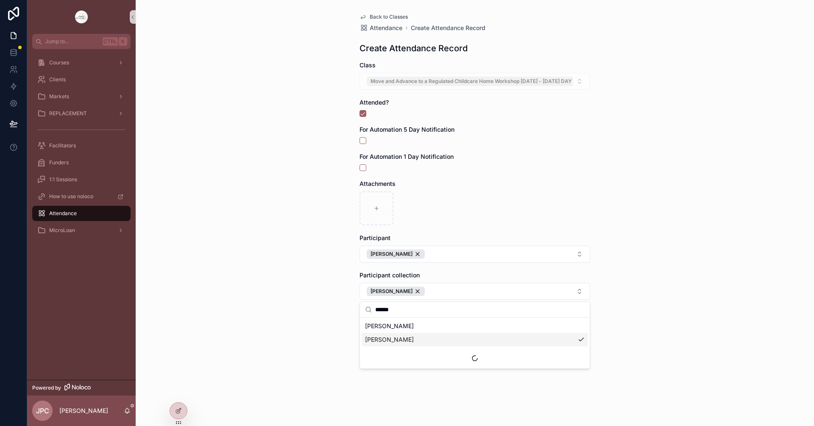
click at [292, 318] on div "Back to Classes Attendance Create Attendance Record Create Attendance Record Cl…" at bounding box center [475, 213] width 678 height 426
click at [378, 355] on button "Save" at bounding box center [379, 355] width 41 height 15
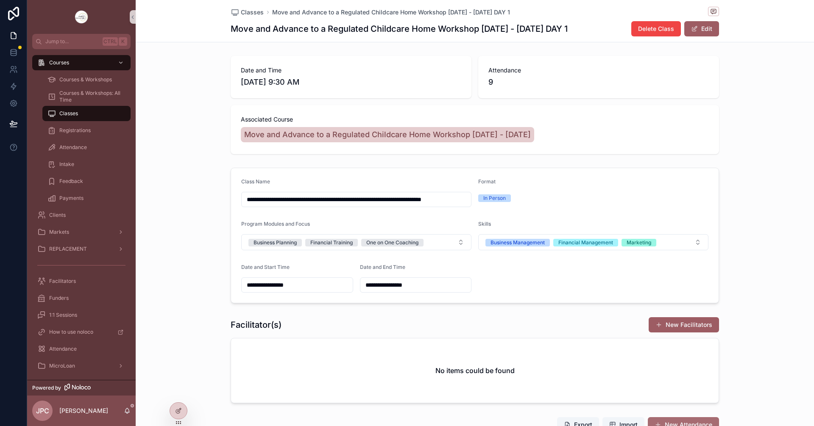
click at [685, 419] on button "New Attendance" at bounding box center [683, 424] width 71 height 15
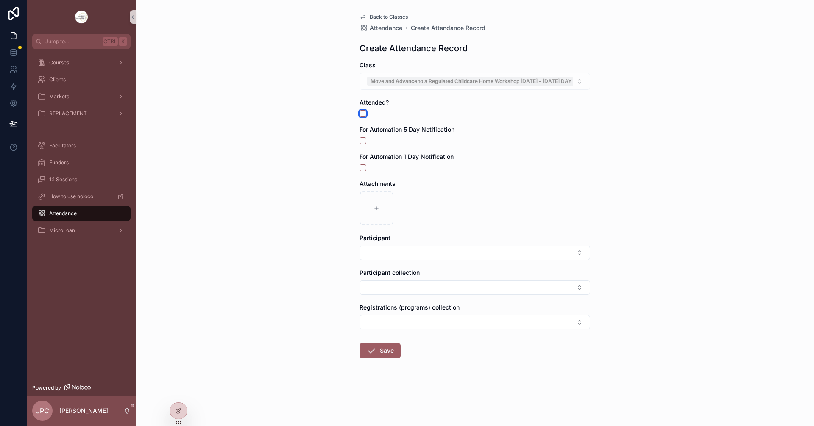
click at [362, 115] on button "scrollable content" at bounding box center [362, 113] width 7 height 7
click at [424, 248] on button "Select Button" at bounding box center [474, 253] width 231 height 14
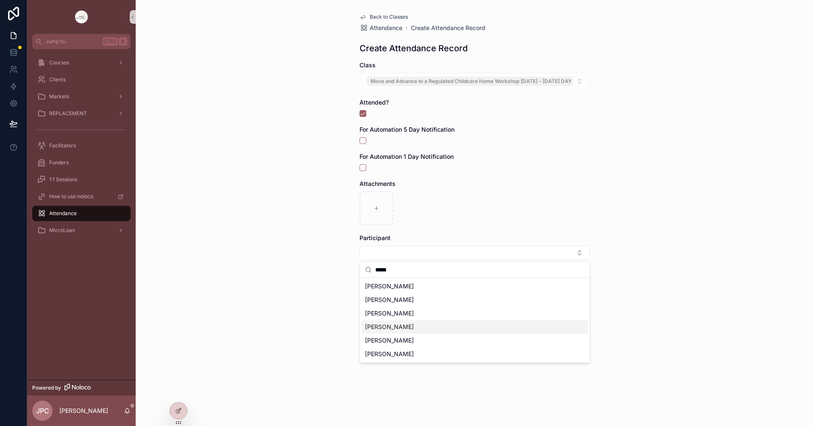
type input "*****"
click at [400, 334] on div "[PERSON_NAME]" at bounding box center [475, 341] width 226 height 14
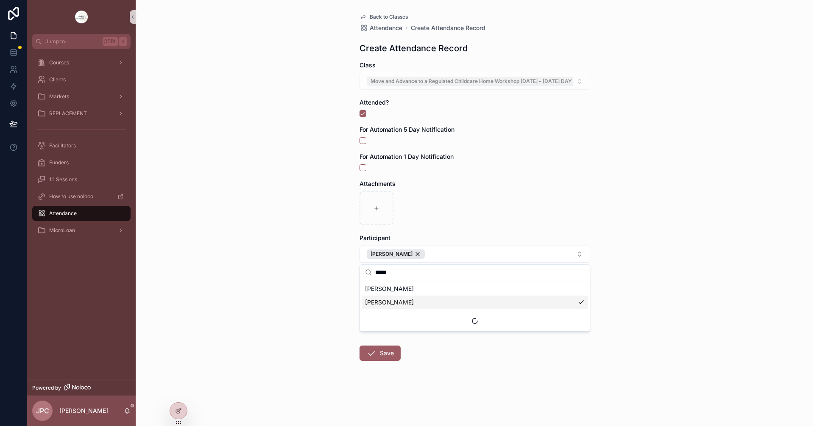
click at [328, 311] on div "Back to Classes Attendance Create Attendance Record Create Attendance Record Cl…" at bounding box center [475, 213] width 678 height 426
click at [379, 286] on button "Select Button" at bounding box center [474, 290] width 231 height 14
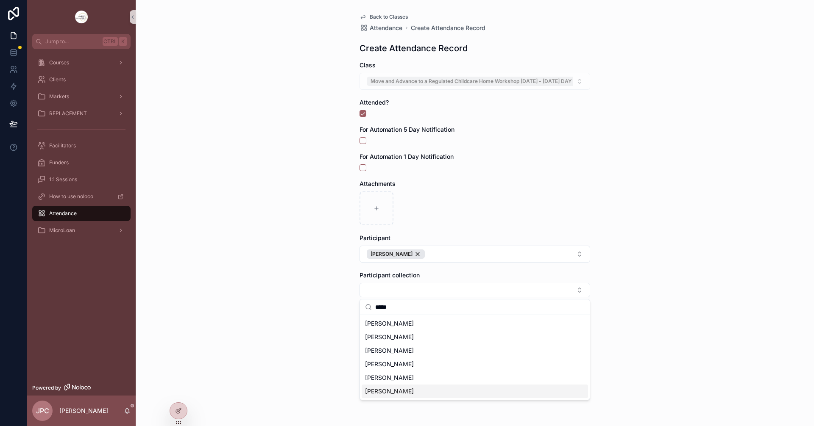
type input "*****"
click at [391, 377] on span "[PERSON_NAME]" at bounding box center [389, 378] width 49 height 8
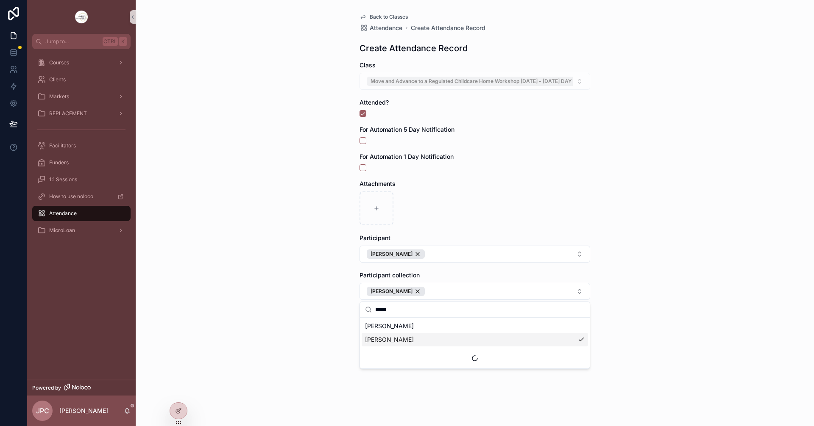
click at [306, 338] on div "Back to Classes Attendance Create Attendance Record Create Attendance Record Cl…" at bounding box center [475, 213] width 678 height 426
click at [370, 362] on button "Save" at bounding box center [379, 355] width 41 height 15
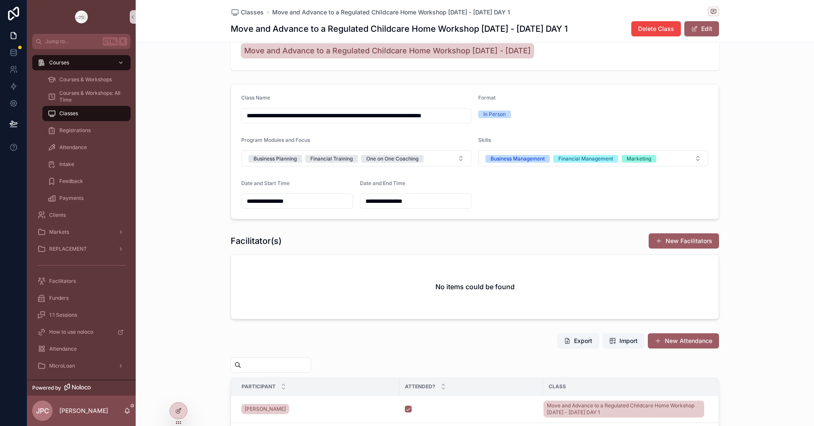
scroll to position [85, 0]
click at [680, 344] on button "New Attendance" at bounding box center [683, 340] width 71 height 15
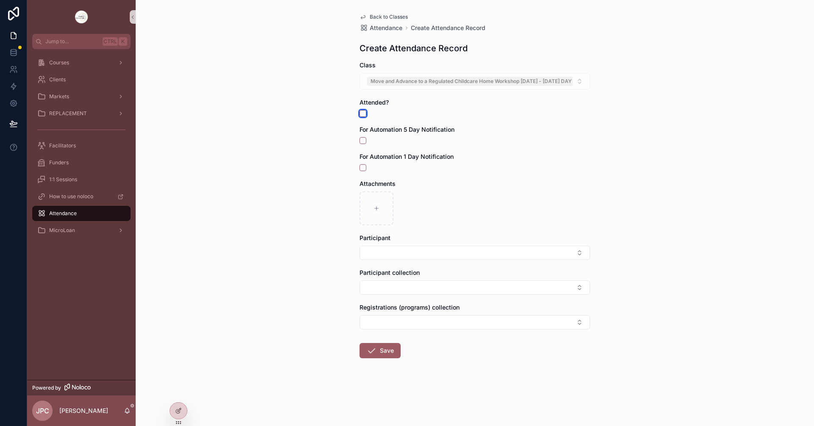
click at [366, 113] on button "scrollable content" at bounding box center [362, 113] width 7 height 7
click at [451, 248] on button "Select Button" at bounding box center [474, 253] width 231 height 14
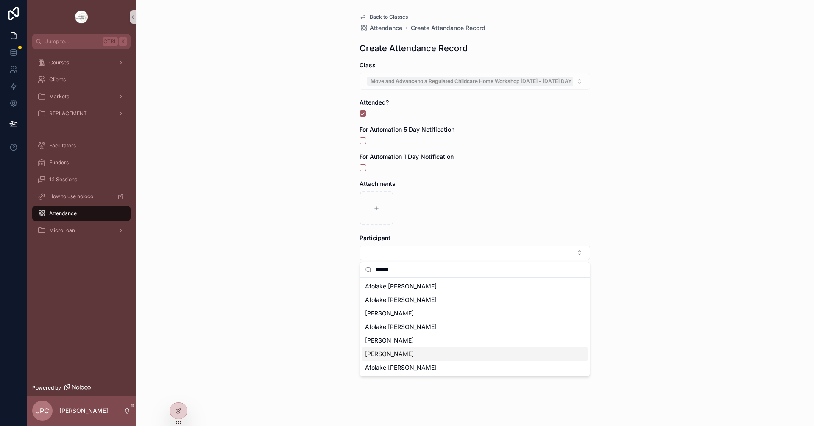
type input "******"
click at [417, 355] on div "[PERSON_NAME]" at bounding box center [475, 355] width 226 height 14
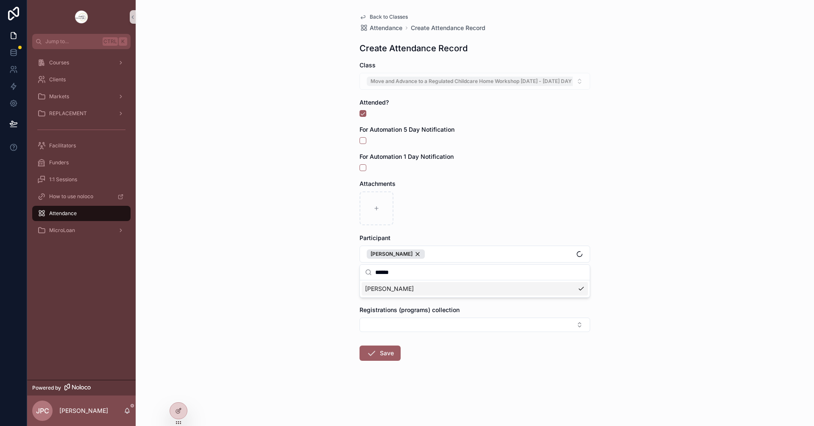
click at [294, 297] on div "Back to Classes Attendance Create Attendance Record Create Attendance Record Cl…" at bounding box center [475, 213] width 678 height 426
drag, startPoint x: 386, startPoint y: 288, endPoint x: 393, endPoint y: 286, distance: 7.5
click at [387, 288] on button "Select Button" at bounding box center [474, 290] width 231 height 14
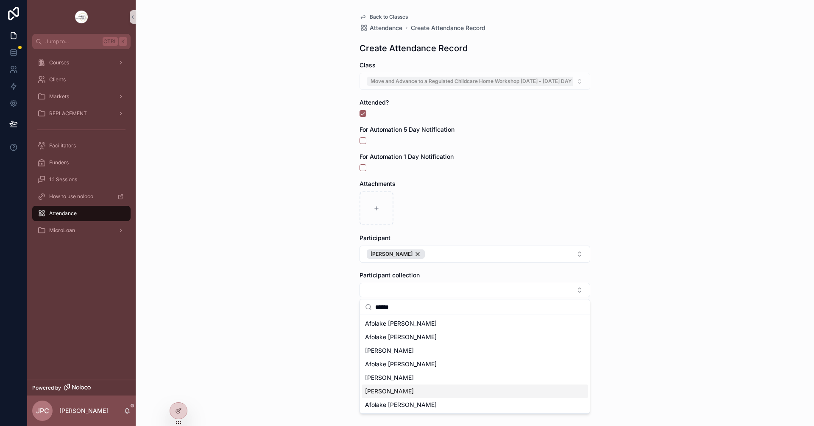
type input "******"
click at [404, 396] on div "[PERSON_NAME]" at bounding box center [475, 392] width 226 height 14
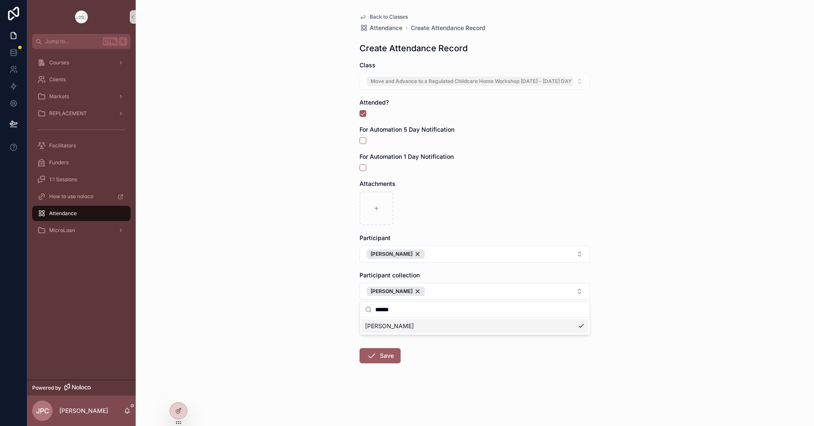
click at [313, 335] on div "Back to Classes Attendance Create Attendance Record Create Attendance Record Cl…" at bounding box center [475, 213] width 678 height 426
click at [375, 353] on icon "scrollable content" at bounding box center [371, 356] width 10 height 10
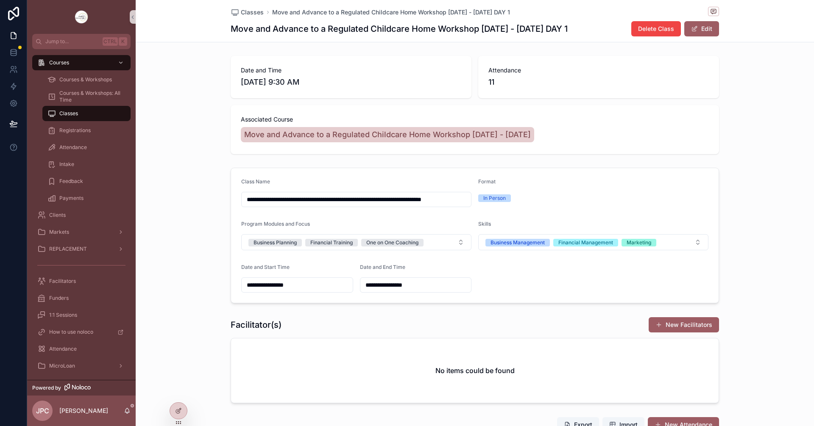
scroll to position [42, 0]
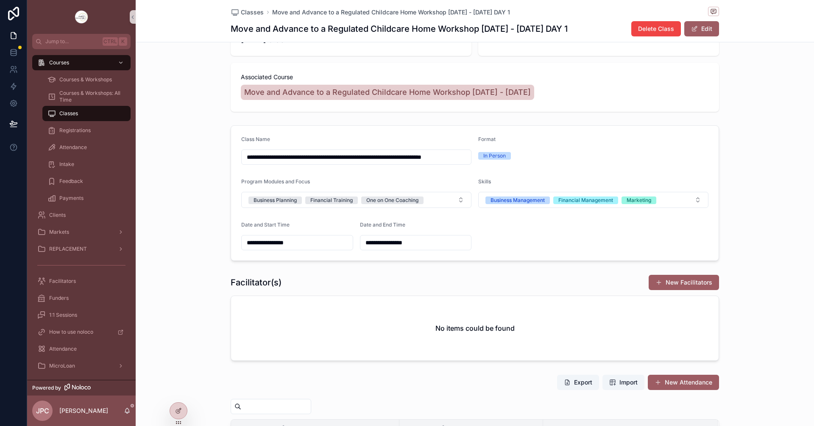
click at [683, 390] on div "Export Import New Attendance" at bounding box center [634, 383] width 169 height 16
click at [682, 384] on button "New Attendance" at bounding box center [683, 382] width 71 height 15
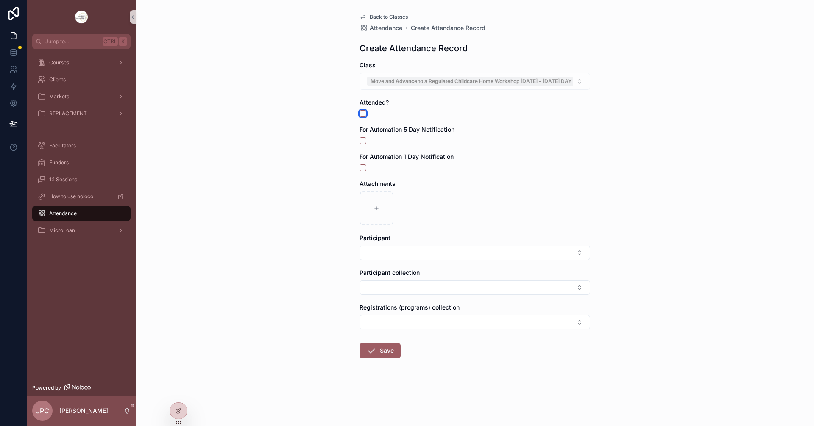
click at [363, 114] on button "scrollable content" at bounding box center [362, 113] width 7 height 7
click at [426, 260] on button "Select Button" at bounding box center [474, 253] width 231 height 14
type input "****"
click at [392, 308] on div "[PERSON_NAME]" at bounding box center [475, 314] width 226 height 14
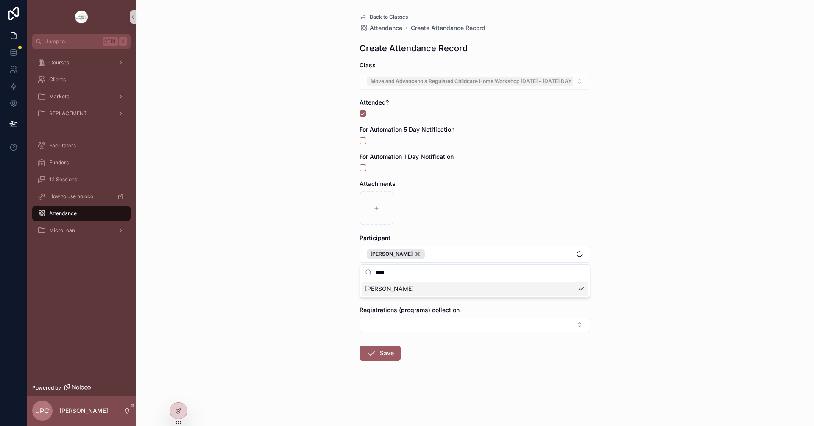
click at [257, 283] on div "Back to Classes Attendance Create Attendance Record Create Attendance Record Cl…" at bounding box center [475, 213] width 678 height 426
click at [419, 284] on button "Select Button" at bounding box center [474, 290] width 231 height 14
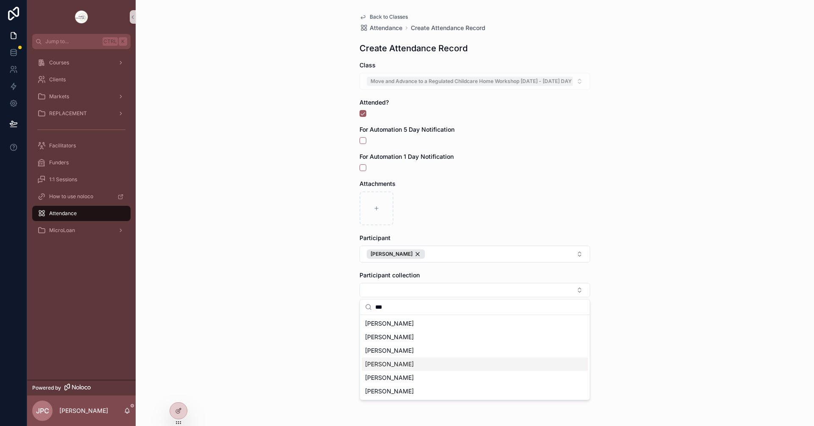
type input "***"
click at [386, 365] on span "[PERSON_NAME]" at bounding box center [389, 364] width 49 height 8
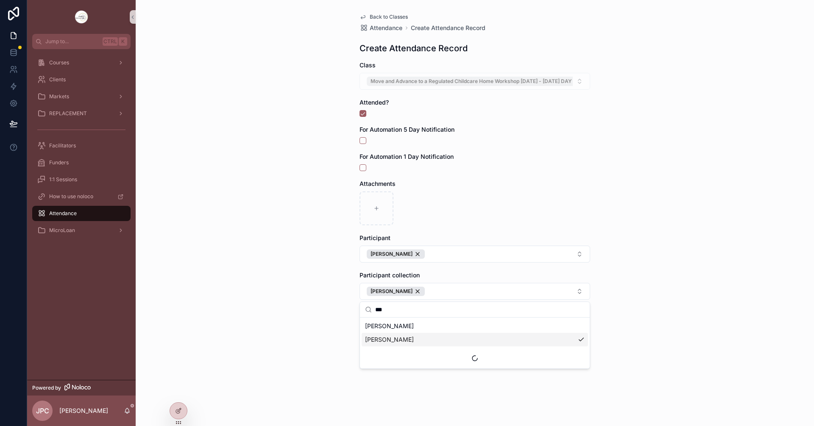
drag, startPoint x: 325, startPoint y: 323, endPoint x: 350, endPoint y: 333, distance: 27.1
click at [325, 323] on div "Back to Classes Attendance Create Attendance Record Create Attendance Record Cl…" at bounding box center [475, 213] width 678 height 426
click at [374, 361] on span "scrollable content" at bounding box center [371, 356] width 10 height 10
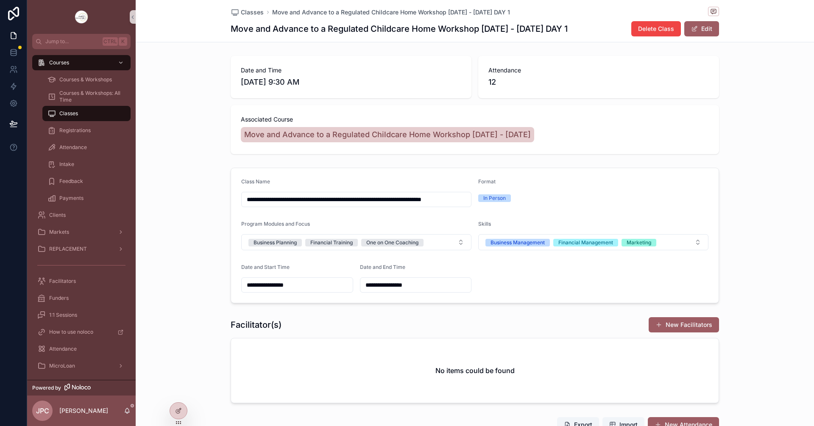
click at [690, 419] on button "New Attendance" at bounding box center [683, 424] width 71 height 15
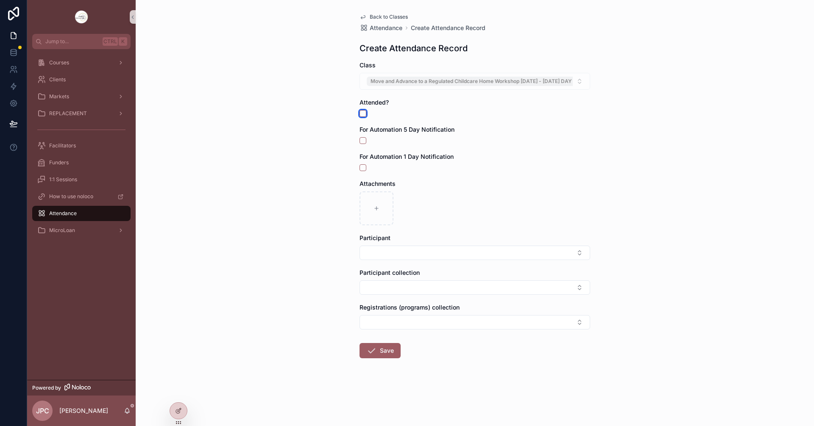
click at [362, 115] on button "scrollable content" at bounding box center [362, 113] width 7 height 7
click at [408, 258] on button "Select Button" at bounding box center [474, 253] width 231 height 14
type input "*****"
click at [432, 301] on div "[PERSON_NAME]" at bounding box center [475, 300] width 226 height 14
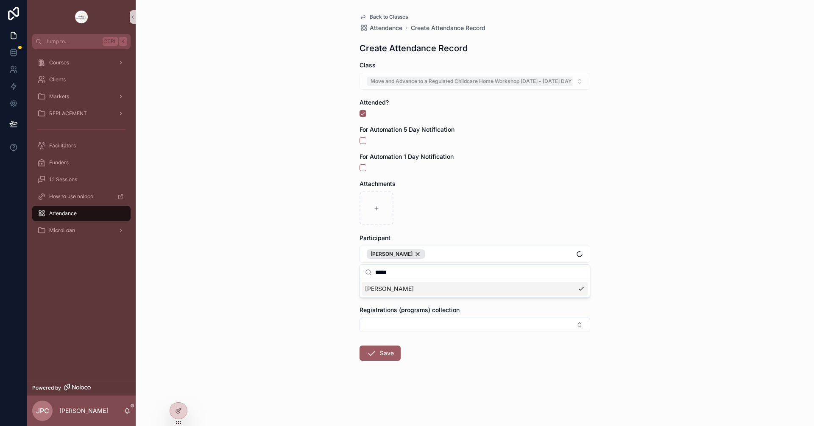
click at [324, 279] on div "Back to Classes Attendance Create Attendance Record Create Attendance Record Cl…" at bounding box center [475, 213] width 678 height 426
click at [378, 297] on button "Select Button" at bounding box center [474, 290] width 231 height 14
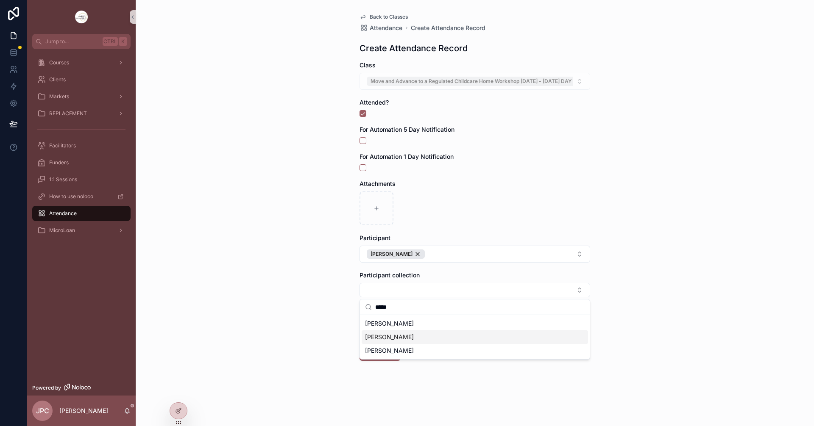
type input "*****"
drag, startPoint x: 399, startPoint y: 340, endPoint x: 334, endPoint y: 320, distance: 68.4
click at [399, 340] on span "[PERSON_NAME]" at bounding box center [389, 337] width 49 height 8
click at [317, 301] on div "Back to Classes Attendance Create Attendance Record Create Attendance Record Cl…" at bounding box center [475, 213] width 678 height 426
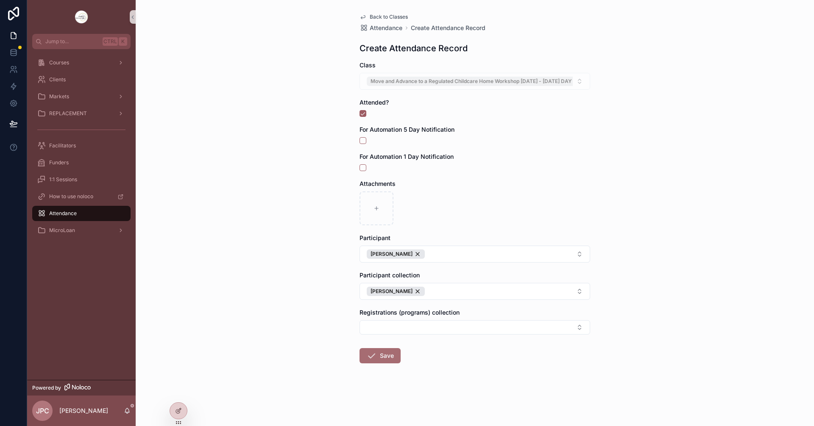
click at [376, 353] on button "Save" at bounding box center [379, 355] width 41 height 15
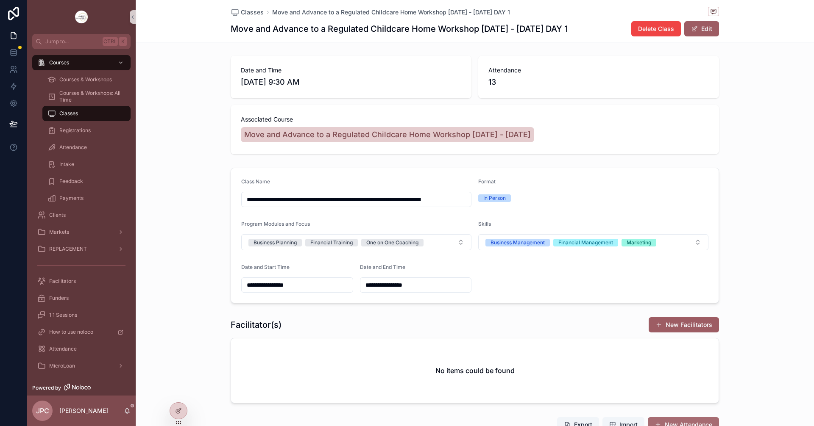
click at [687, 423] on button "New Attendance" at bounding box center [683, 424] width 71 height 15
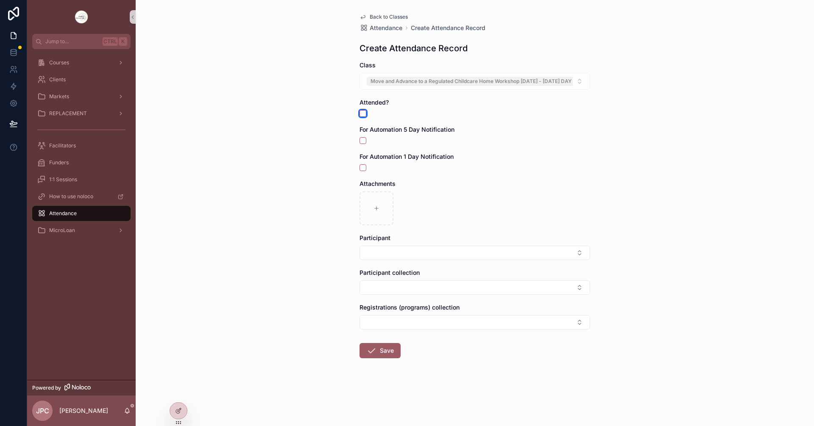
click at [361, 117] on button "scrollable content" at bounding box center [362, 113] width 7 height 7
click at [434, 252] on button "Select Button" at bounding box center [474, 253] width 231 height 14
type input "*****"
click at [390, 285] on span "[PERSON_NAME]" at bounding box center [389, 286] width 49 height 8
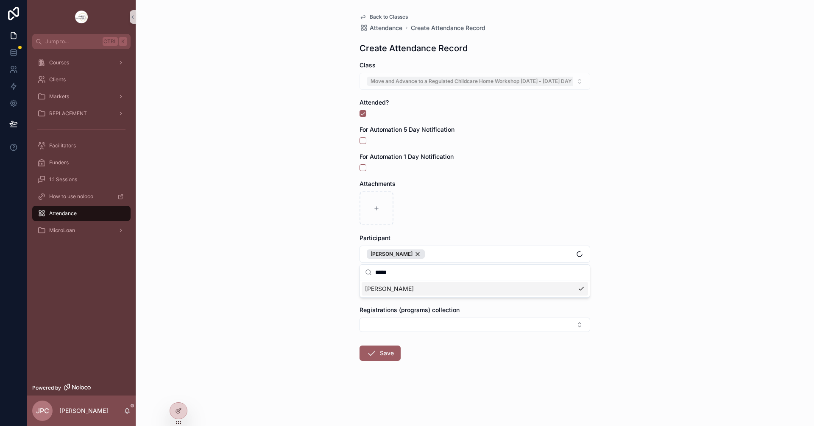
click at [327, 292] on div "Back to Classes Attendance Create Attendance Record Create Attendance Record Cl…" at bounding box center [475, 213] width 678 height 426
click at [361, 291] on button "Select Button" at bounding box center [474, 290] width 231 height 14
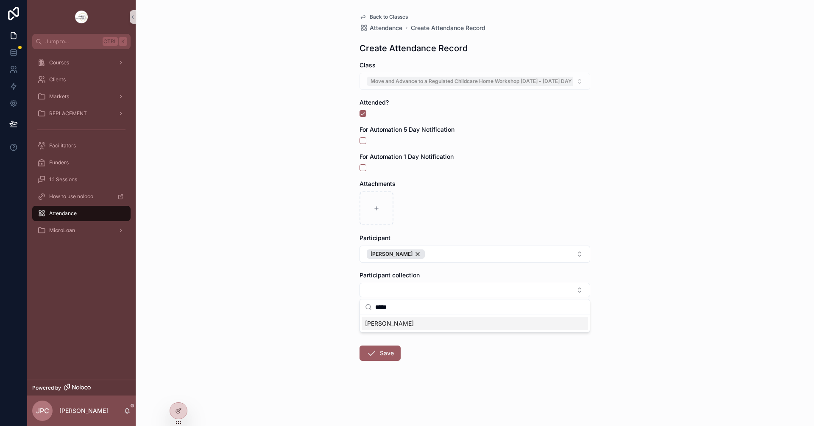
type input "*****"
click at [402, 325] on span "[PERSON_NAME]" at bounding box center [389, 324] width 49 height 8
drag, startPoint x: 291, startPoint y: 303, endPoint x: 334, endPoint y: 322, distance: 47.0
click at [292, 303] on div "Back to Classes Attendance Create Attendance Record Create Attendance Record Cl…" at bounding box center [475, 213] width 678 height 426
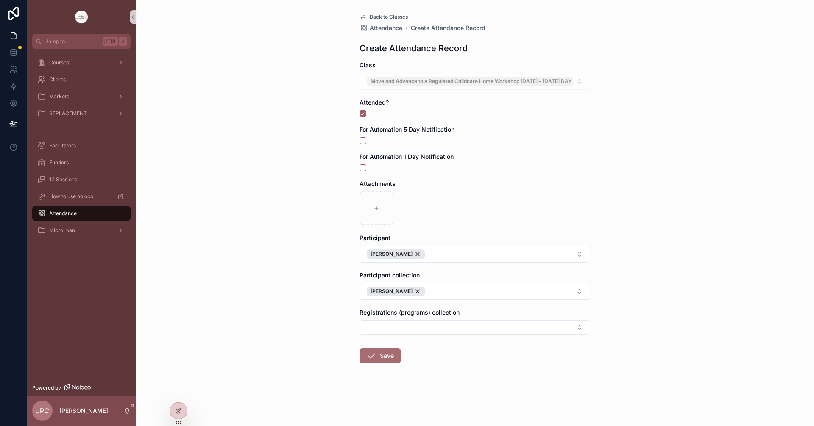
click at [394, 356] on button "Save" at bounding box center [379, 355] width 41 height 15
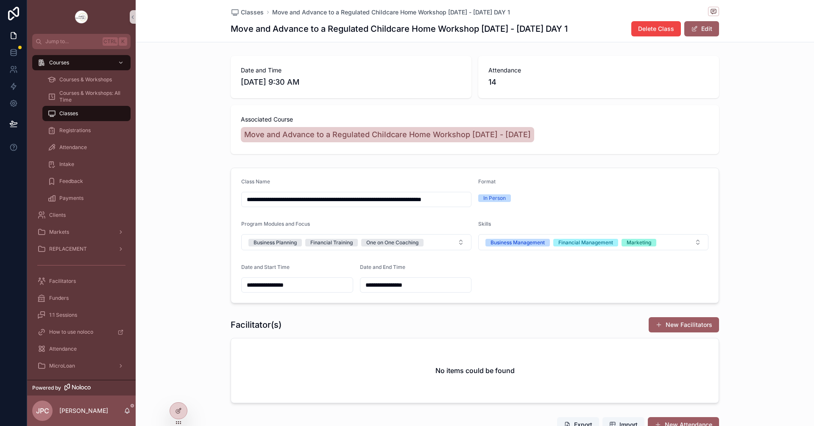
click at [696, 426] on html "**********" at bounding box center [407, 213] width 814 height 426
click at [697, 419] on button "New Attendance" at bounding box center [683, 424] width 71 height 15
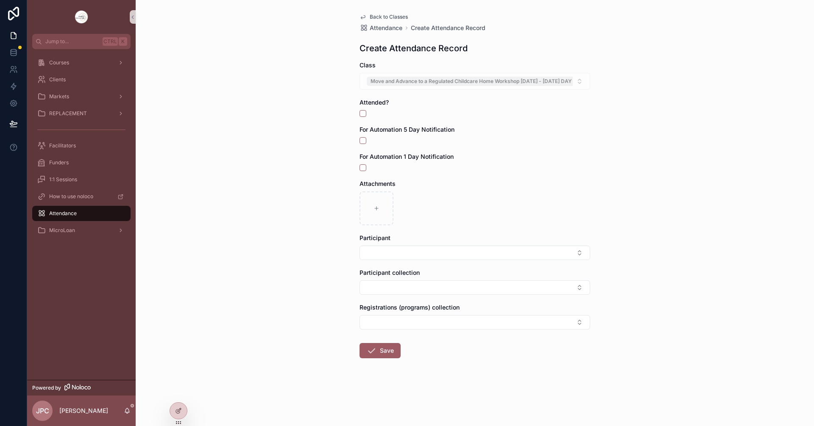
click at [364, 107] on div "Attended?" at bounding box center [474, 107] width 231 height 19
click at [363, 114] on button "scrollable content" at bounding box center [362, 113] width 7 height 7
click at [452, 256] on button "Select Button" at bounding box center [474, 253] width 231 height 14
type input "******"
click at [406, 306] on div "[PERSON_NAME]" at bounding box center [475, 300] width 226 height 14
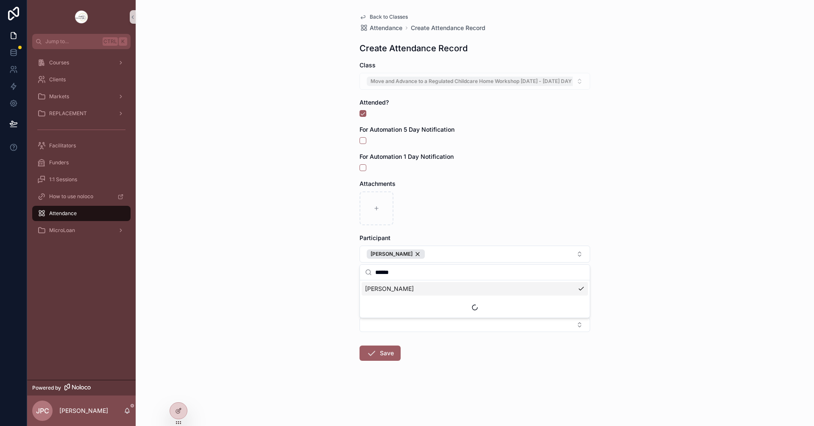
drag, startPoint x: 337, startPoint y: 307, endPoint x: 384, endPoint y: 298, distance: 47.5
click at [337, 307] on div "Back to Classes Attendance Create Attendance Record Create Attendance Record Cl…" at bounding box center [475, 213] width 678 height 426
click at [387, 297] on button "Select Button" at bounding box center [474, 290] width 231 height 14
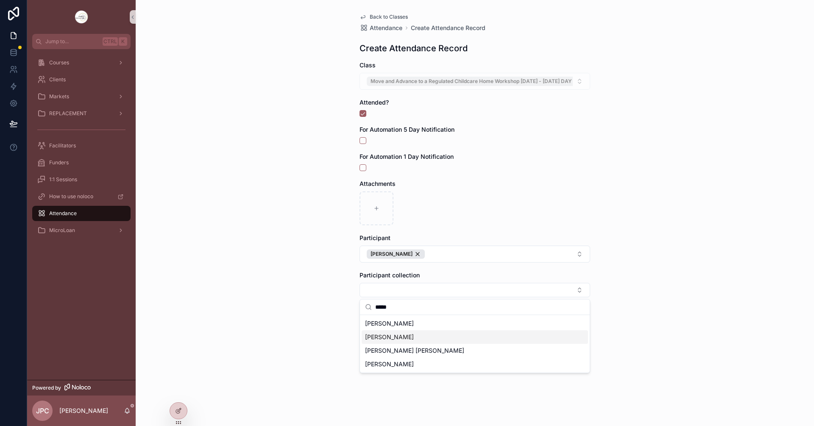
type input "*****"
click at [401, 338] on span "[PERSON_NAME]" at bounding box center [389, 337] width 49 height 8
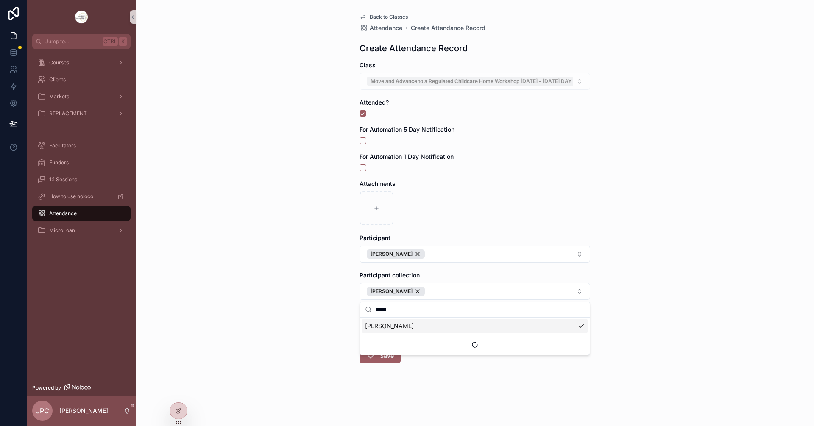
click at [297, 323] on div "Back to Classes Attendance Create Attendance Record Create Attendance Record Cl…" at bounding box center [475, 213] width 678 height 426
click at [373, 352] on icon "scrollable content" at bounding box center [371, 356] width 10 height 10
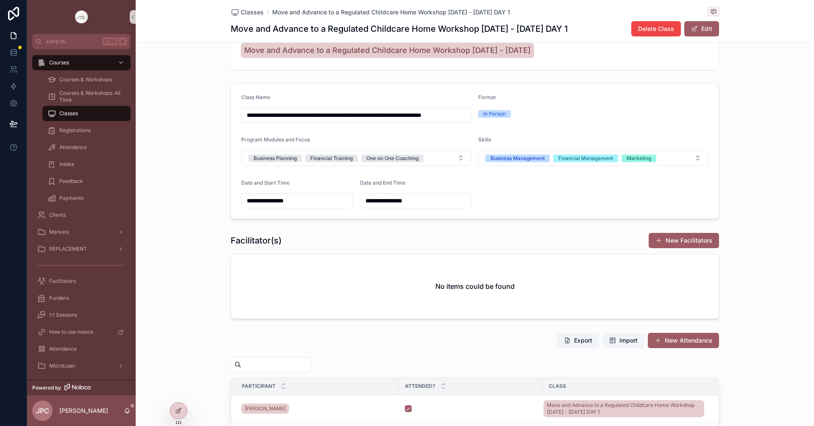
scroll to position [85, 0]
click at [686, 341] on button "New Attendance" at bounding box center [683, 340] width 71 height 15
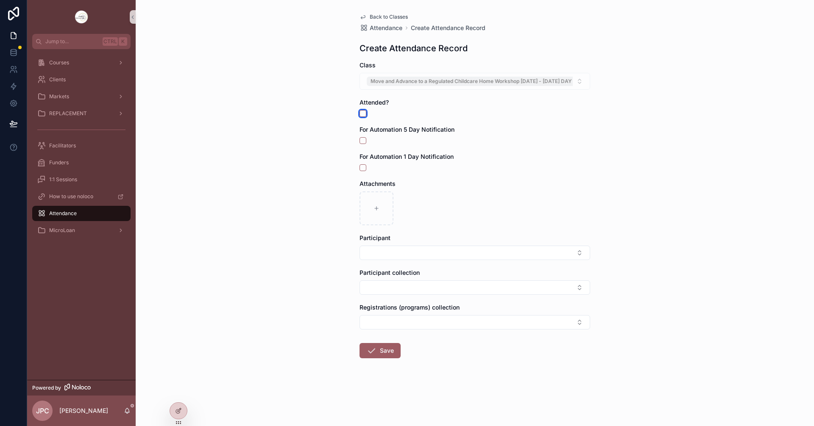
click at [360, 115] on button "scrollable content" at bounding box center [362, 113] width 7 height 7
click at [457, 252] on button "Select Button" at bounding box center [474, 253] width 231 height 14
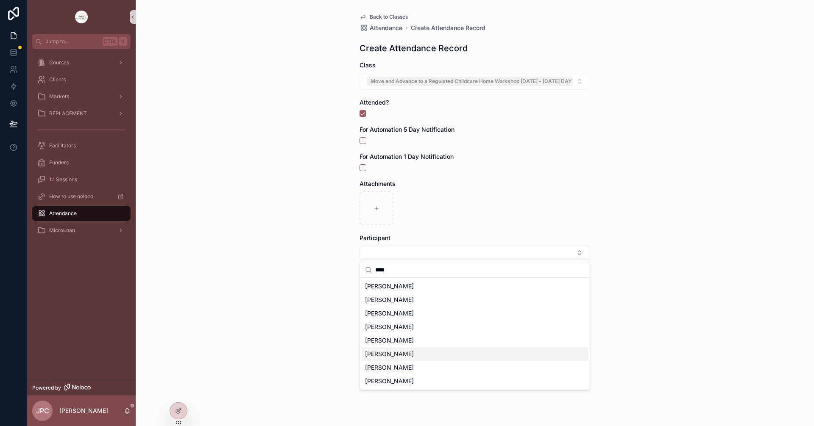
type input "****"
click at [407, 354] on div "[PERSON_NAME]" at bounding box center [475, 355] width 226 height 14
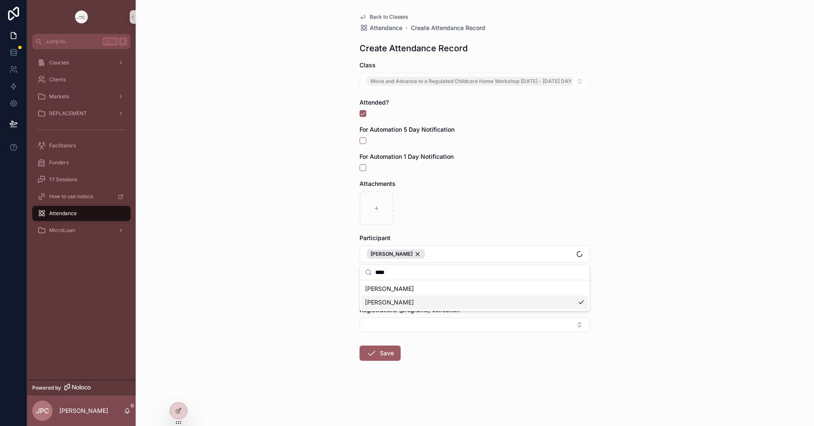
click at [327, 291] on div "Back to Classes Attendance Create Attendance Record Create Attendance Record Cl…" at bounding box center [475, 213] width 678 height 426
click at [407, 287] on button "Select Button" at bounding box center [474, 290] width 231 height 14
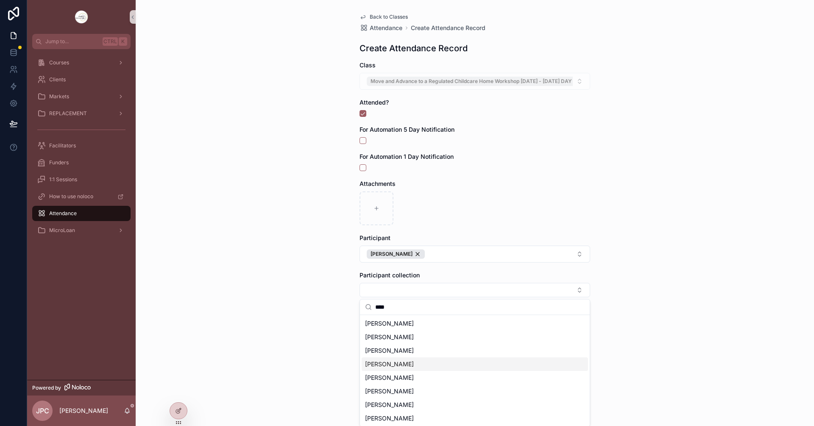
type input "****"
click at [404, 363] on div "[PERSON_NAME]" at bounding box center [475, 365] width 226 height 14
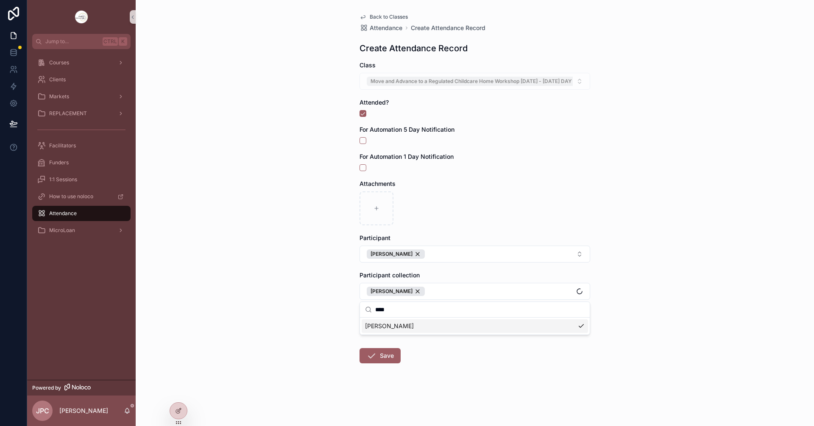
click at [304, 333] on div "Back to Classes Attendance Create Attendance Record Create Attendance Record Cl…" at bounding box center [475, 213] width 678 height 426
click at [368, 352] on icon "scrollable content" at bounding box center [371, 356] width 10 height 10
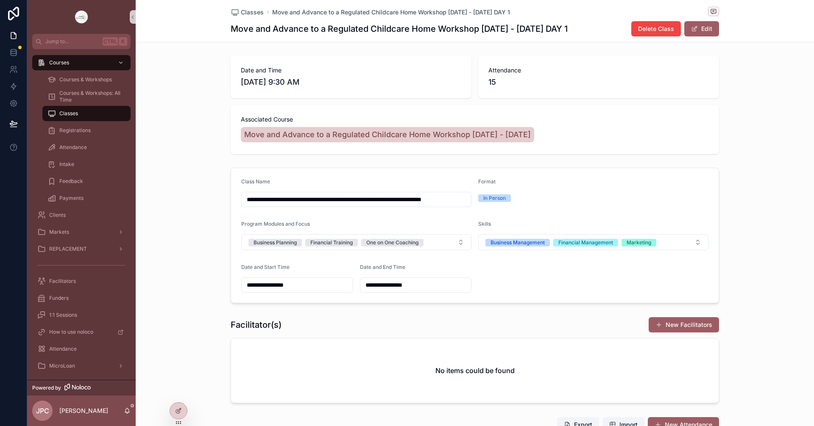
click at [676, 417] on button "New Attendance" at bounding box center [683, 424] width 71 height 15
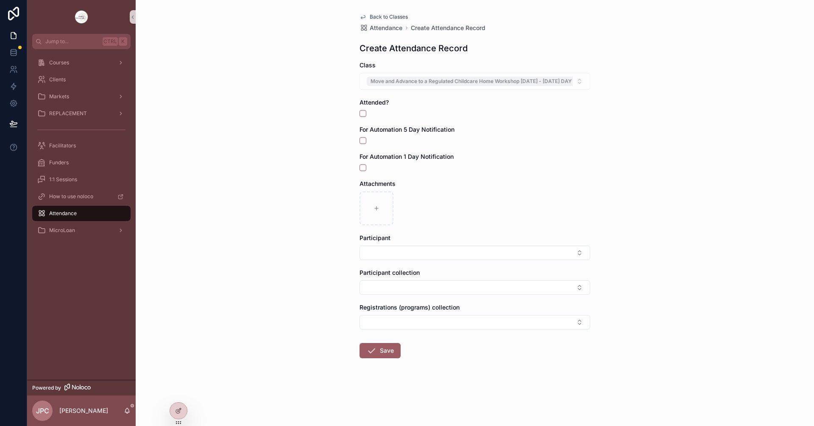
click at [677, 422] on div "Back to Classes Attendance Create Attendance Record Create Attendance Record Cl…" at bounding box center [475, 213] width 678 height 426
click at [362, 111] on button "scrollable content" at bounding box center [362, 113] width 7 height 7
click at [408, 253] on button "Select Button" at bounding box center [474, 253] width 231 height 14
type input "*****"
click at [405, 326] on span "[PERSON_NAME]" at bounding box center [389, 327] width 49 height 8
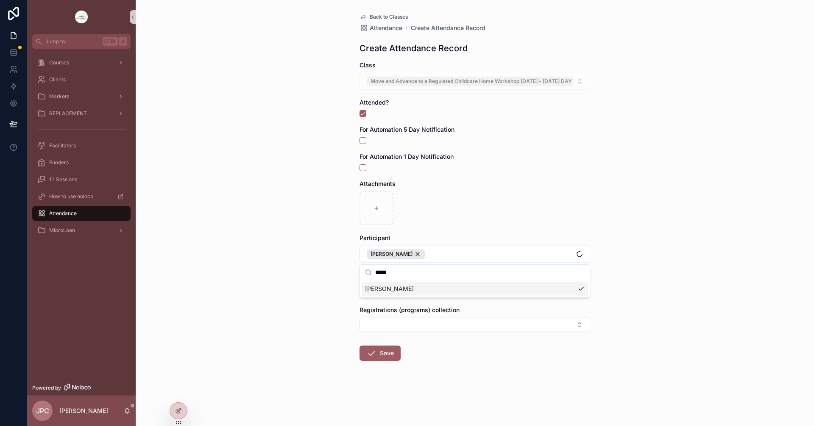
click at [331, 310] on div "Back to Classes Attendance Create Attendance Record Create Attendance Record Cl…" at bounding box center [475, 213] width 678 height 426
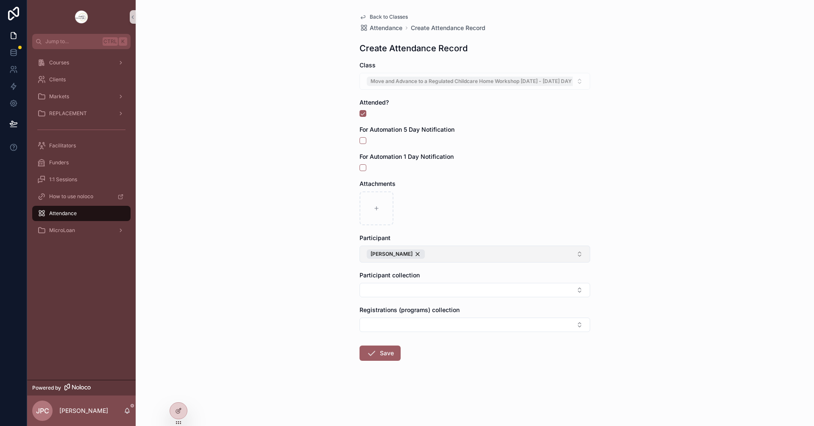
click at [534, 257] on button "[PERSON_NAME]" at bounding box center [474, 254] width 231 height 17
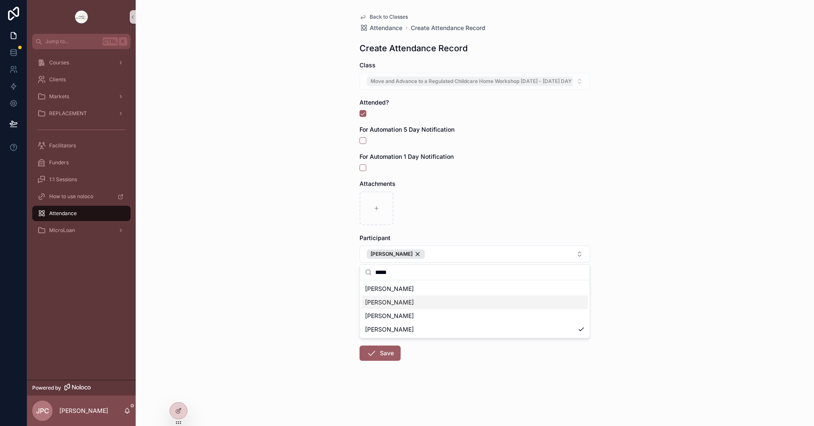
type input "*****"
click at [387, 307] on div "[PERSON_NAME]" at bounding box center [475, 303] width 226 height 14
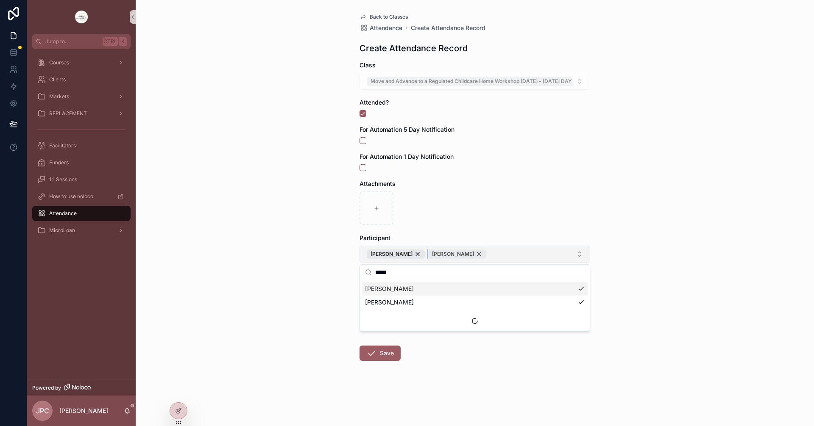
click at [486, 255] on div "[PERSON_NAME]" at bounding box center [457, 254] width 58 height 9
click at [328, 309] on div "Back to Classes Attendance Create Attendance Record Create Attendance Record Cl…" at bounding box center [475, 213] width 678 height 426
click at [400, 289] on button "Select Button" at bounding box center [474, 290] width 231 height 14
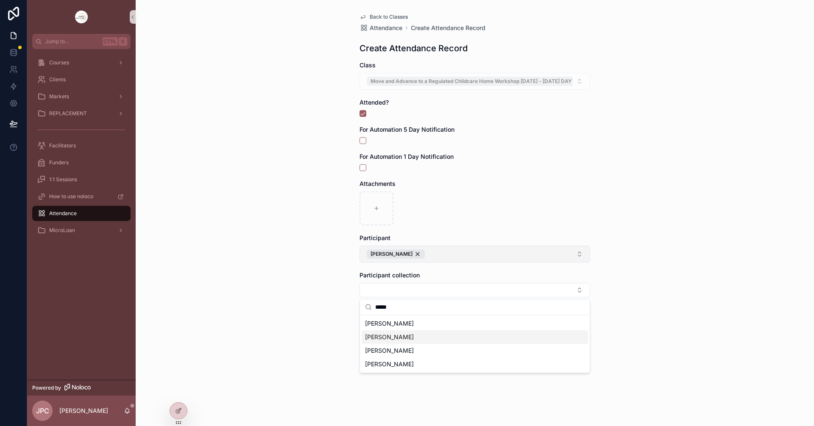
type input "*****"
click at [414, 333] on span "[PERSON_NAME]" at bounding box center [389, 337] width 49 height 8
click at [321, 316] on div "Back to Classes Attendance Create Attendance Record Create Attendance Record Cl…" at bounding box center [475, 213] width 678 height 426
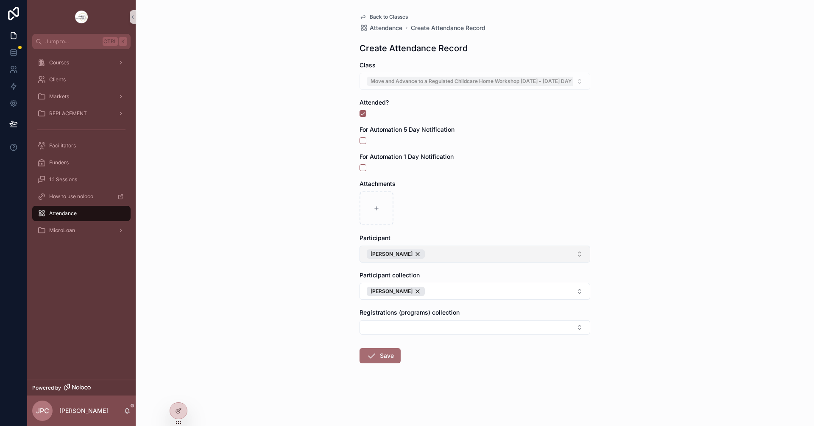
click at [385, 351] on button "Save" at bounding box center [379, 355] width 41 height 15
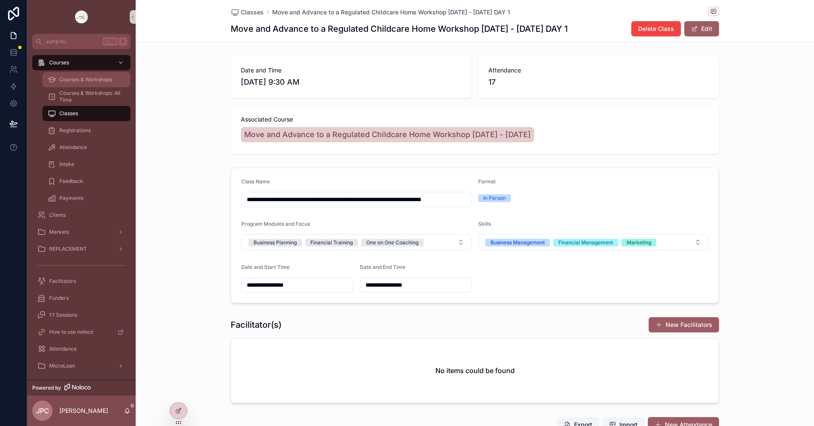
drag, startPoint x: 100, startPoint y: 85, endPoint x: 251, endPoint y: 170, distance: 172.9
click at [100, 85] on div "Courses & Workshops" at bounding box center [86, 80] width 78 height 14
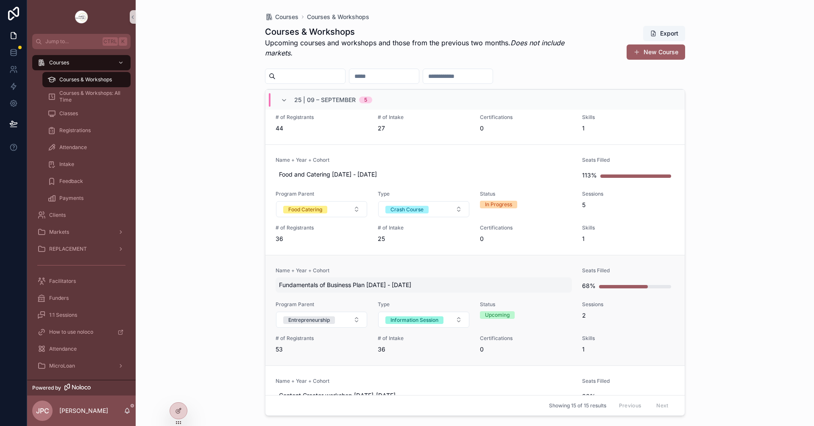
scroll to position [297, 0]
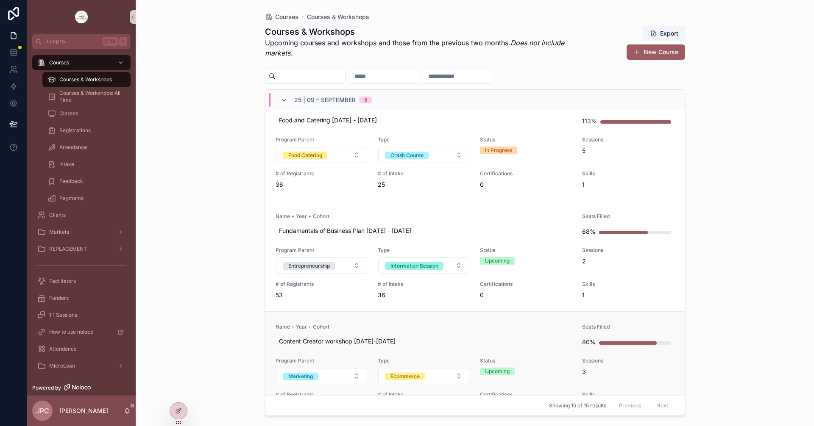
click at [382, 326] on span "Name + Year + Cohort" at bounding box center [423, 327] width 297 height 7
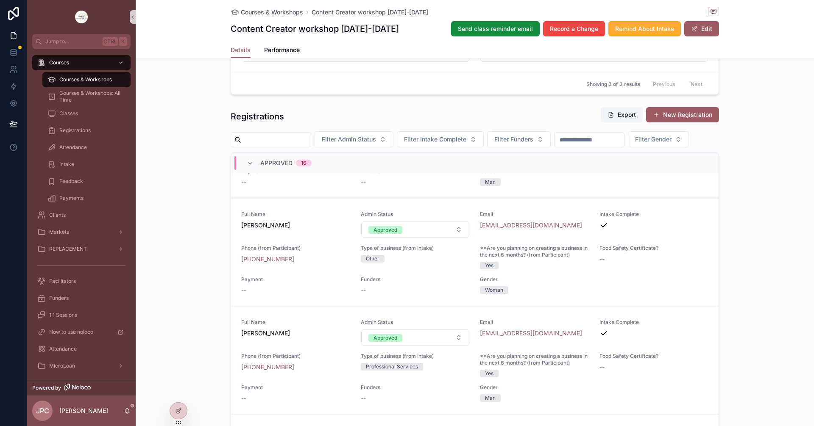
scroll to position [721, 0]
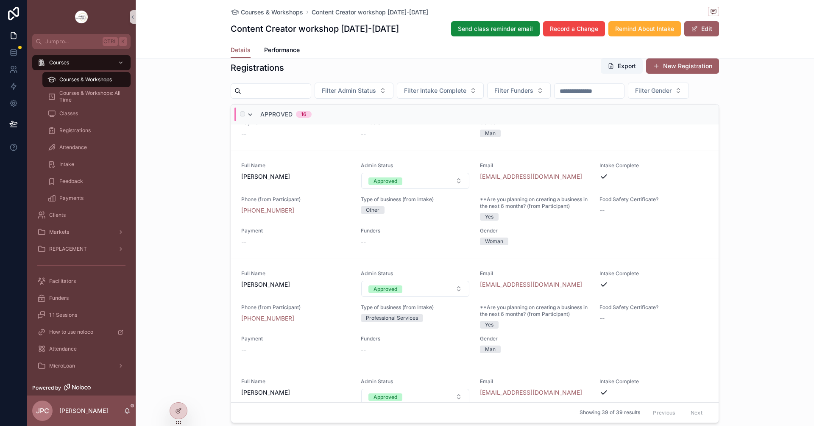
click at [247, 118] on icon "scrollable content" at bounding box center [250, 114] width 7 height 7
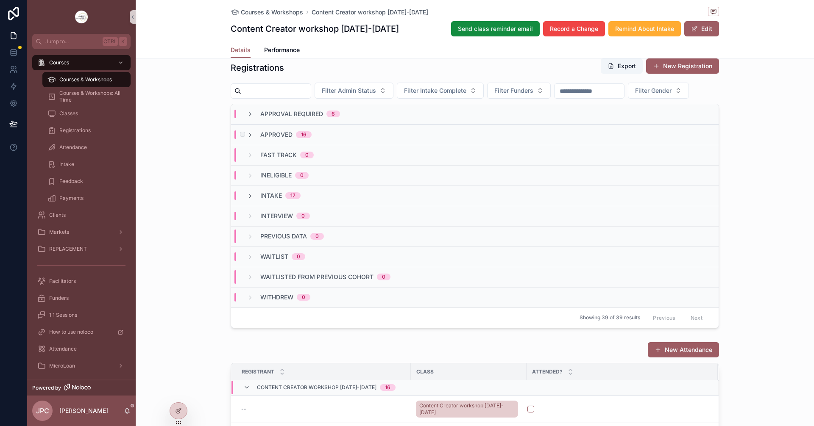
scroll to position [0, 0]
click at [247, 118] on icon "scrollable content" at bounding box center [250, 114] width 7 height 7
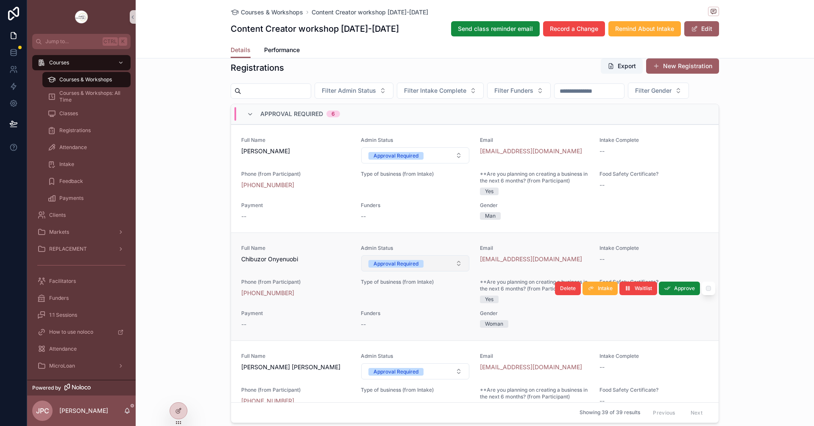
click at [439, 272] on button "Approval Required" at bounding box center [415, 264] width 109 height 16
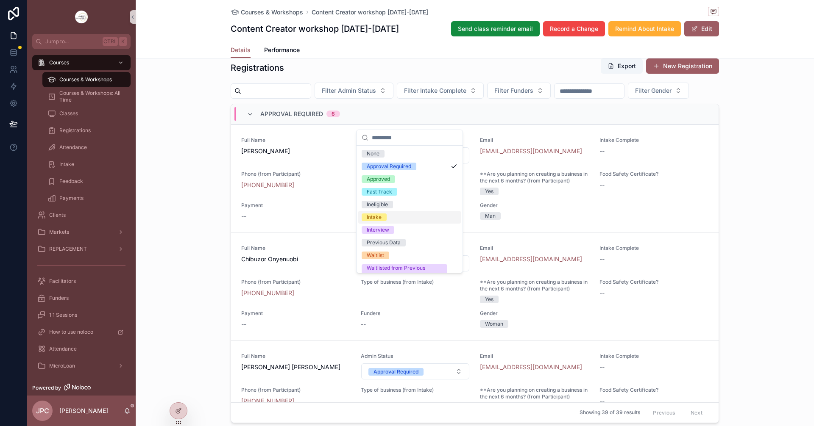
click at [381, 220] on span "Intake" at bounding box center [374, 218] width 25 height 8
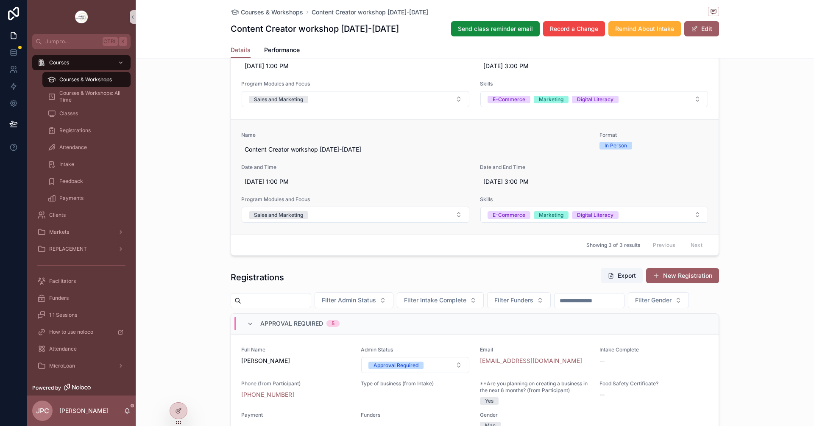
scroll to position [509, 0]
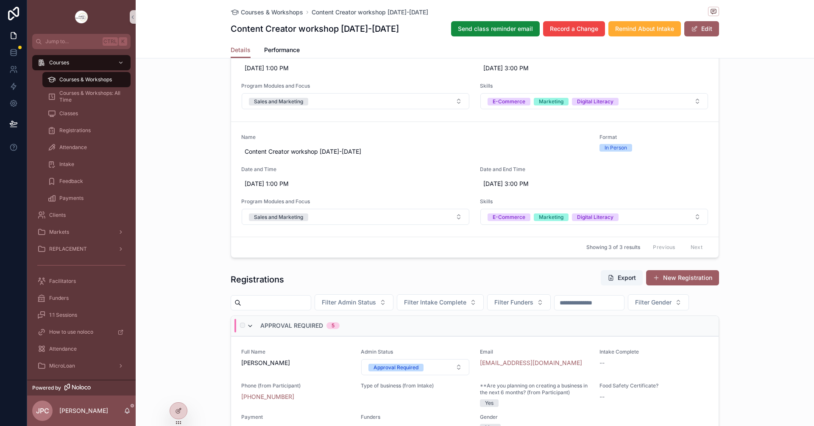
click at [247, 330] on icon "scrollable content" at bounding box center [250, 326] width 7 height 7
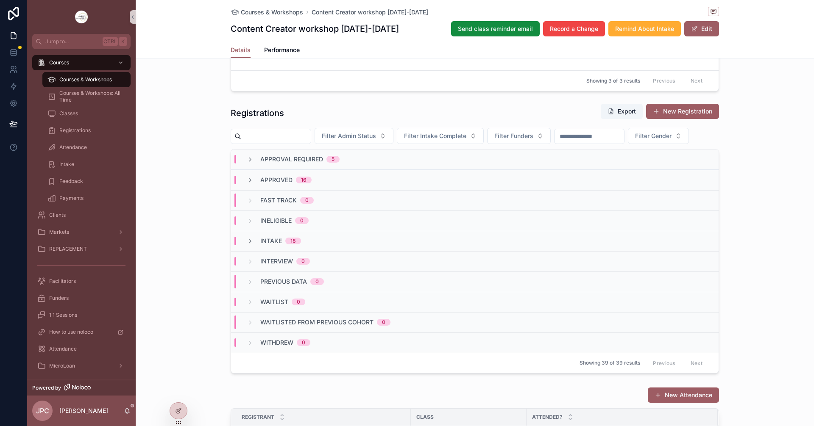
scroll to position [678, 0]
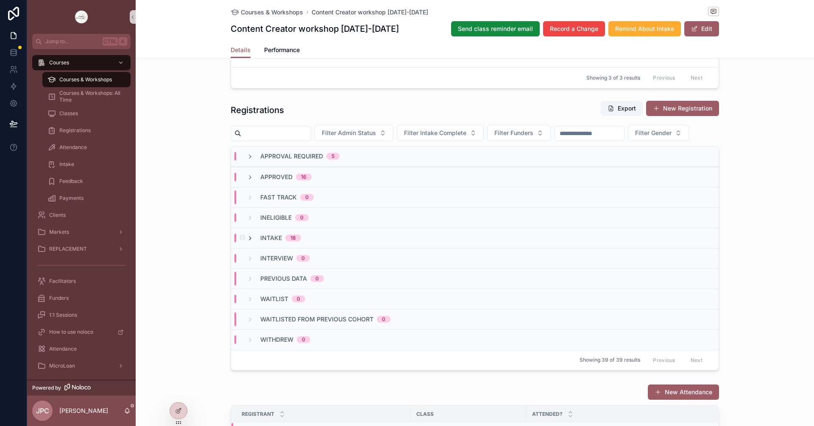
click at [249, 242] on icon "scrollable content" at bounding box center [250, 238] width 7 height 7
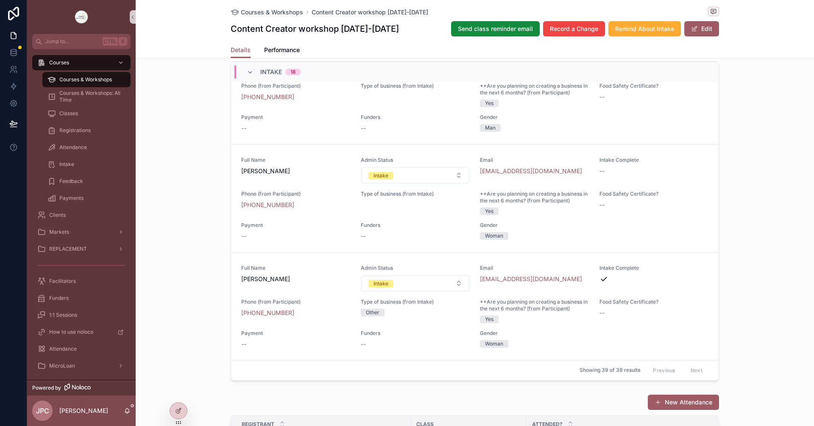
scroll to position [1568, 0]
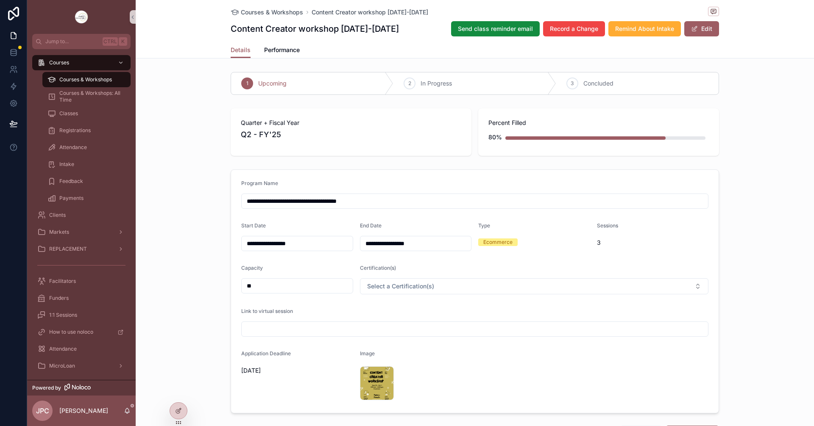
scroll to position [1568, 0]
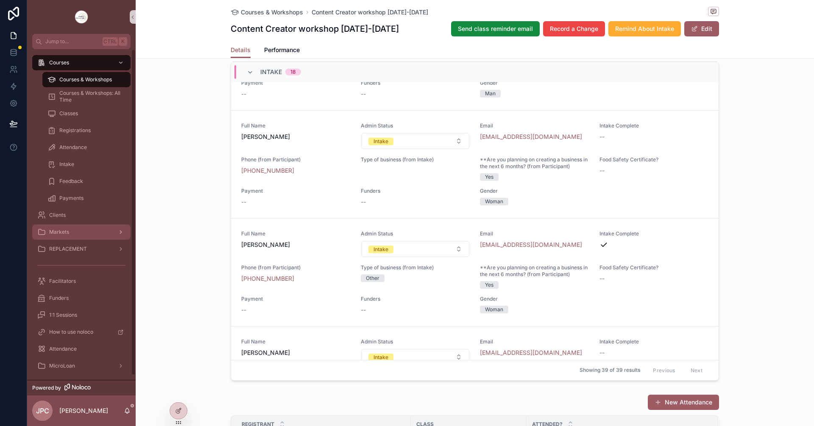
click at [94, 233] on div "Markets" at bounding box center [81, 232] width 88 height 14
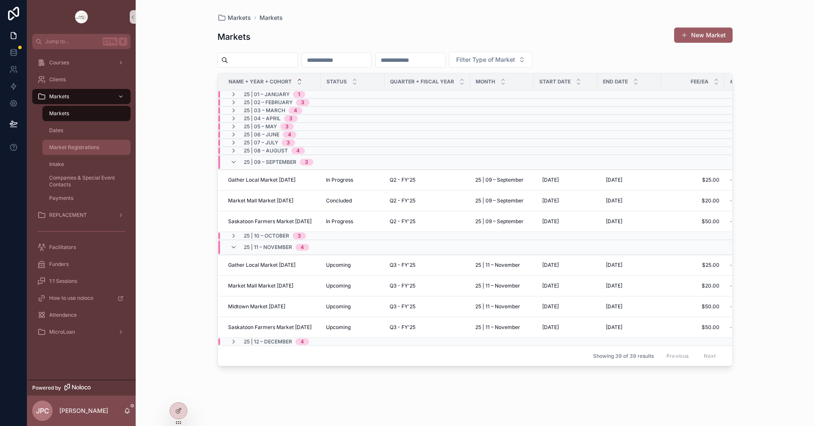
click at [91, 150] on span "Market Registrations" at bounding box center [74, 147] width 50 height 7
